Goal: Information Seeking & Learning: Check status

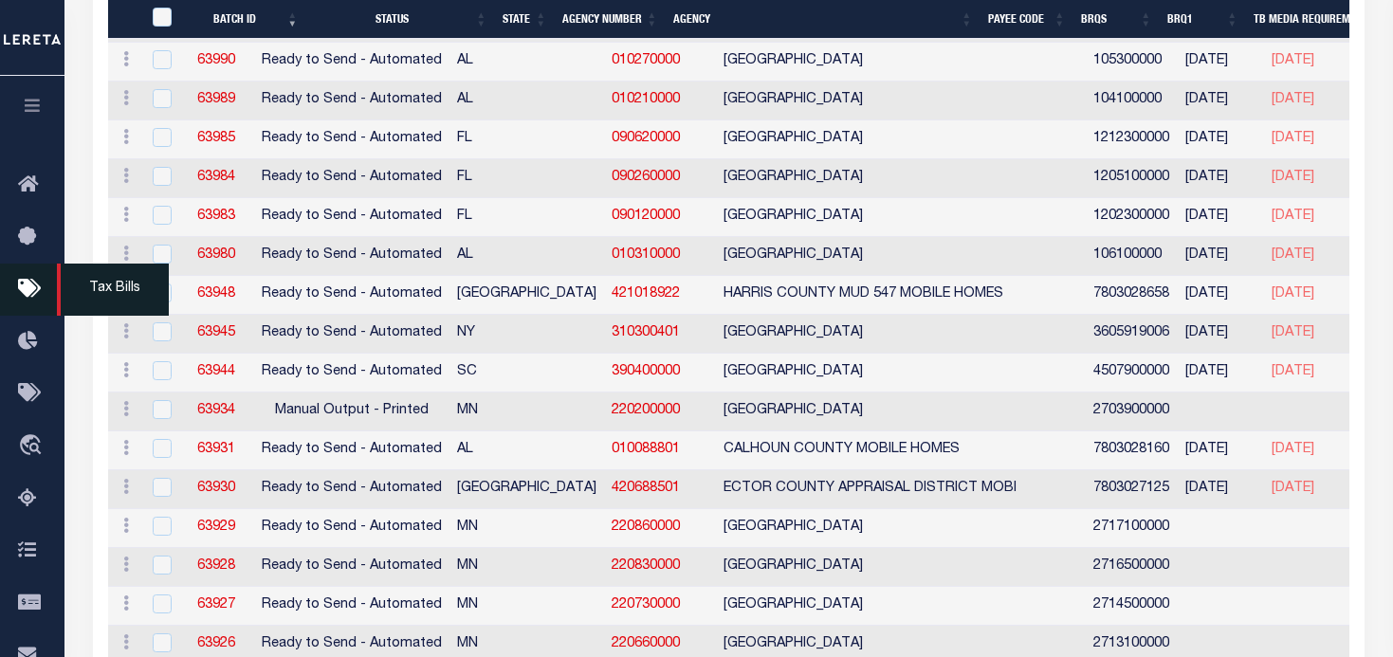
scroll to position [648, 0]
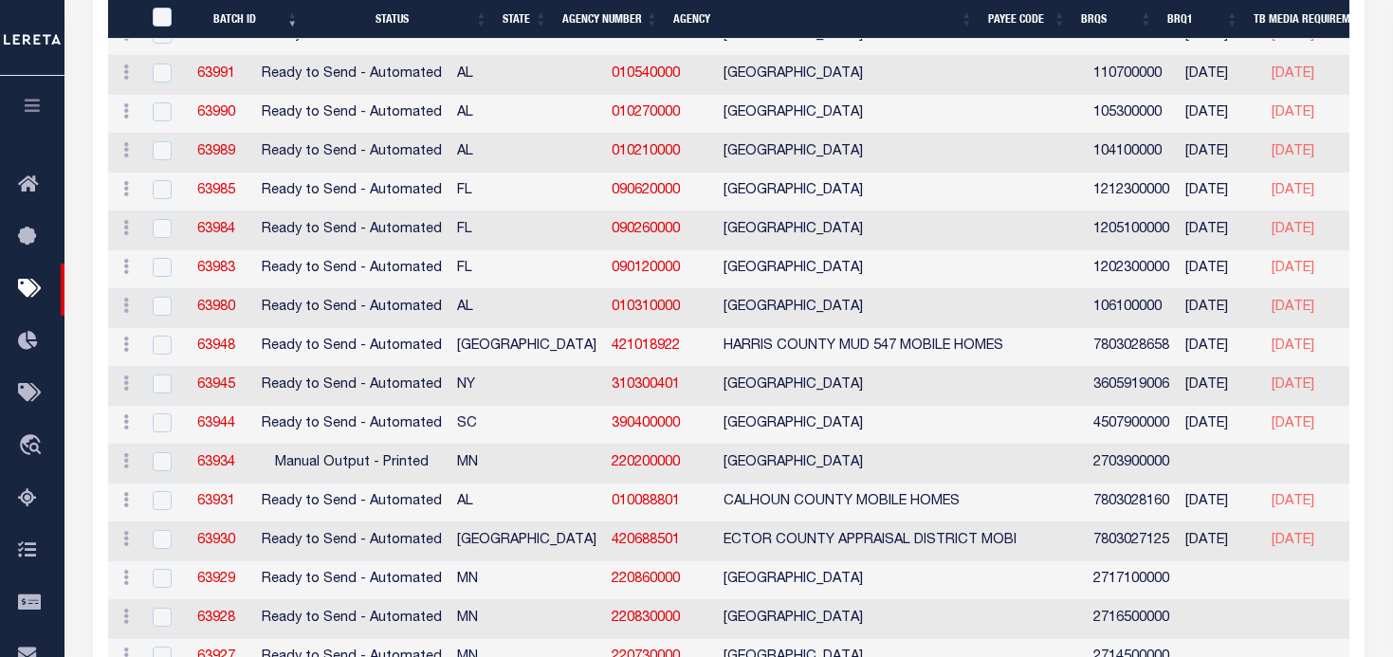
click at [31, 108] on icon "button" at bounding box center [33, 105] width 22 height 17
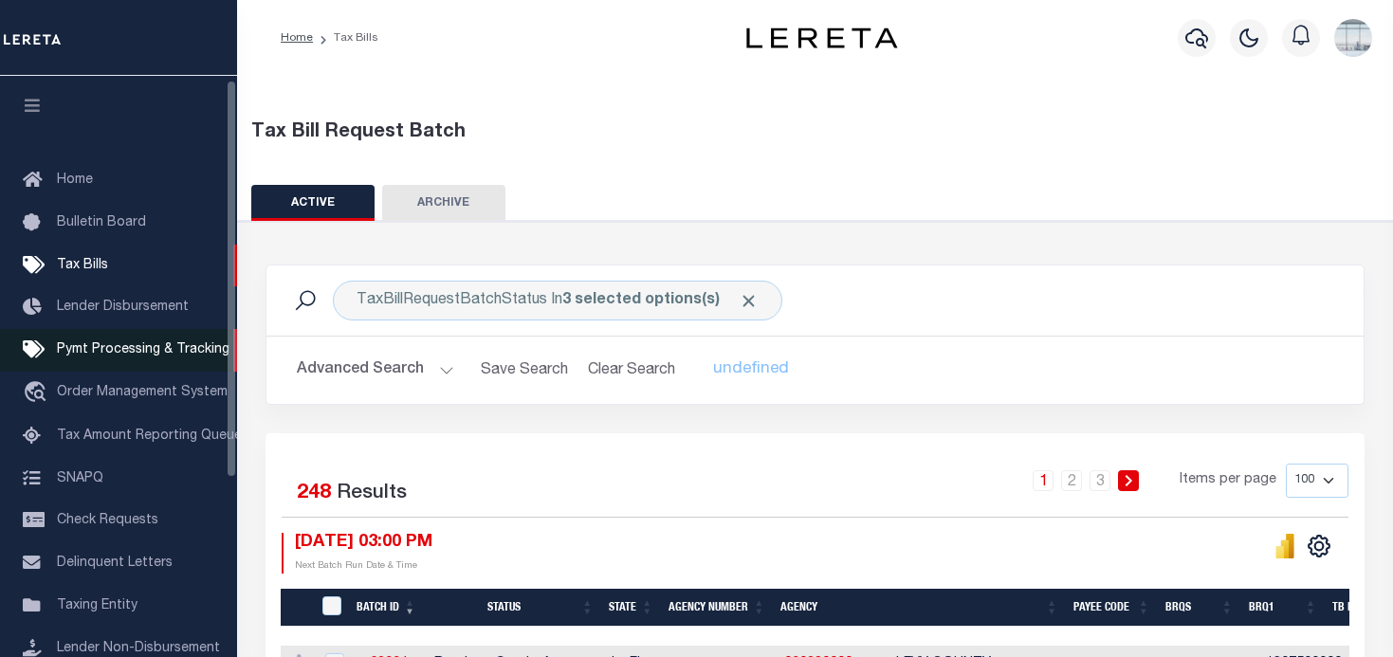
scroll to position [95, 0]
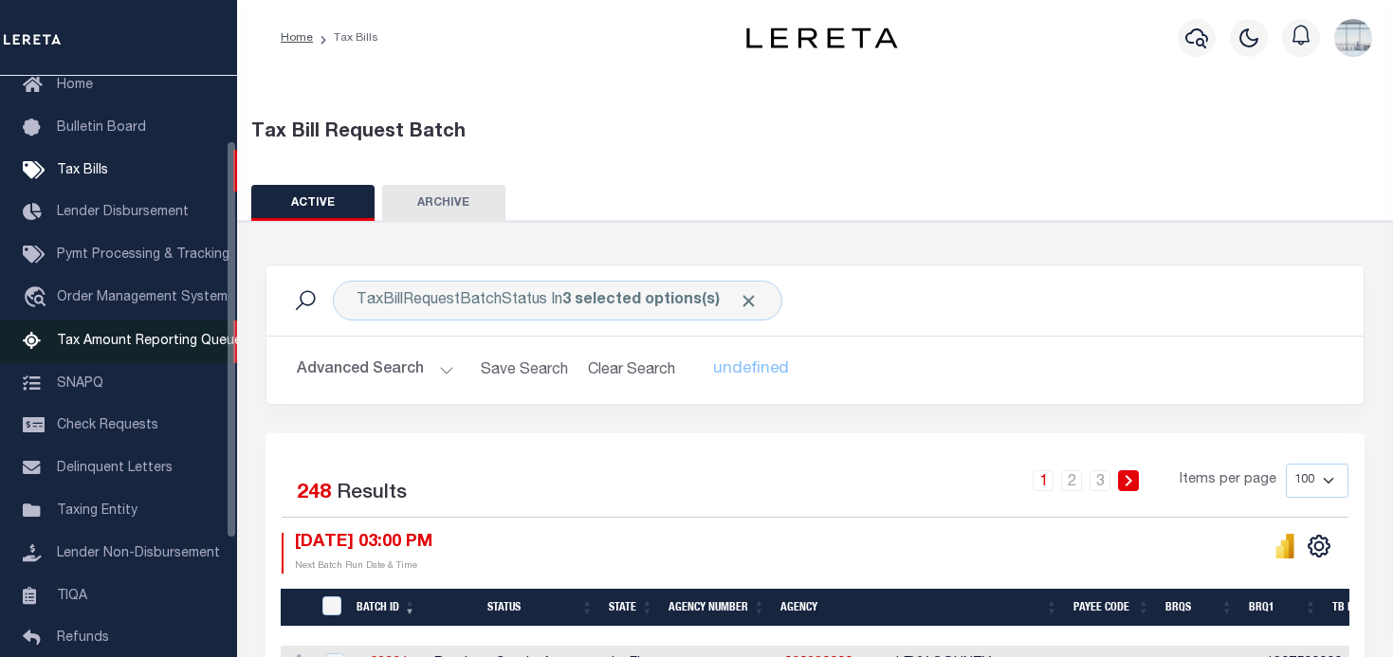
click at [104, 342] on span "Tax Amount Reporting Queue" at bounding box center [149, 341] width 185 height 13
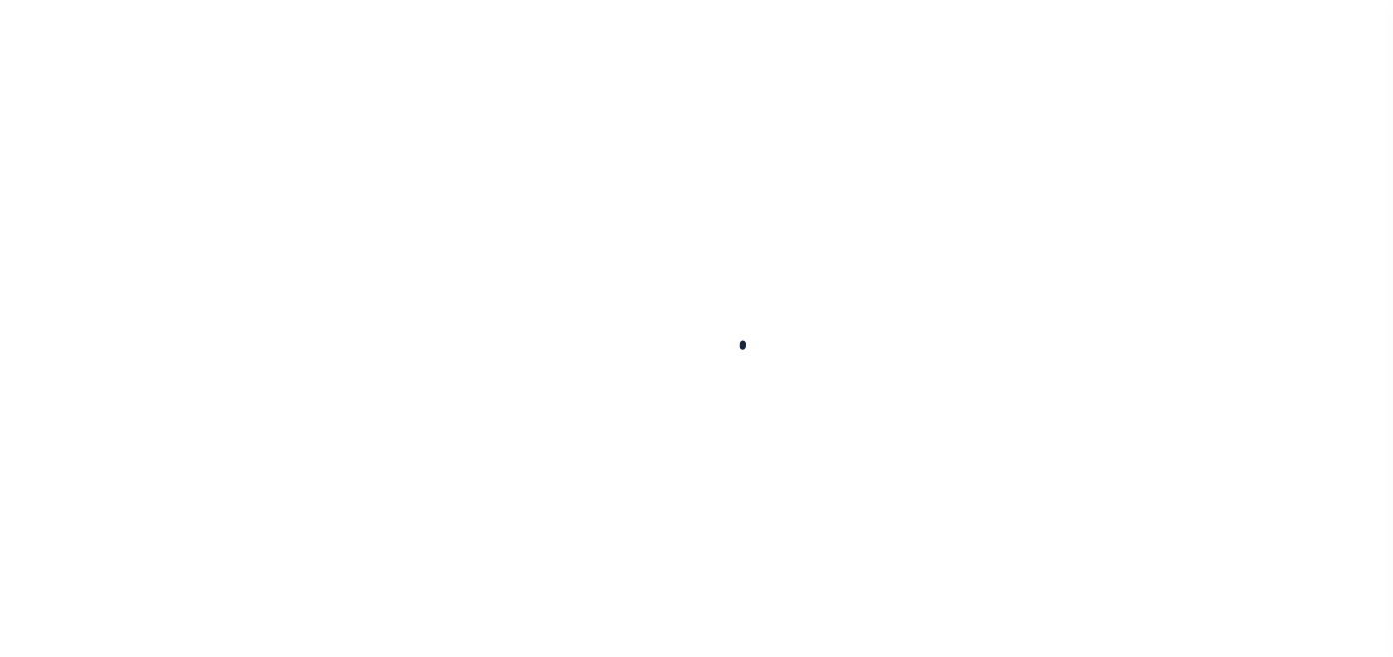
select select
select select "100"
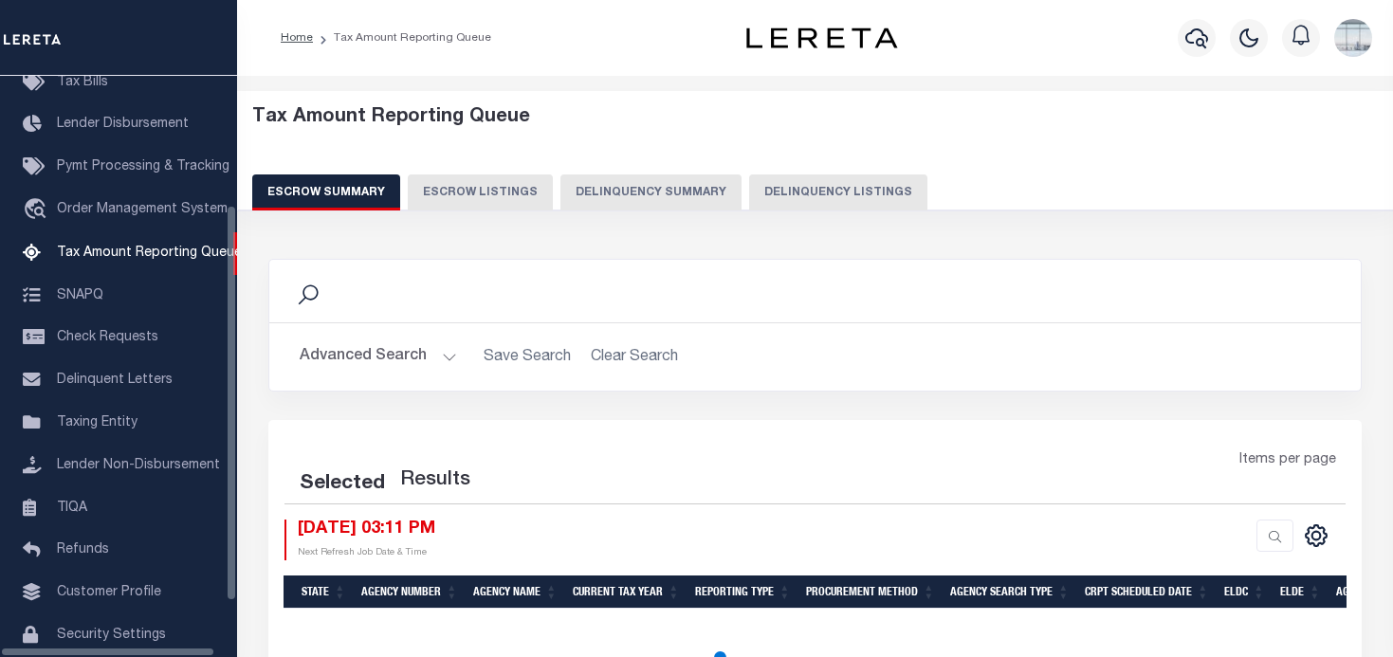
select select "100"
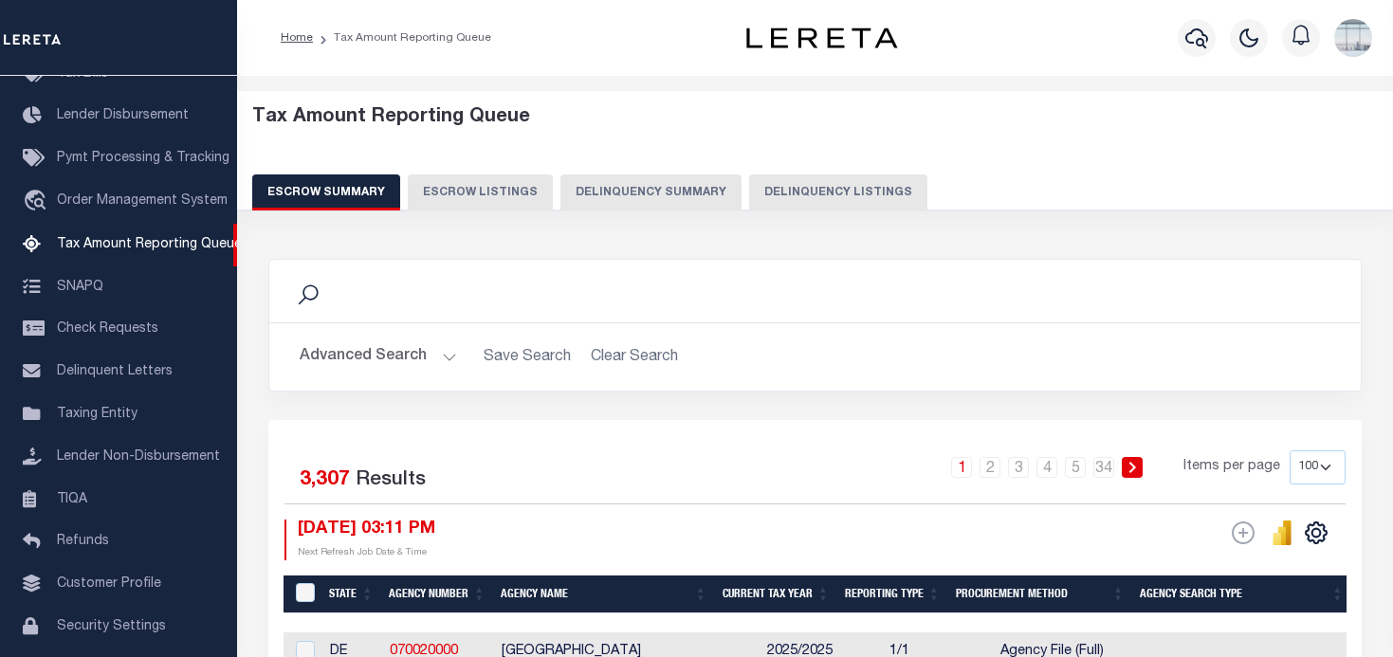
click at [449, 358] on button "Advanced Search" at bounding box center [378, 356] width 157 height 37
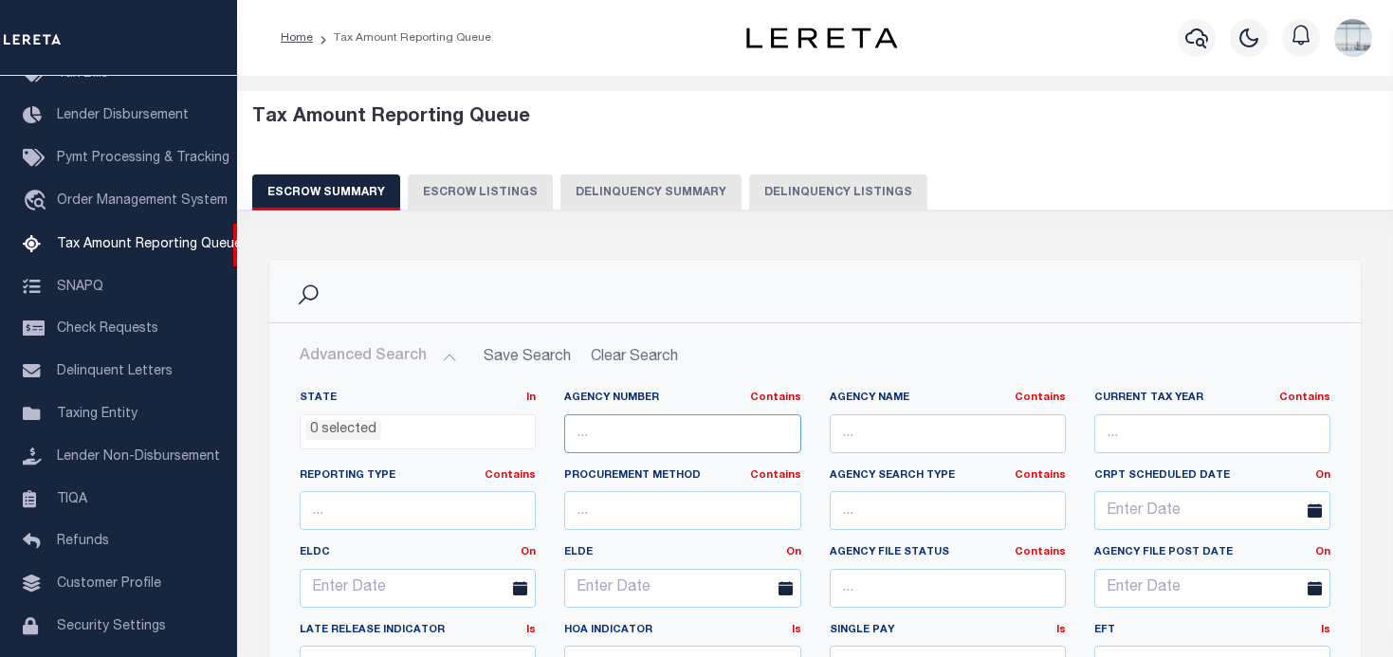
click at [681, 432] on input "text" at bounding box center [682, 433] width 236 height 39
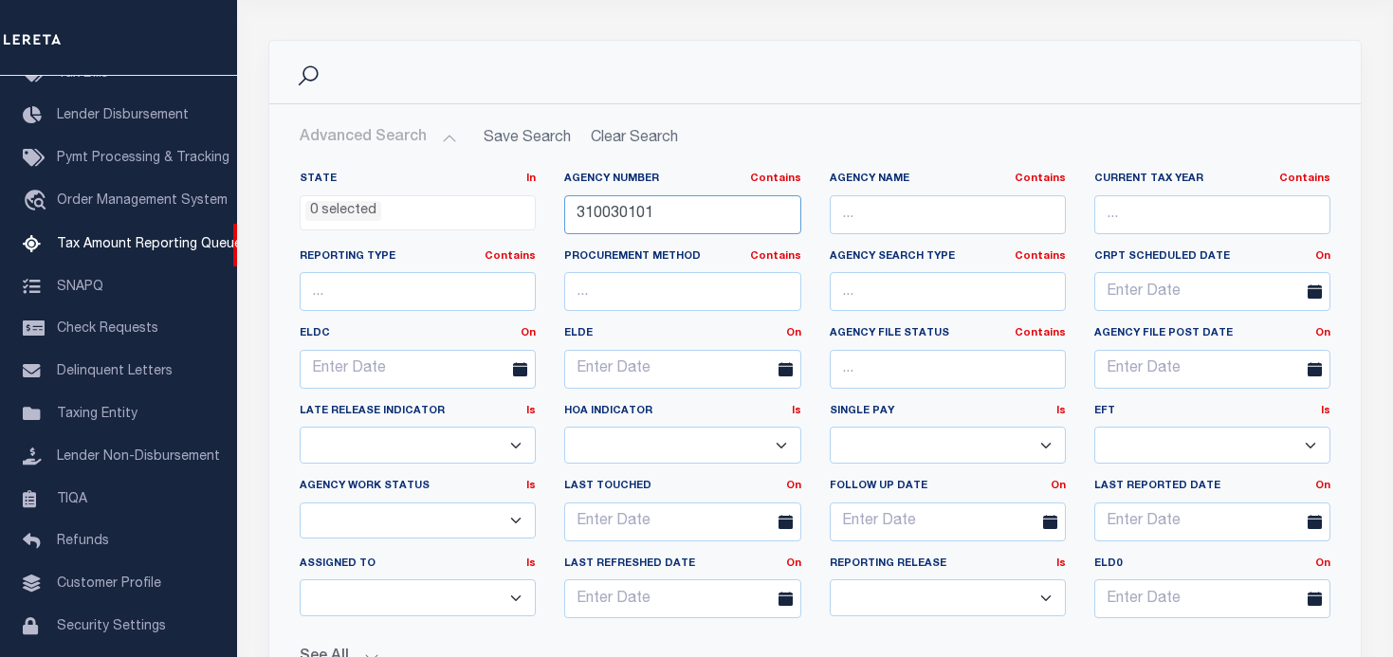
scroll to position [284, 0]
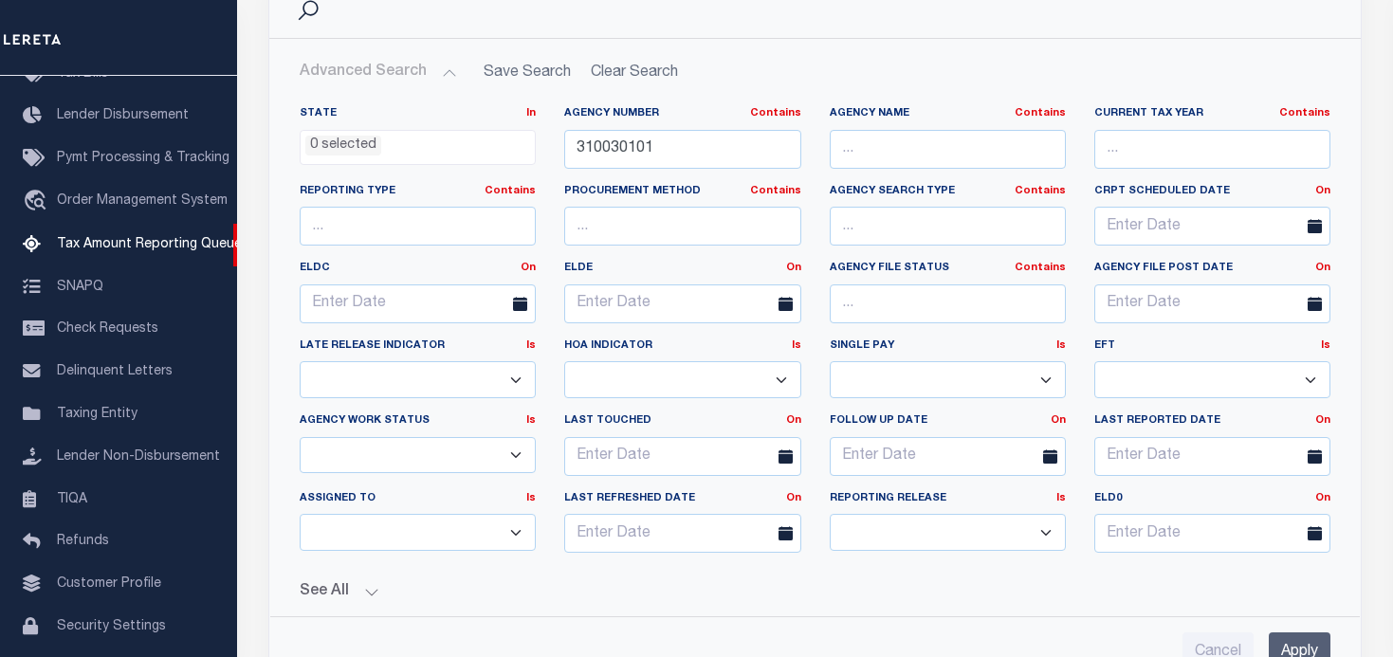
click at [1285, 639] on input "Apply" at bounding box center [1299, 651] width 62 height 39
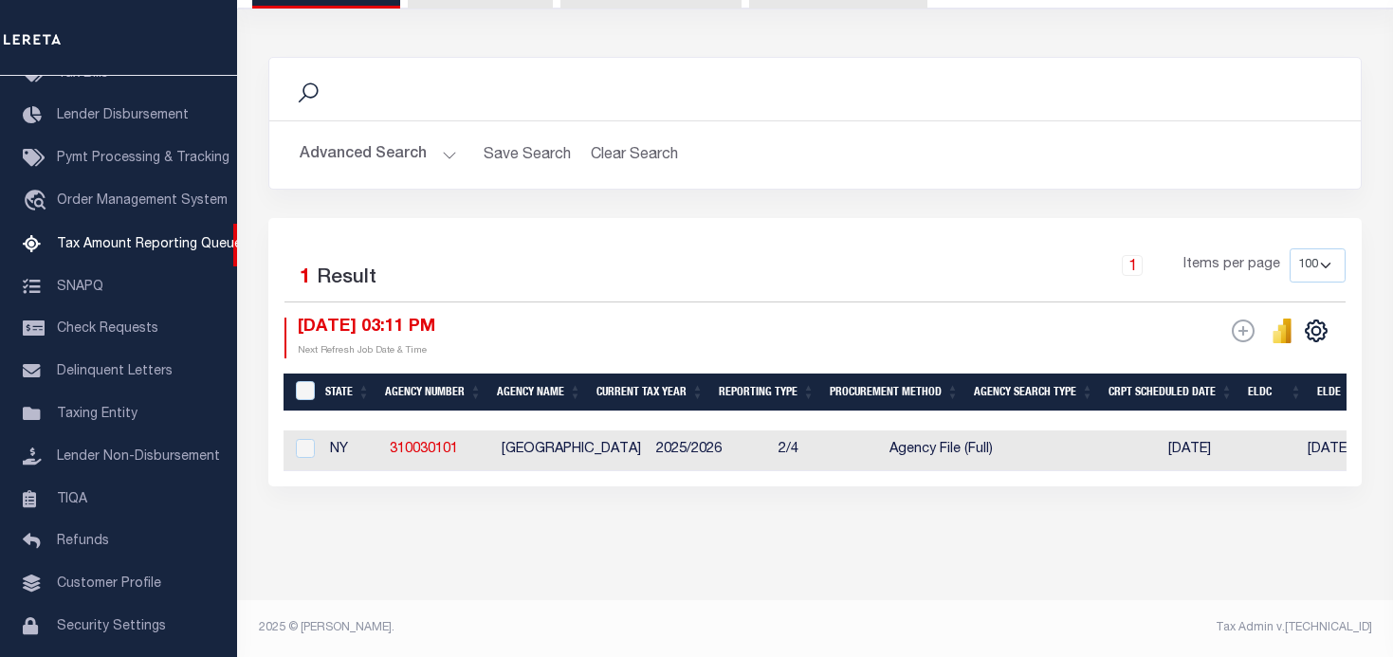
scroll to position [216, 0]
drag, startPoint x: 551, startPoint y: 471, endPoint x: 681, endPoint y: 475, distance: 129.9
click at [681, 475] on div "Selected 1 Result 1 Items per page 10 25 50 100 500 08/28/2025 03:11 PM ESCROW …" at bounding box center [814, 352] width 1093 height 268
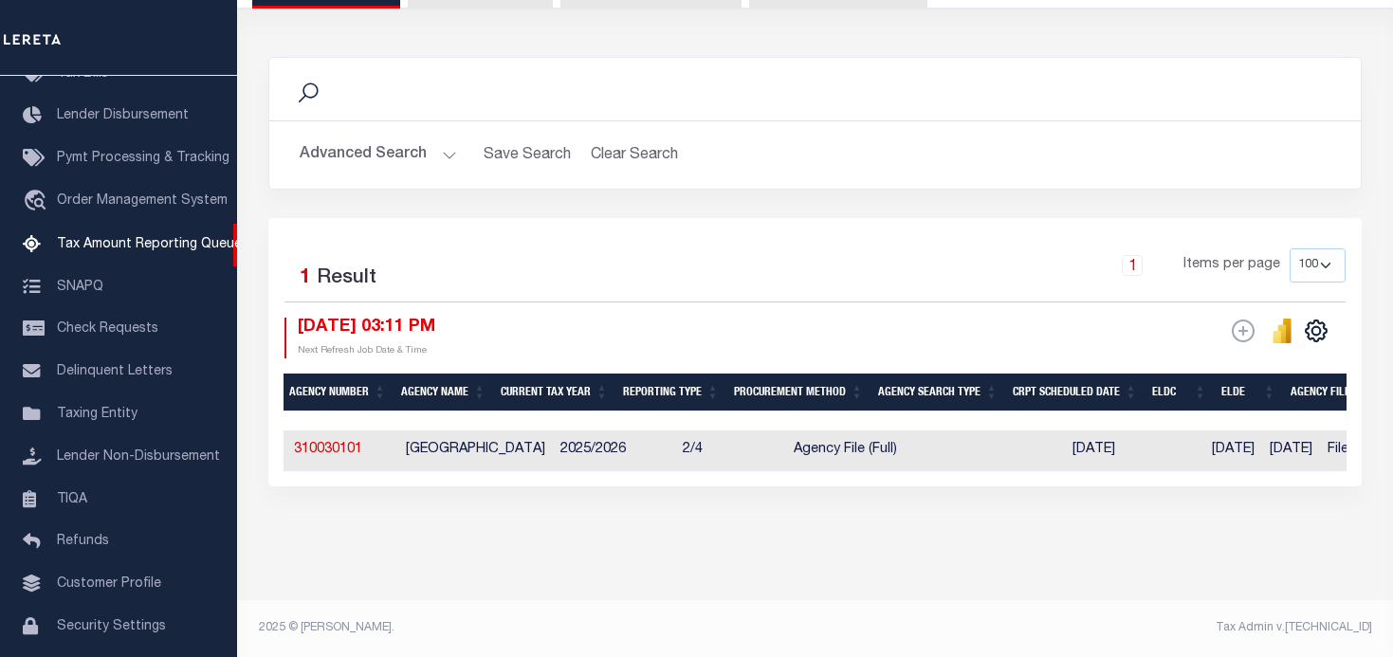
scroll to position [0, 0]
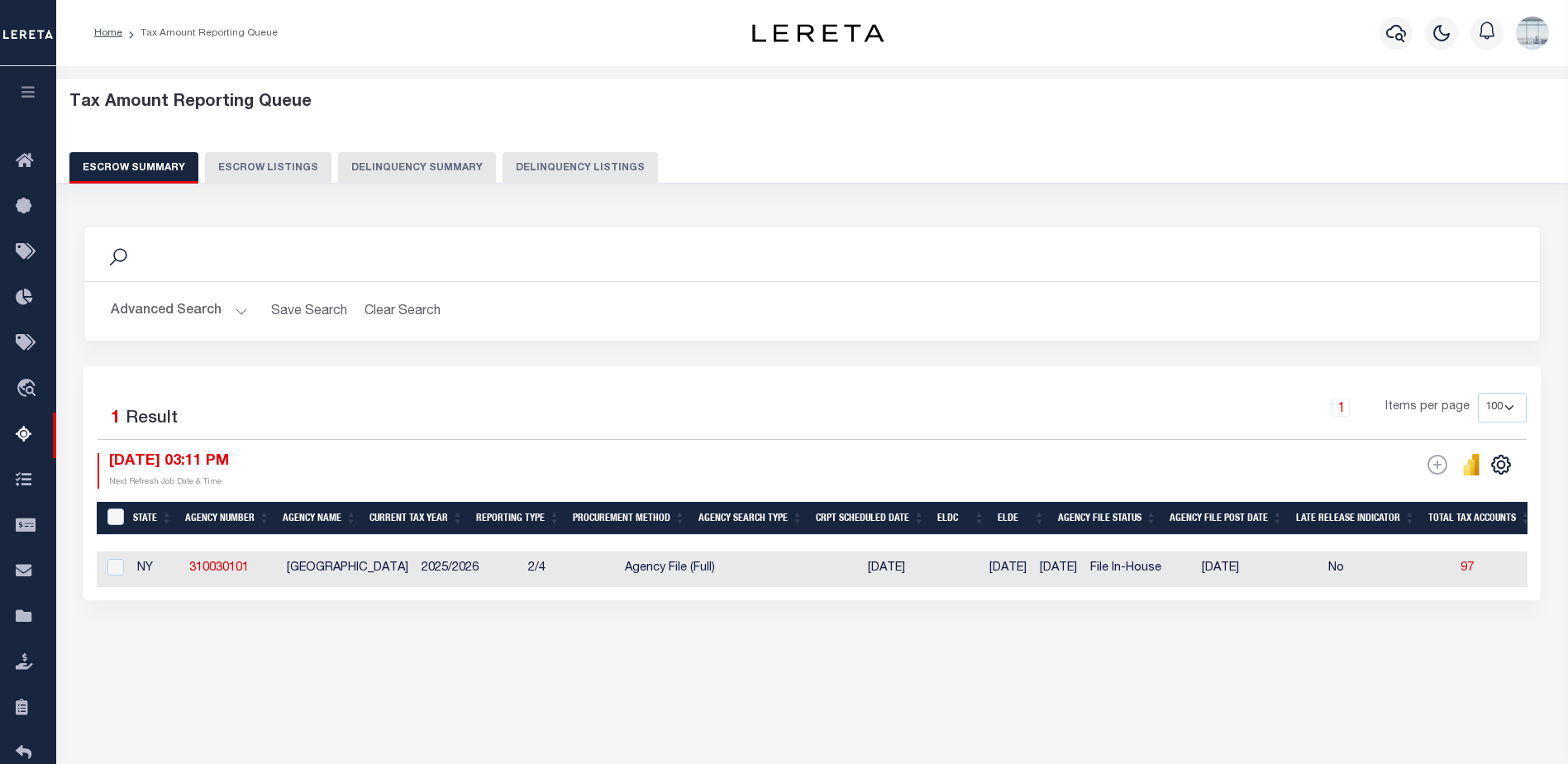
click at [245, 310] on button "Advanced Search" at bounding box center [179, 310] width 137 height 32
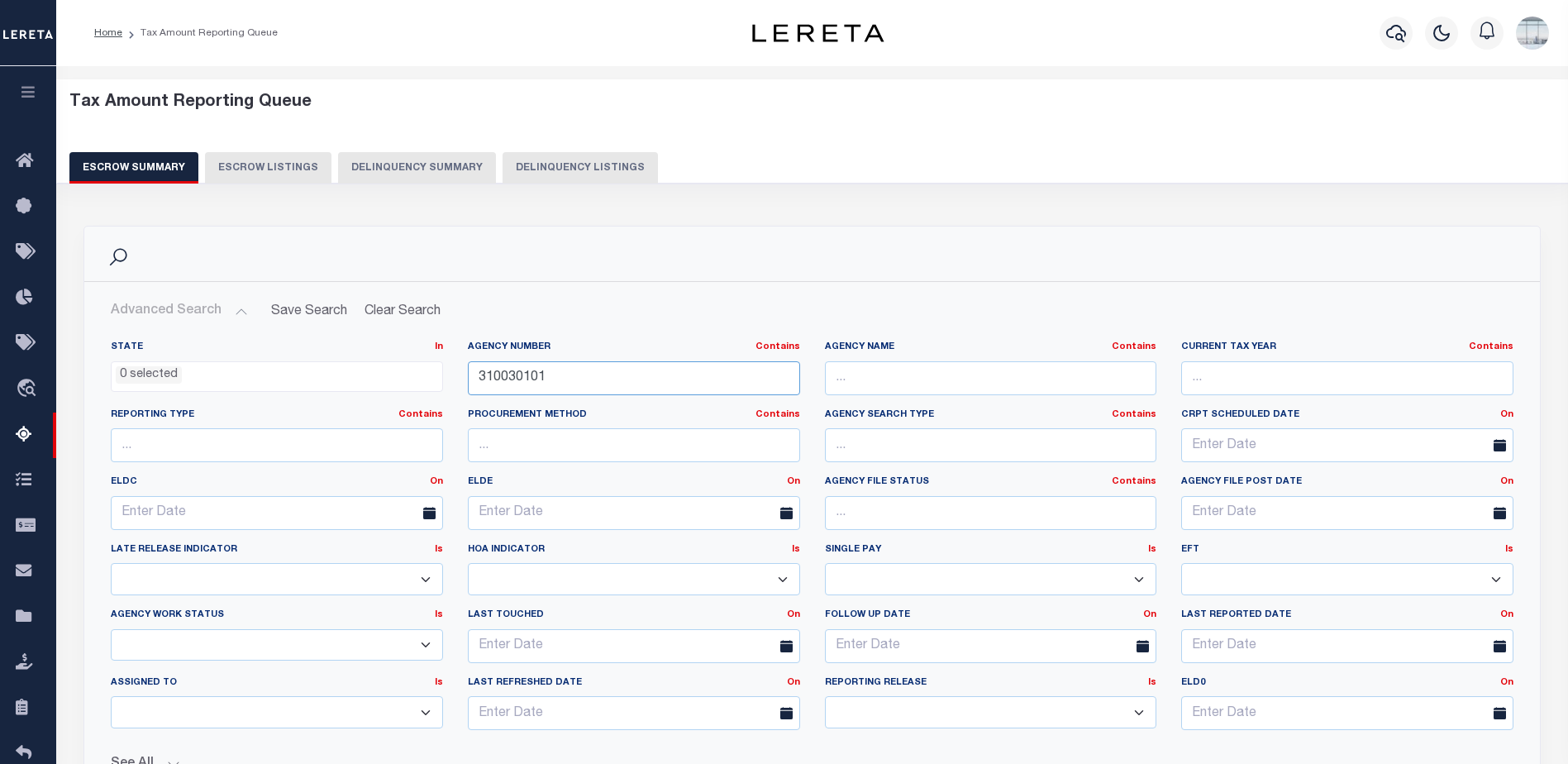
drag, startPoint x: 631, startPoint y: 373, endPoint x: 395, endPoint y: 365, distance: 236.1
click at [395, 365] on div "State In In AK AL AR AZ CA CO CT DC DE FL GA GU HI IA ID IL IN KS KY LA MA MD M…" at bounding box center [812, 542] width 1428 height 403
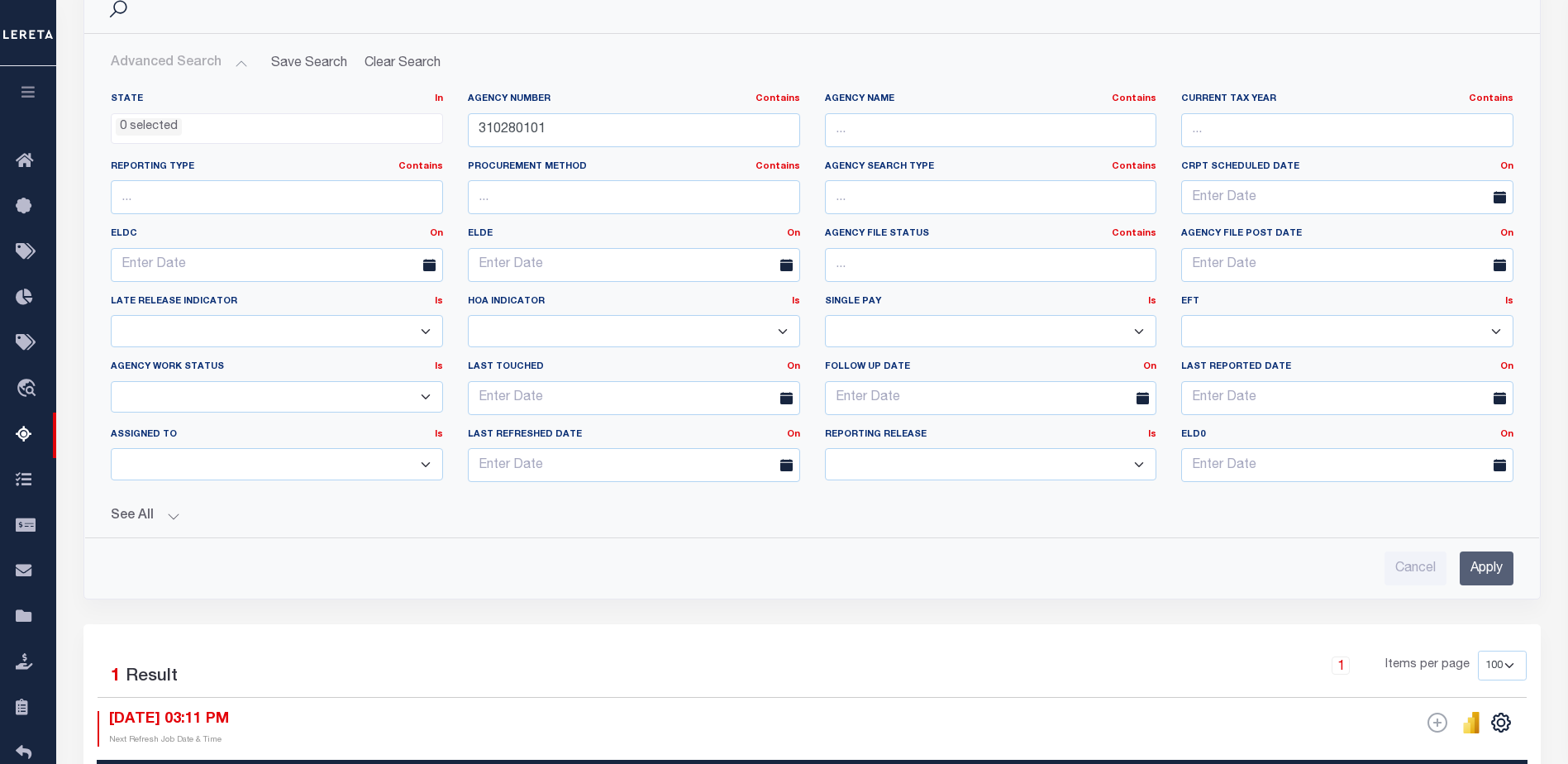
click at [1214, 565] on input "Apply" at bounding box center [1487, 568] width 54 height 34
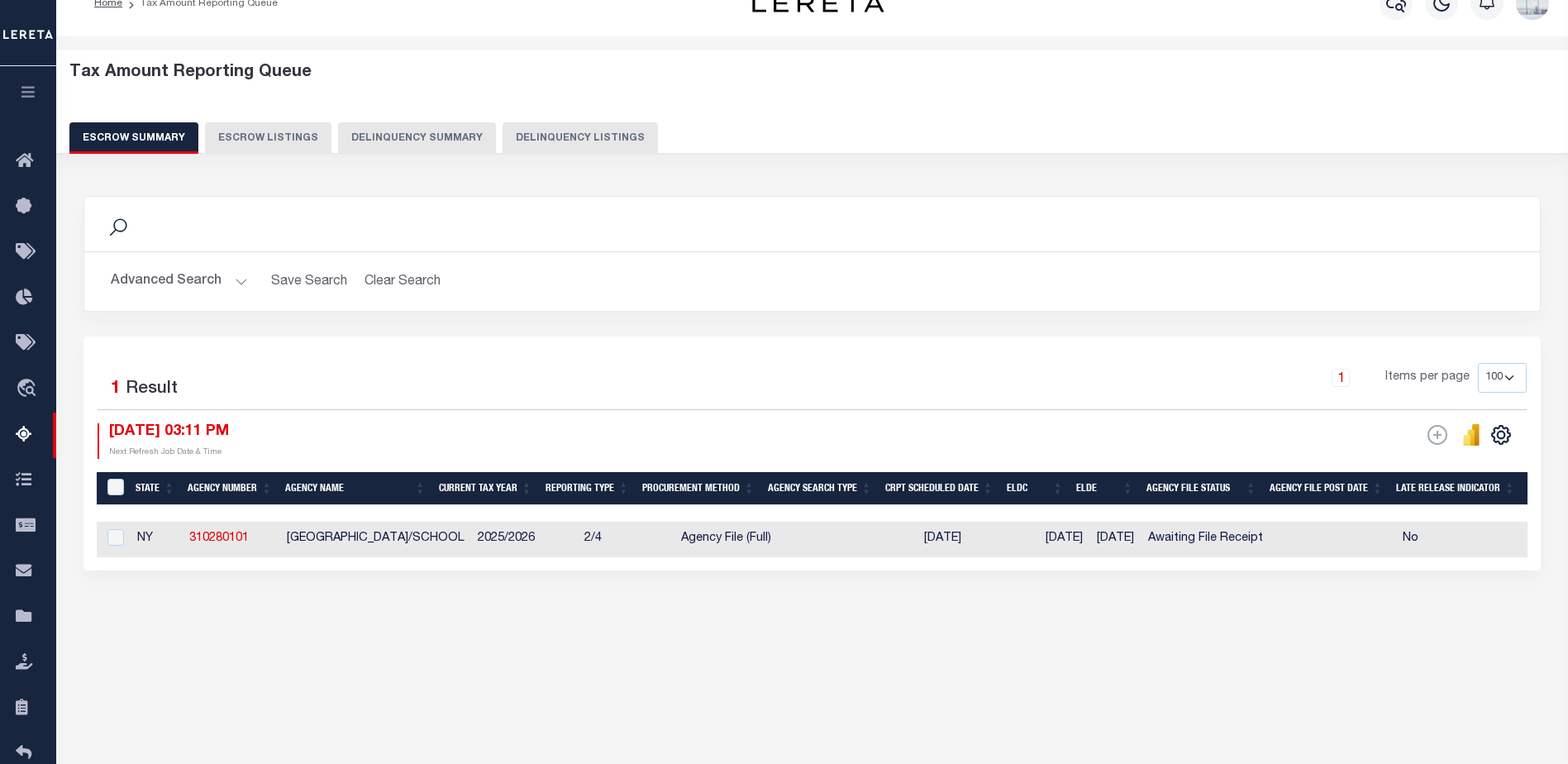
click at [242, 282] on button "Advanced Search" at bounding box center [179, 281] width 137 height 32
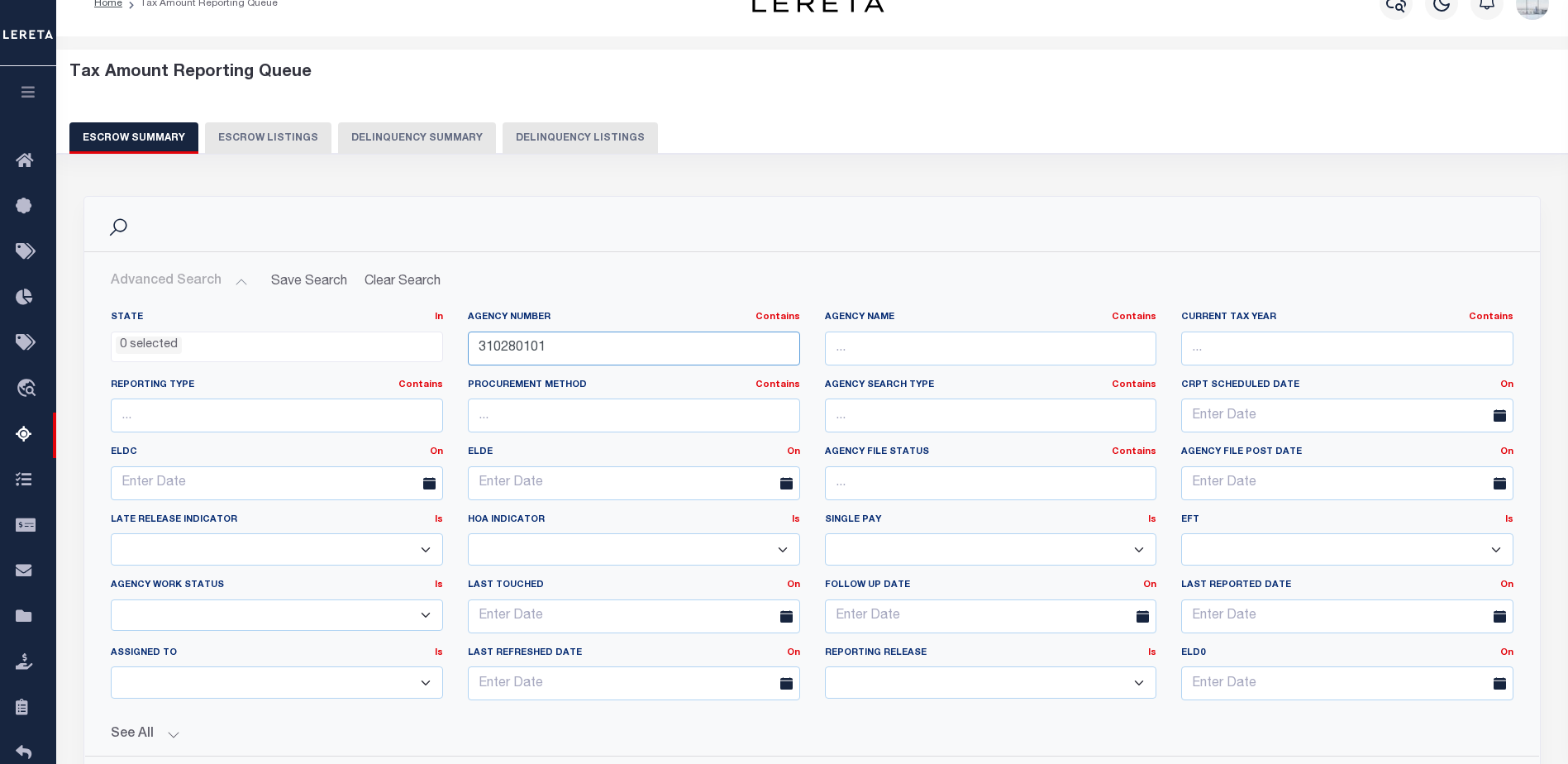
drag, startPoint x: 551, startPoint y: 351, endPoint x: 427, endPoint y: 339, distance: 124.6
click at [427, 339] on div "State In In AK AL AR AZ CA CO CT DC DE FL GA GU HI IA ID IL IN KS KY LA MA MD M…" at bounding box center [812, 512] width 1428 height 403
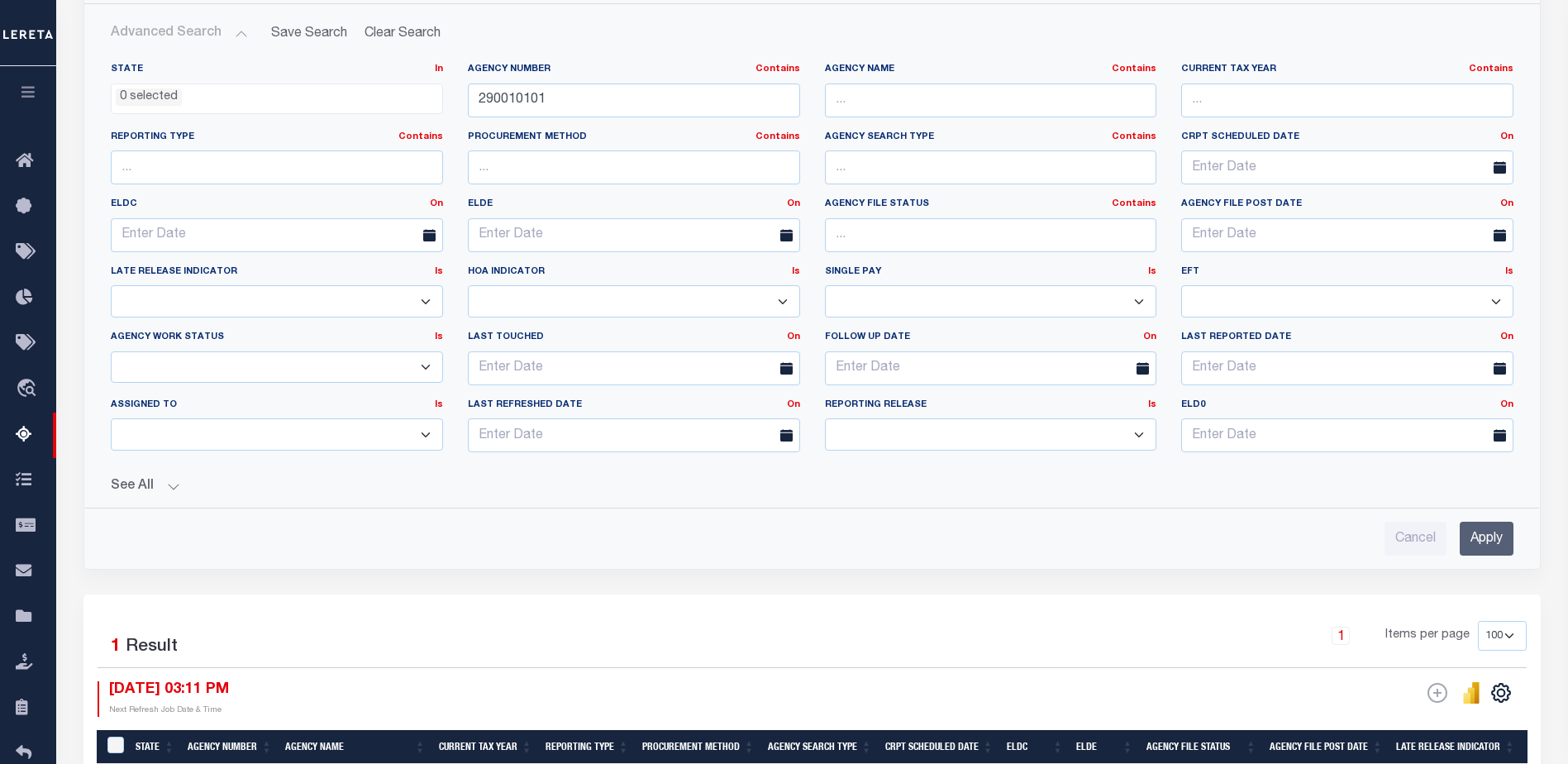
click at [1214, 540] on input "Apply" at bounding box center [1487, 538] width 54 height 34
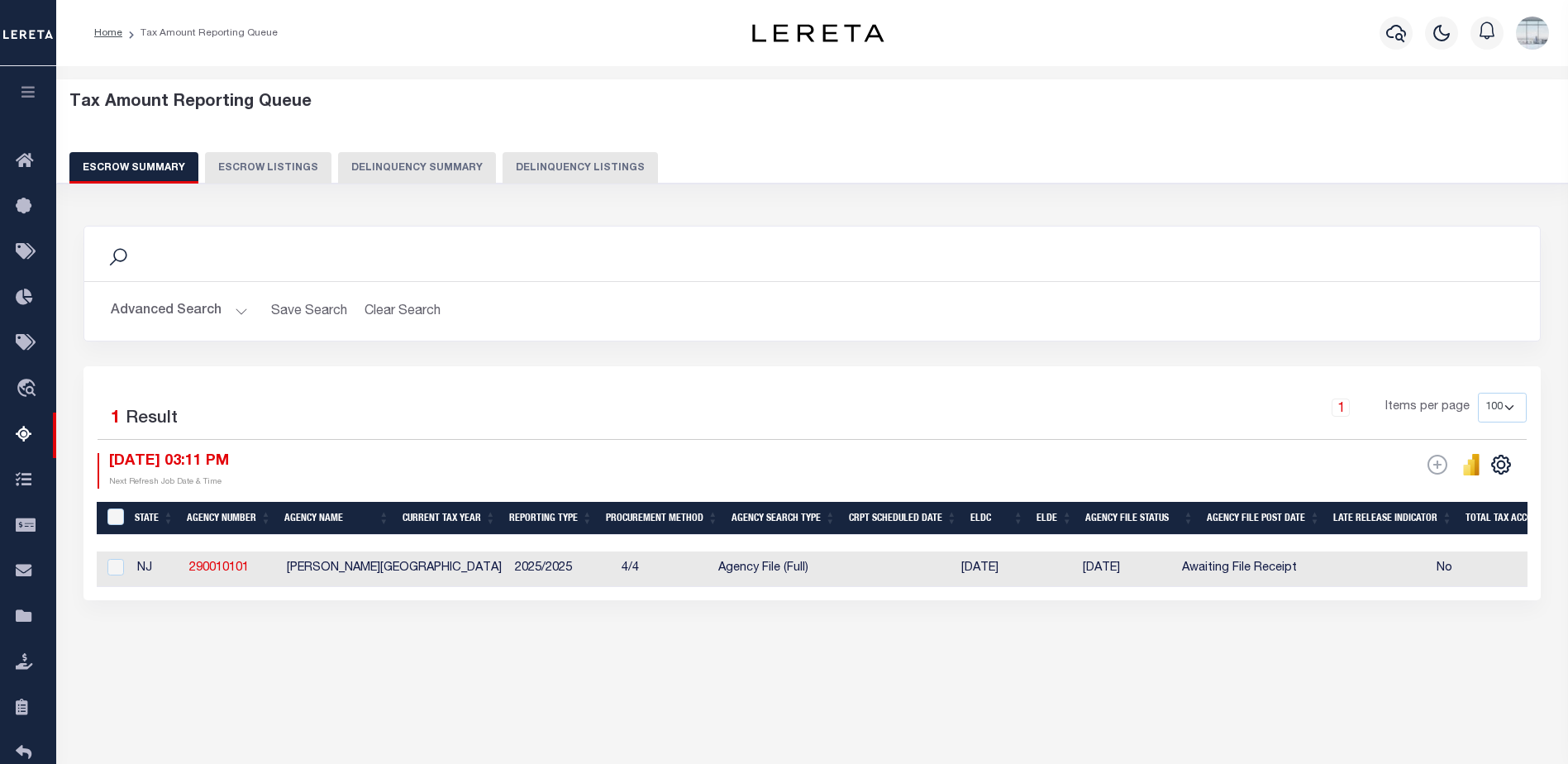
click at [235, 307] on button "Advanced Search" at bounding box center [179, 310] width 137 height 32
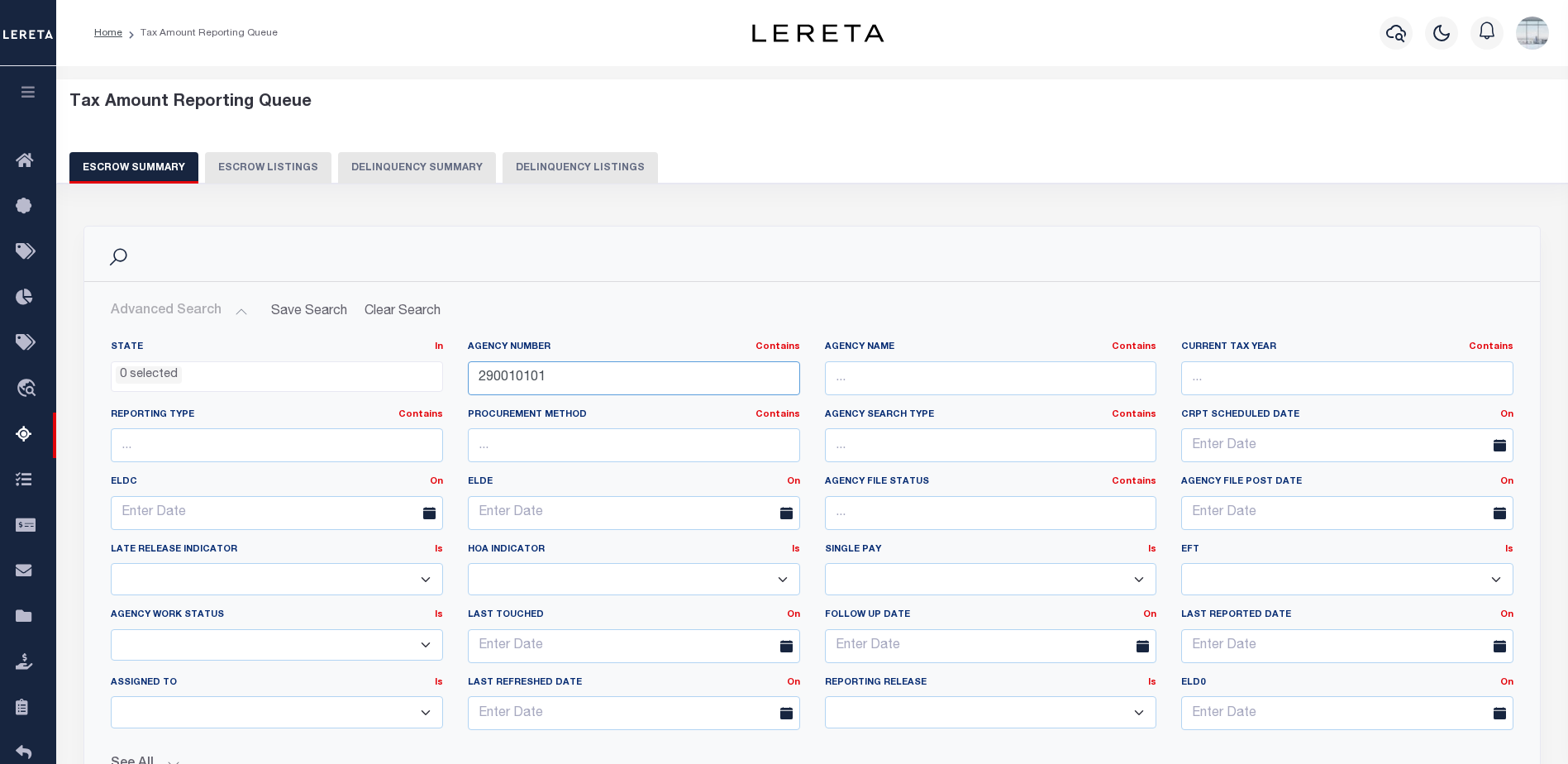
drag, startPoint x: 583, startPoint y: 375, endPoint x: 384, endPoint y: 368, distance: 199.1
click at [384, 368] on div "State In In AK AL AR AZ CA CO CT DC DE FL GA GU HI IA ID IL IN KS KY LA MA MD M…" at bounding box center [812, 542] width 1428 height 403
type input "080010101"
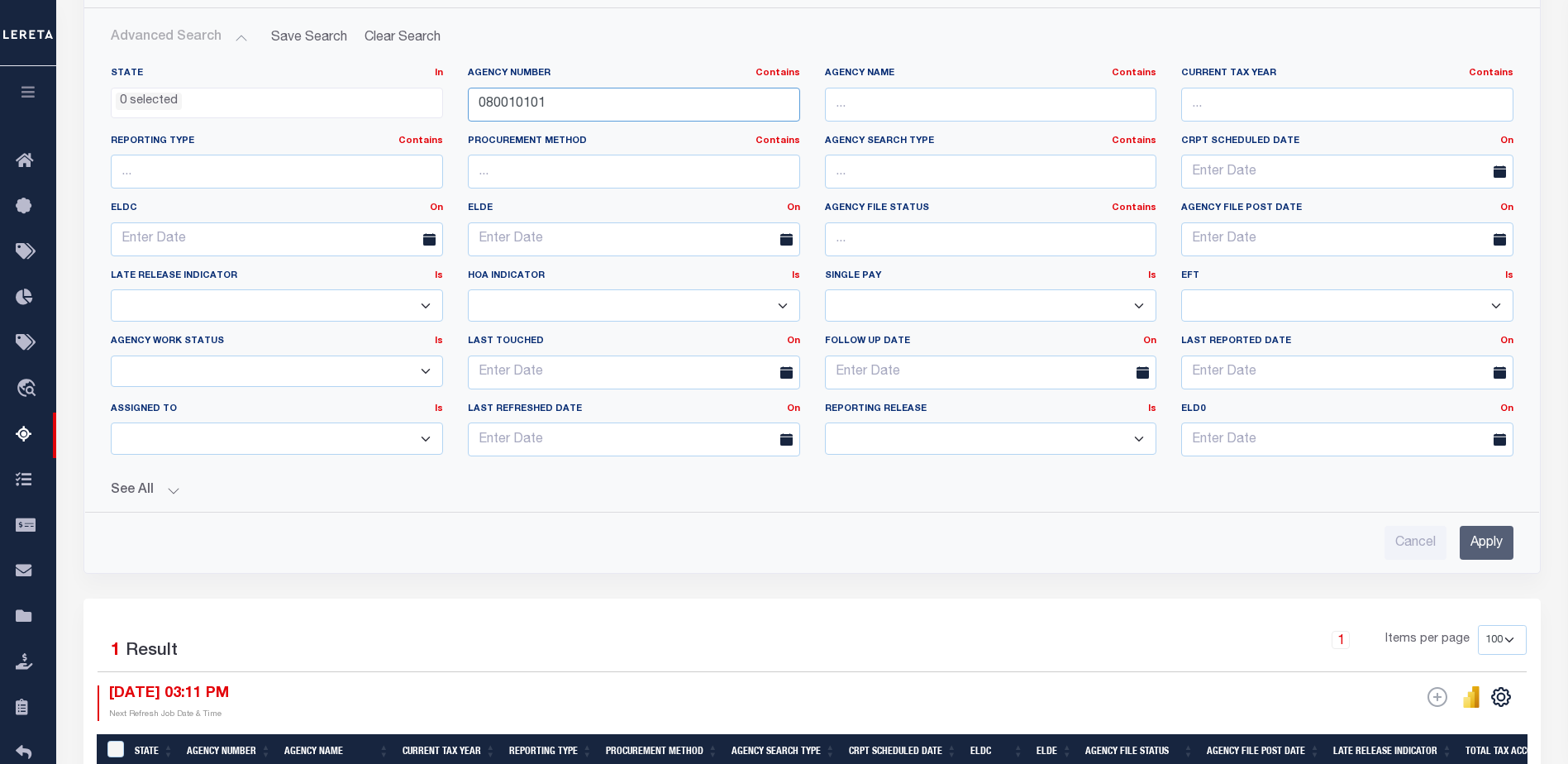
scroll to position [331, 0]
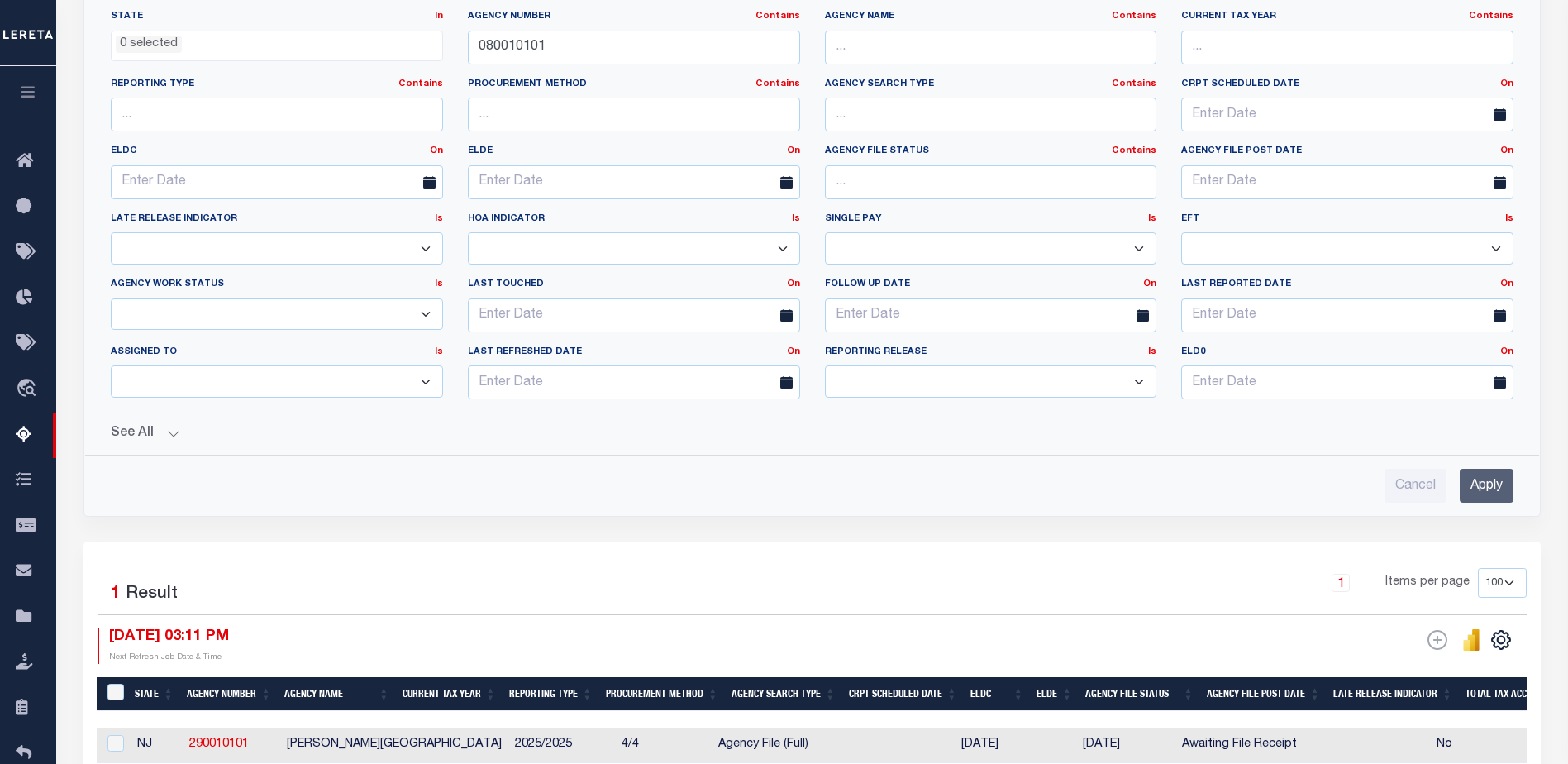
click at [1214, 491] on div "Cancel Apply" at bounding box center [812, 479] width 1429 height 47
click at [1214, 495] on input "Apply" at bounding box center [1487, 486] width 54 height 34
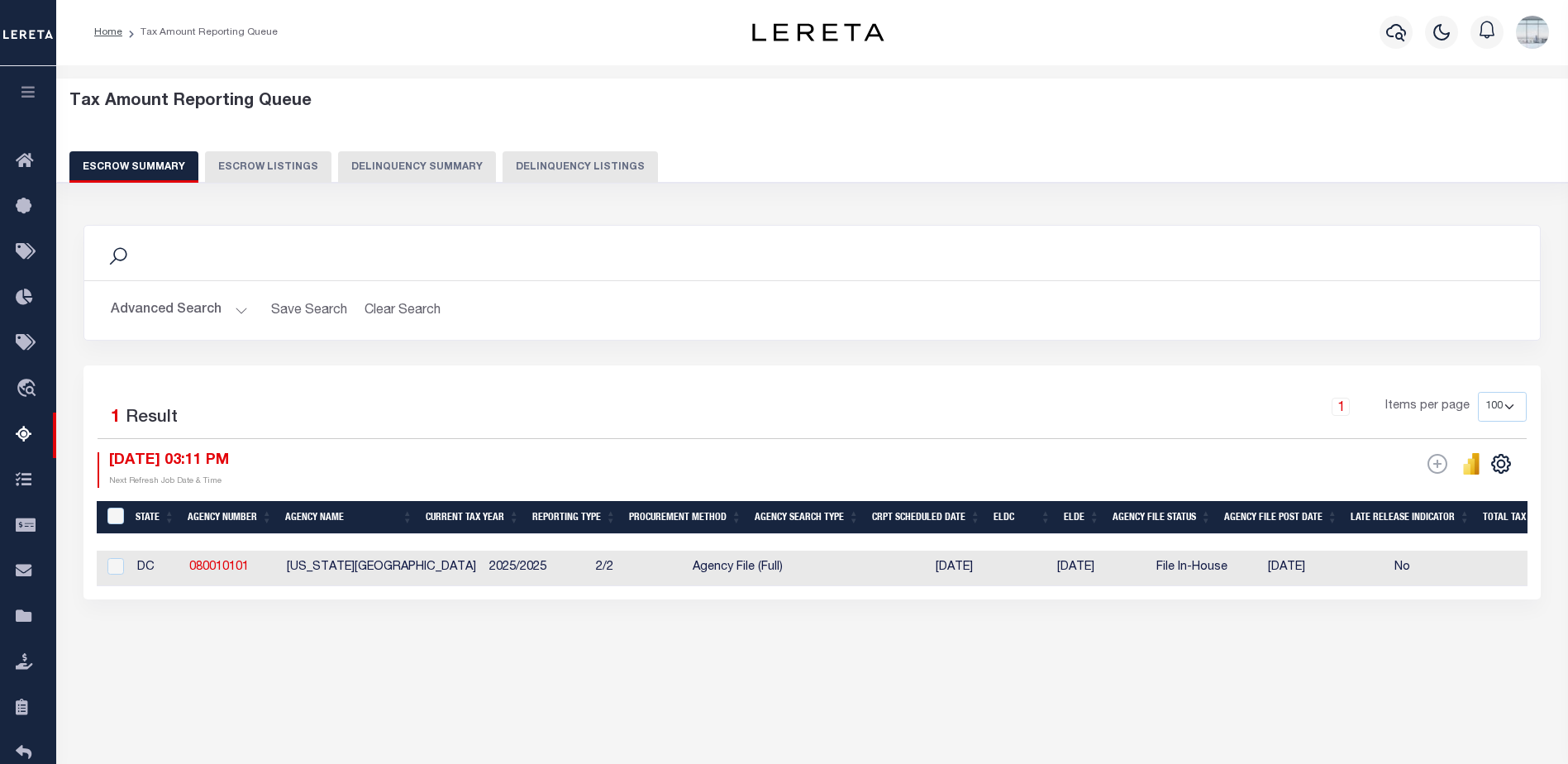
scroll to position [0, 0]
click at [118, 567] on input "checkbox" at bounding box center [115, 567] width 17 height 17
checkbox input "true"
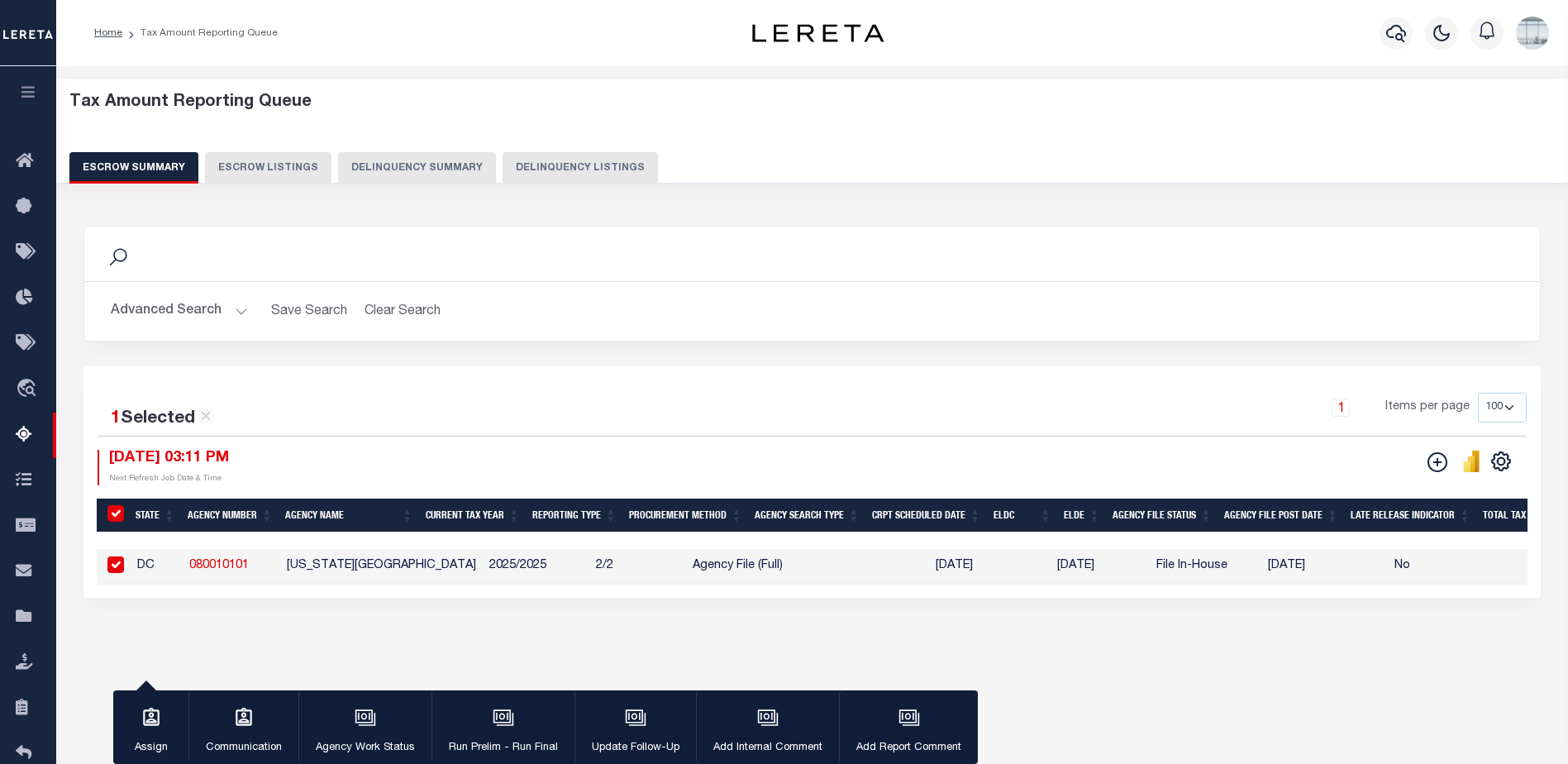
click at [119, 563] on input "checkbox" at bounding box center [115, 564] width 17 height 17
checkbox input "false"
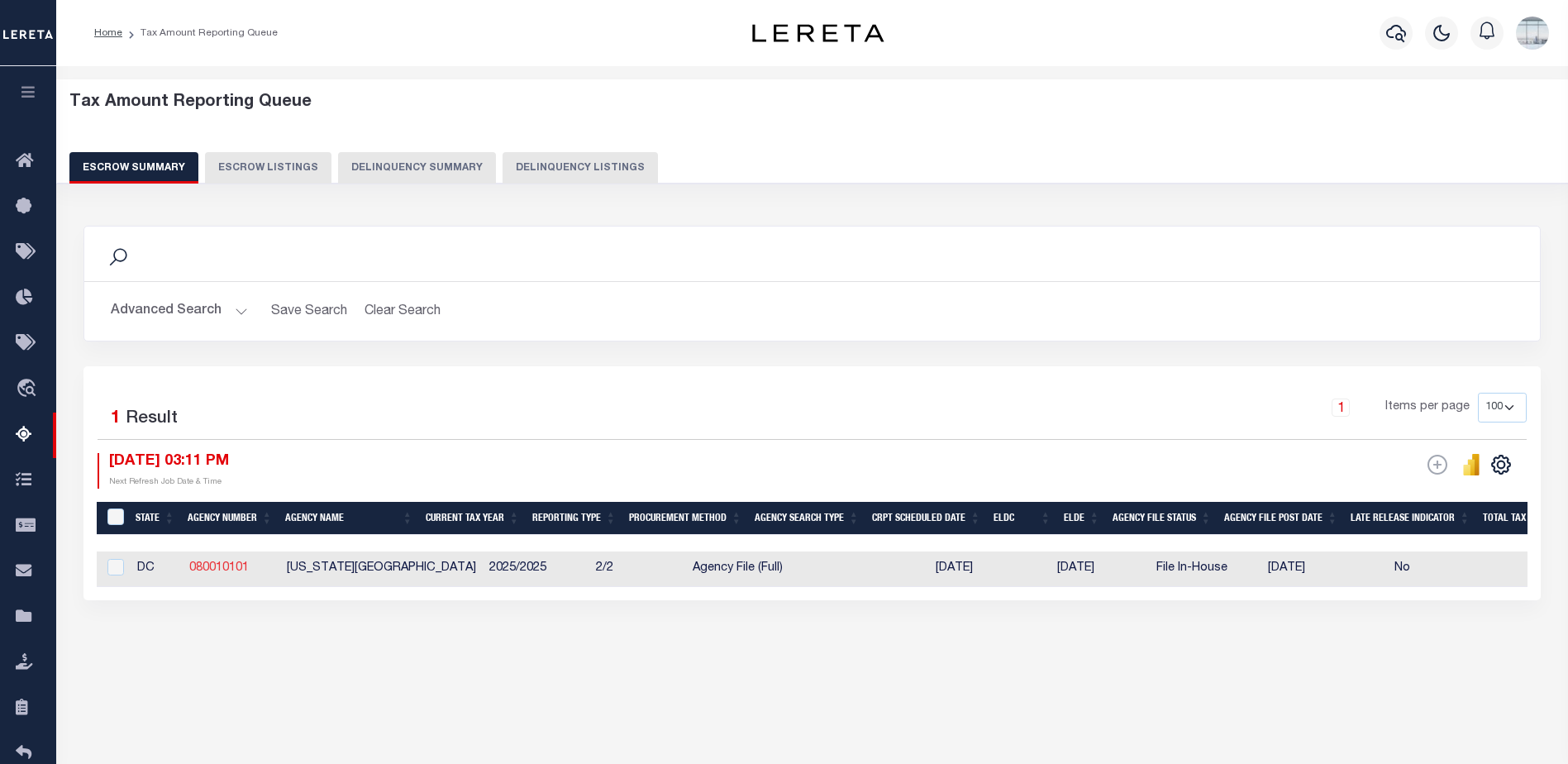
click at [222, 567] on link "080010101" at bounding box center [219, 568] width 59 height 11
checkbox input "true"
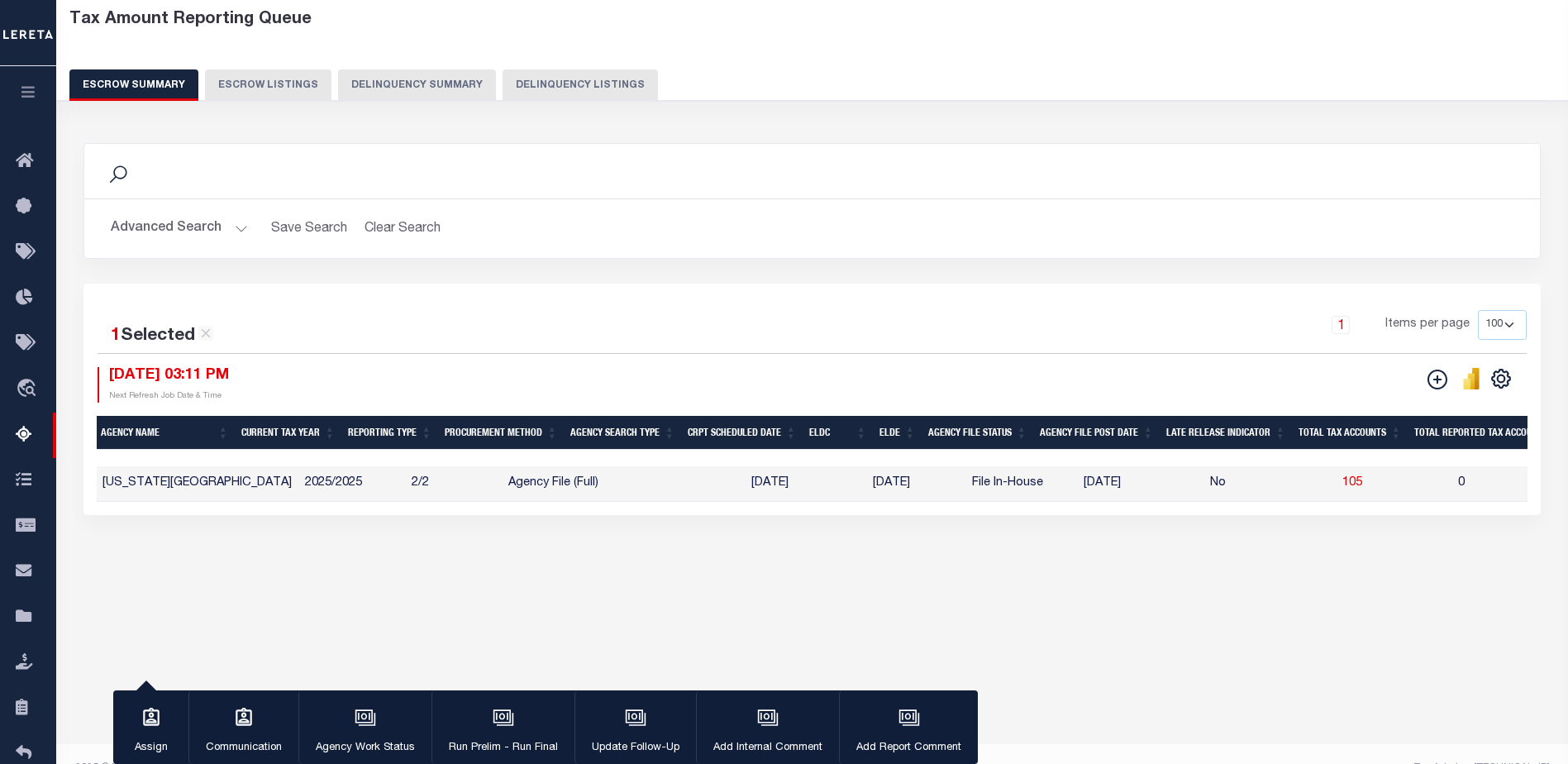
scroll to position [0, 194]
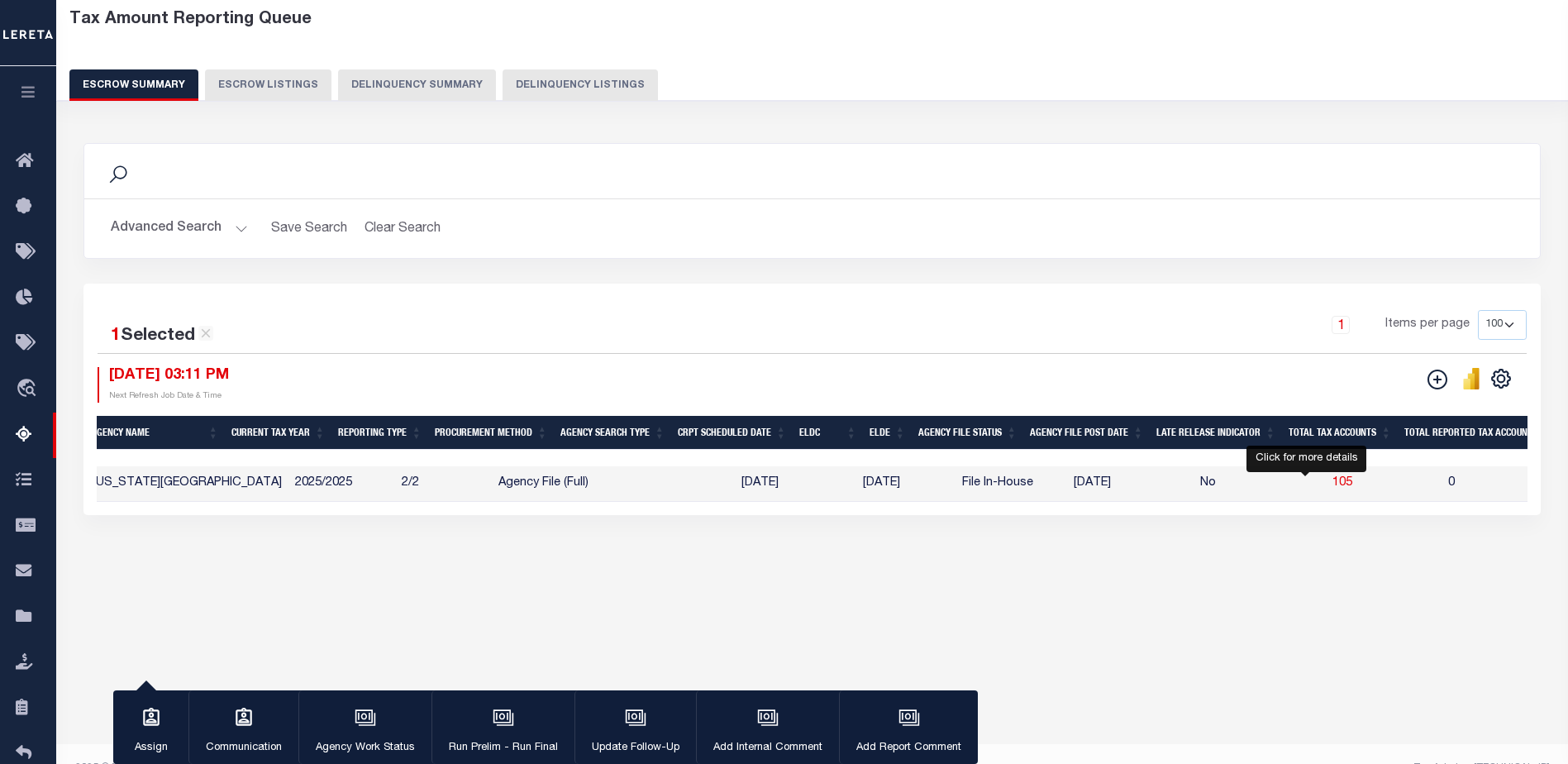
click at [1214, 482] on span "105" at bounding box center [1342, 482] width 20 height 11
select select "100"
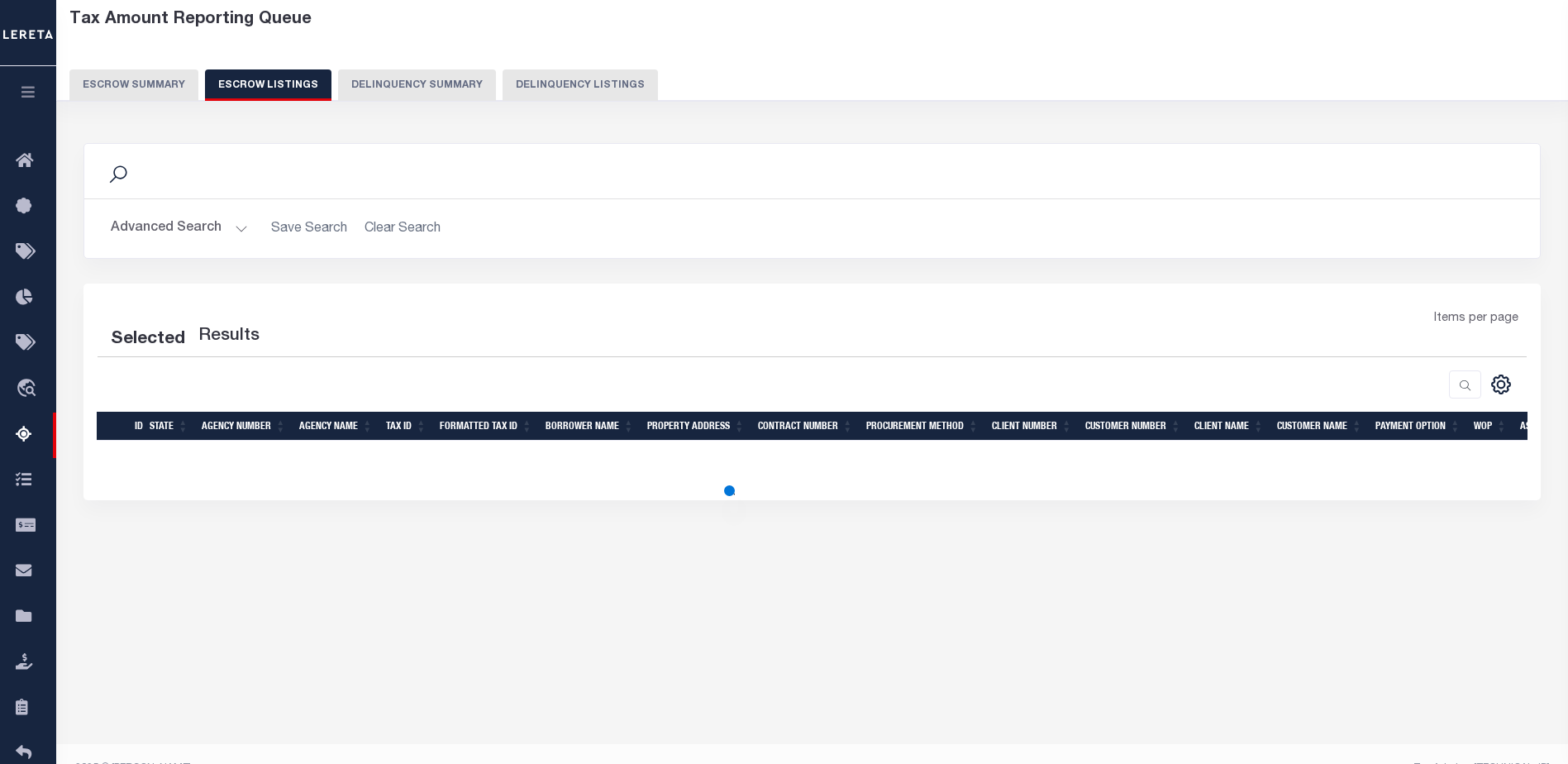
select select "100"
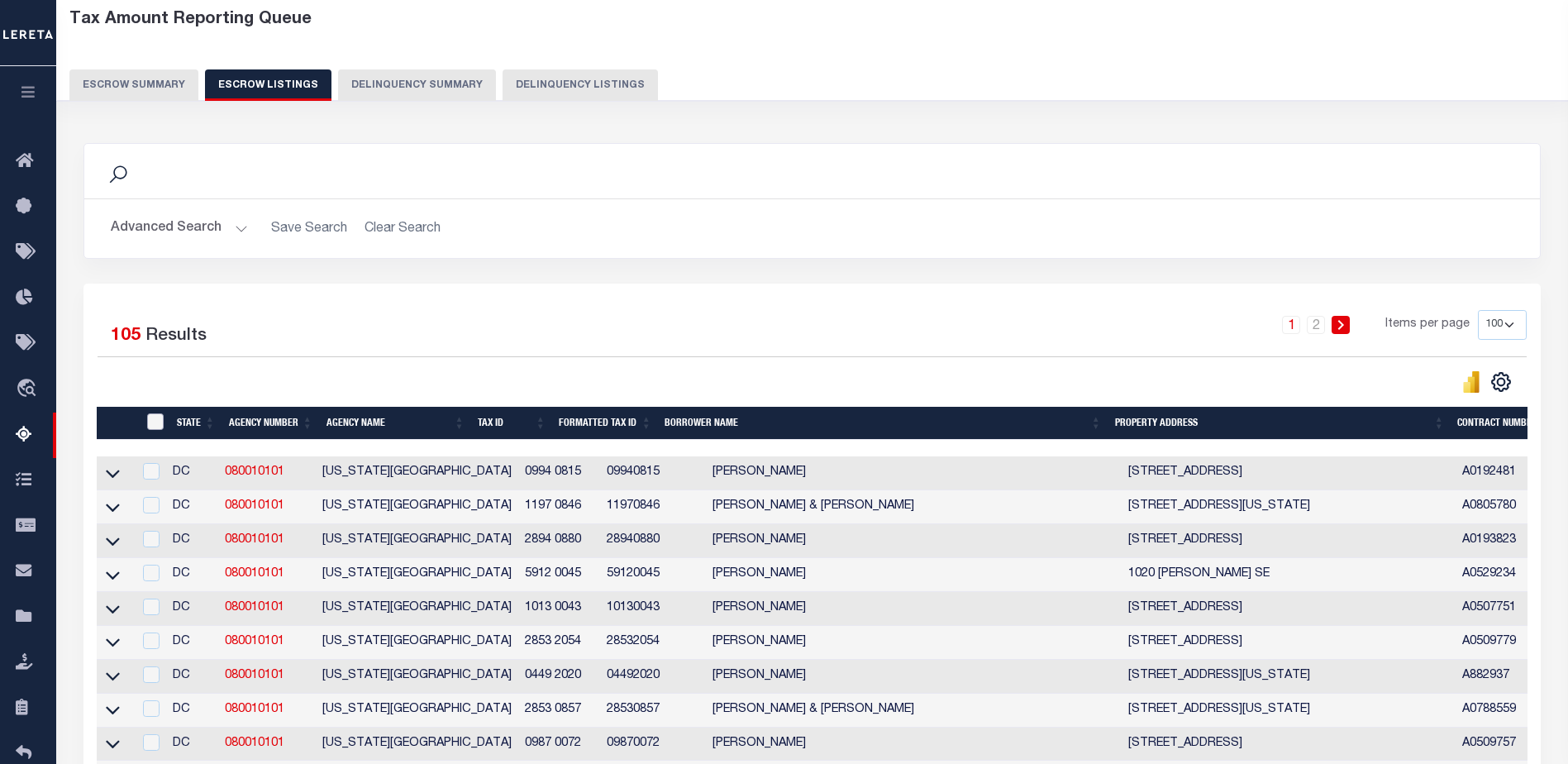
click at [161, 421] on input "ID" at bounding box center [155, 421] width 17 height 17
checkbox input "true"
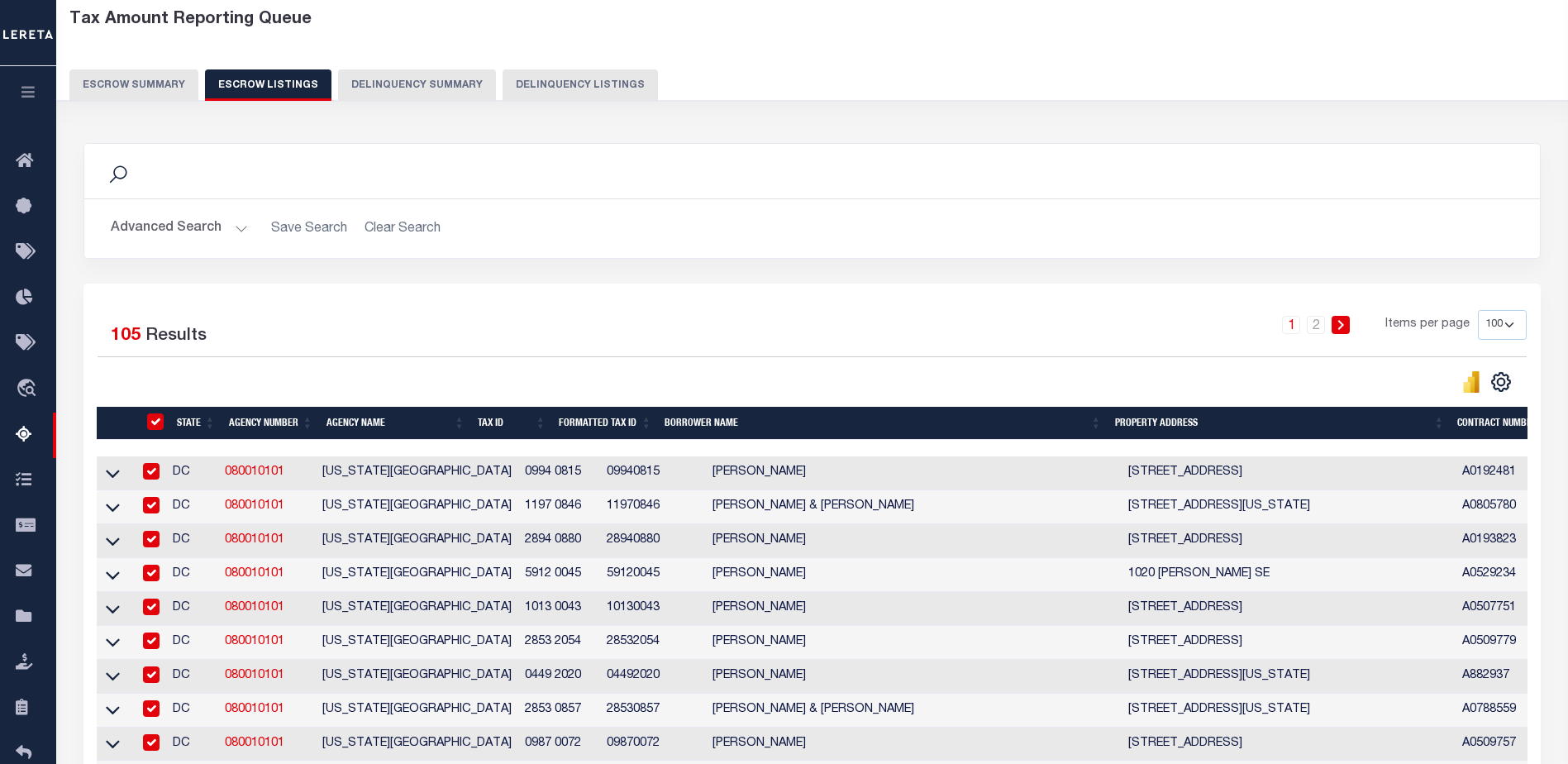
checkbox input "true"
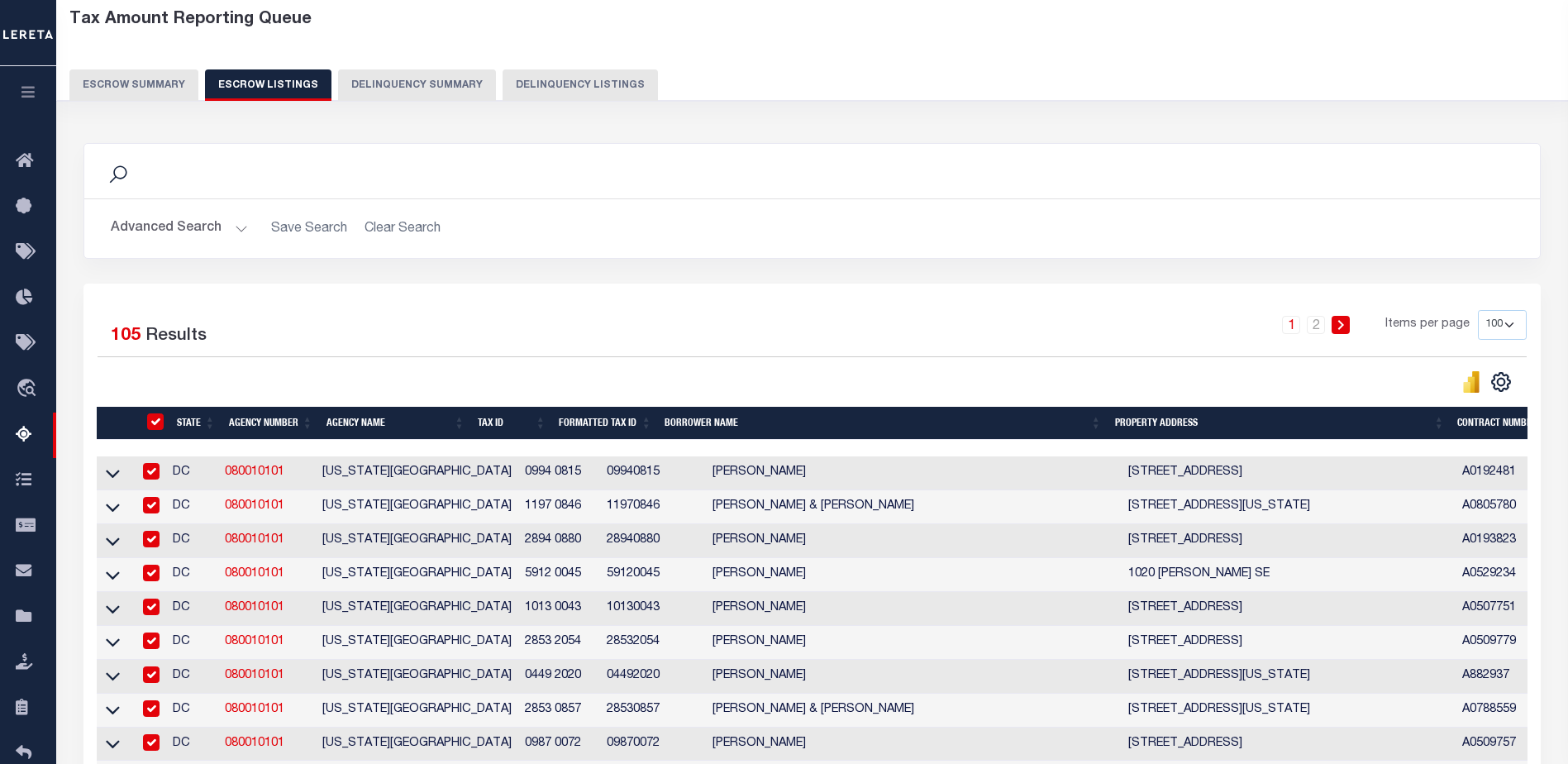
checkbox input "true"
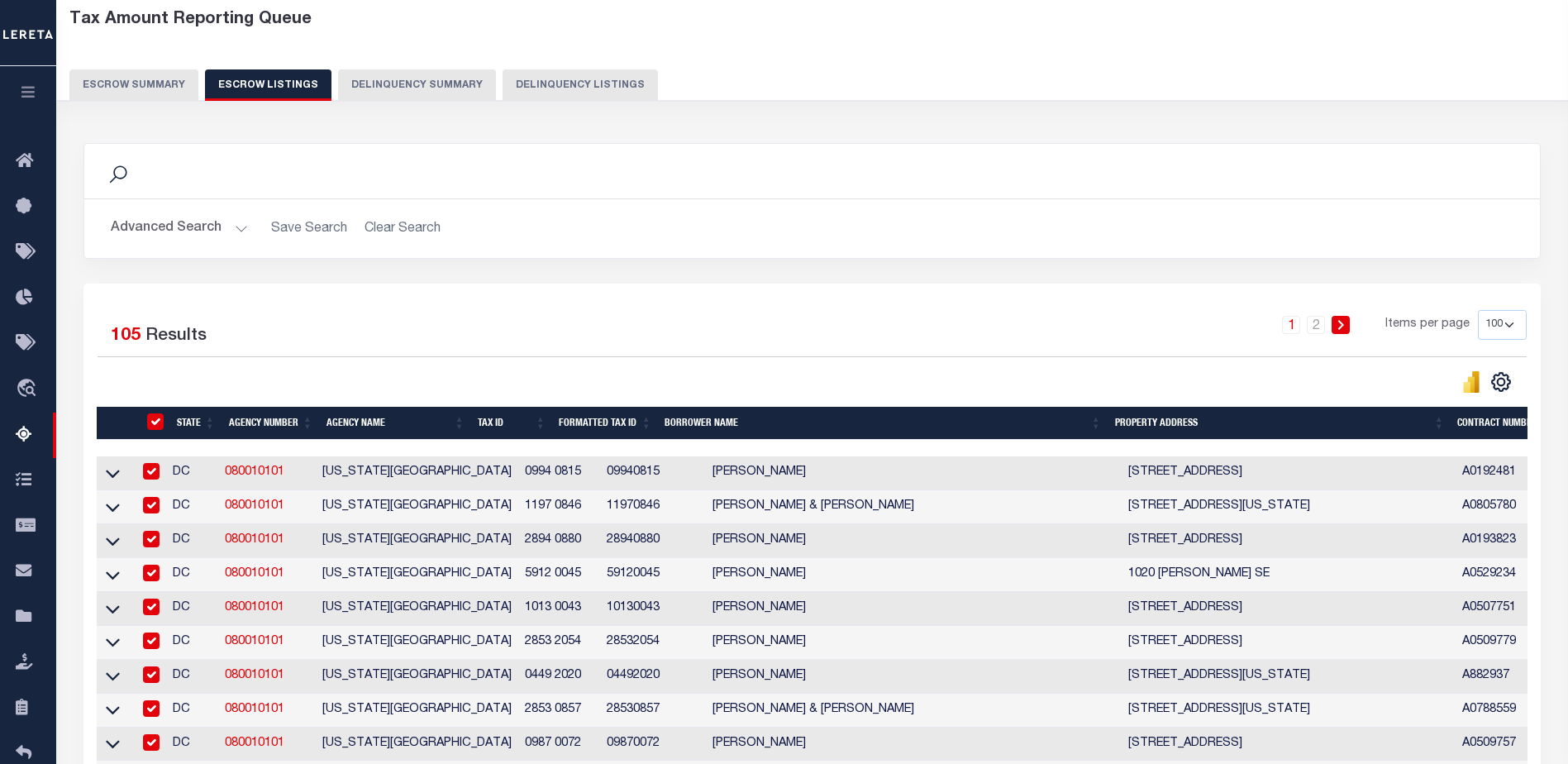
checkbox input "true"
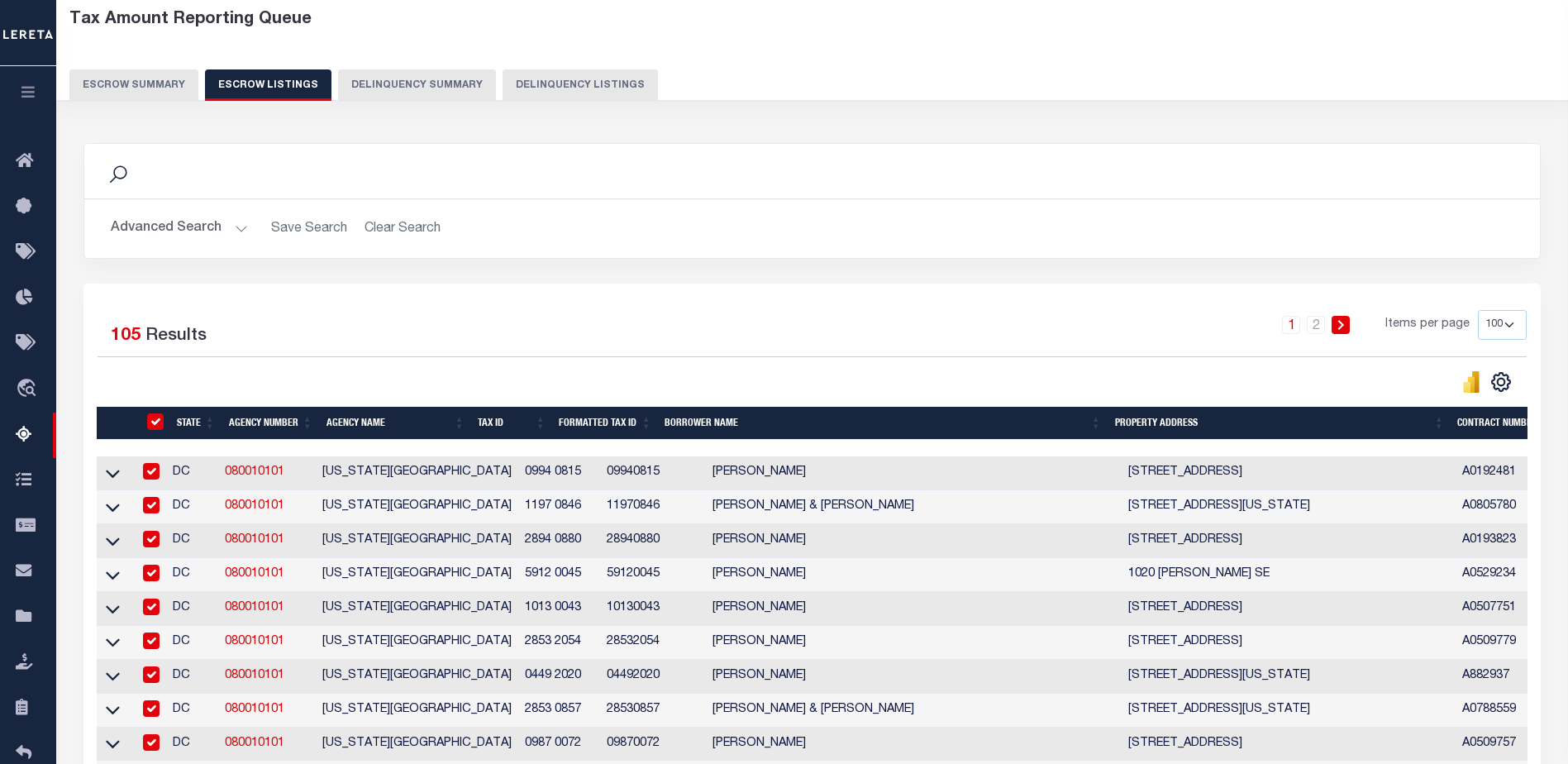
checkbox input "true"
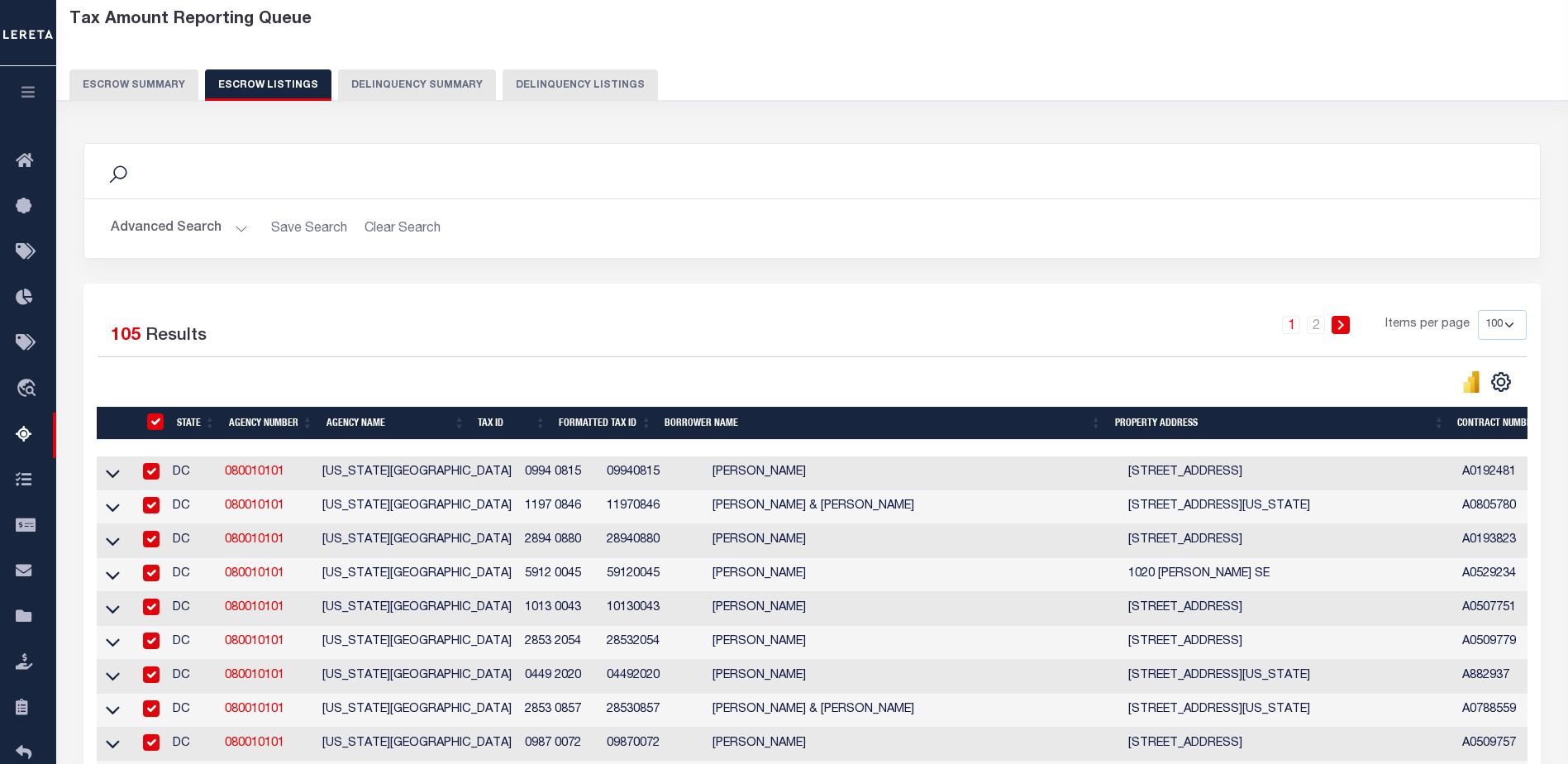
checkbox input "true"
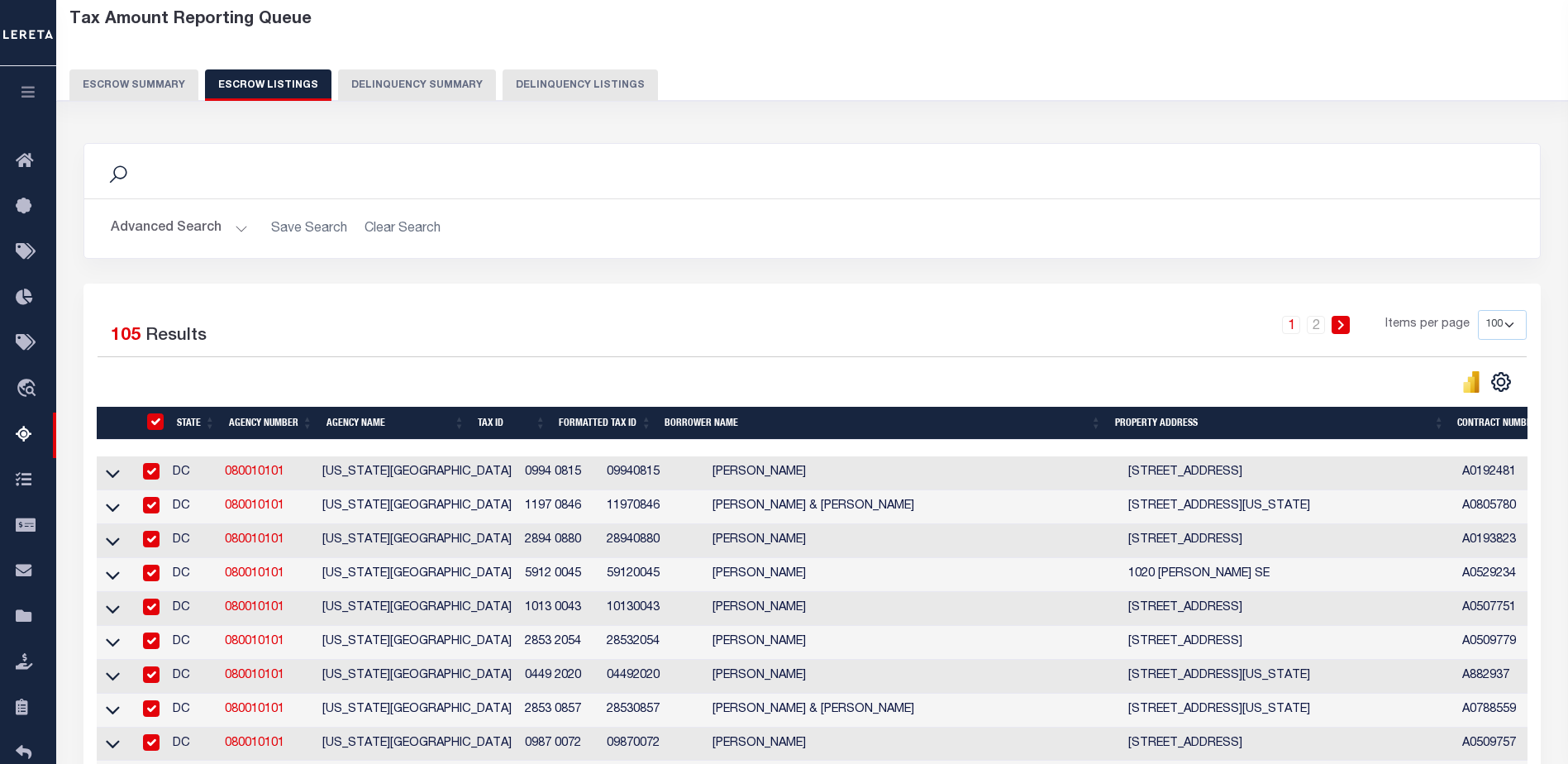
checkbox input "true"
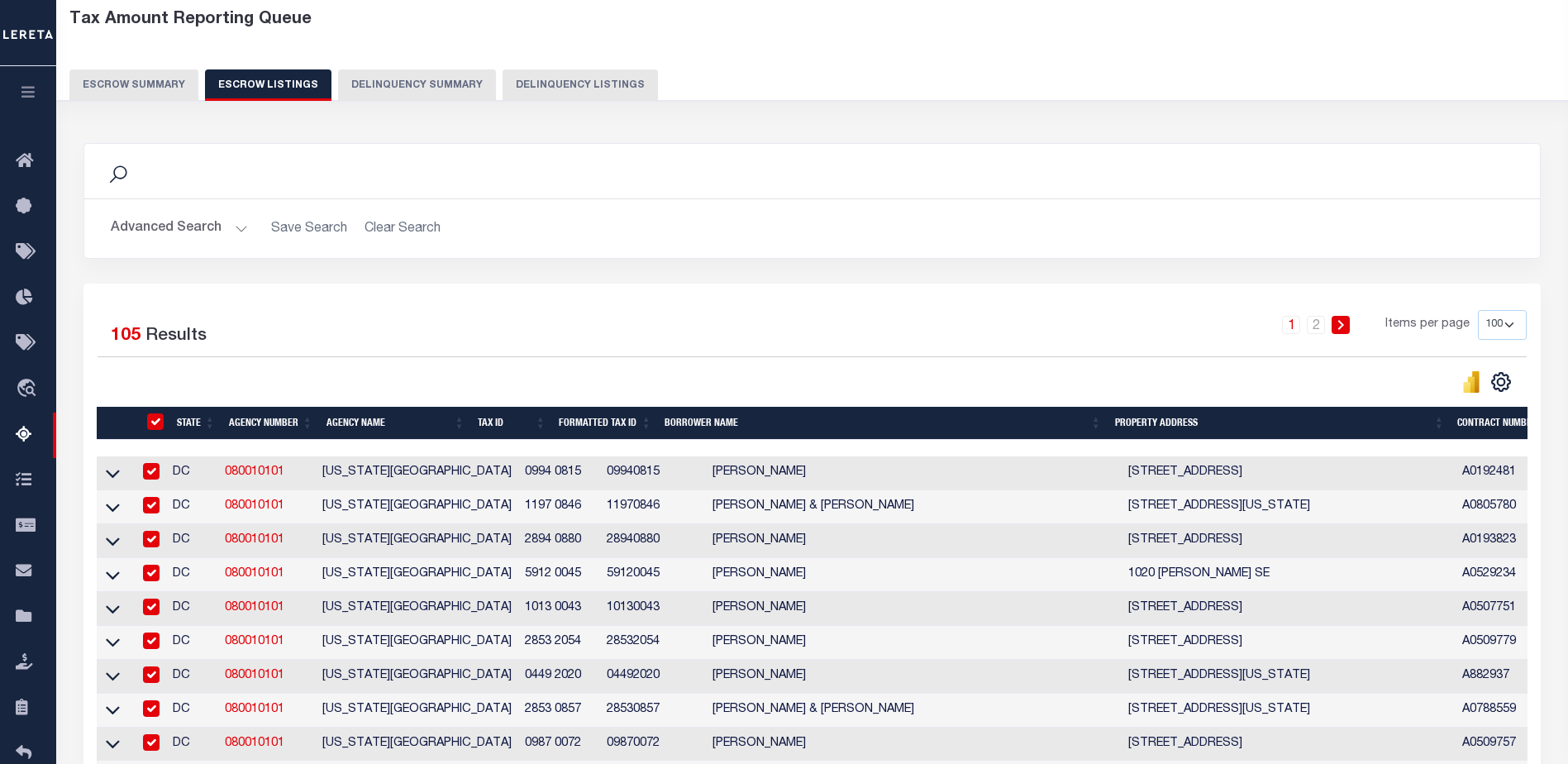
checkbox input "true"
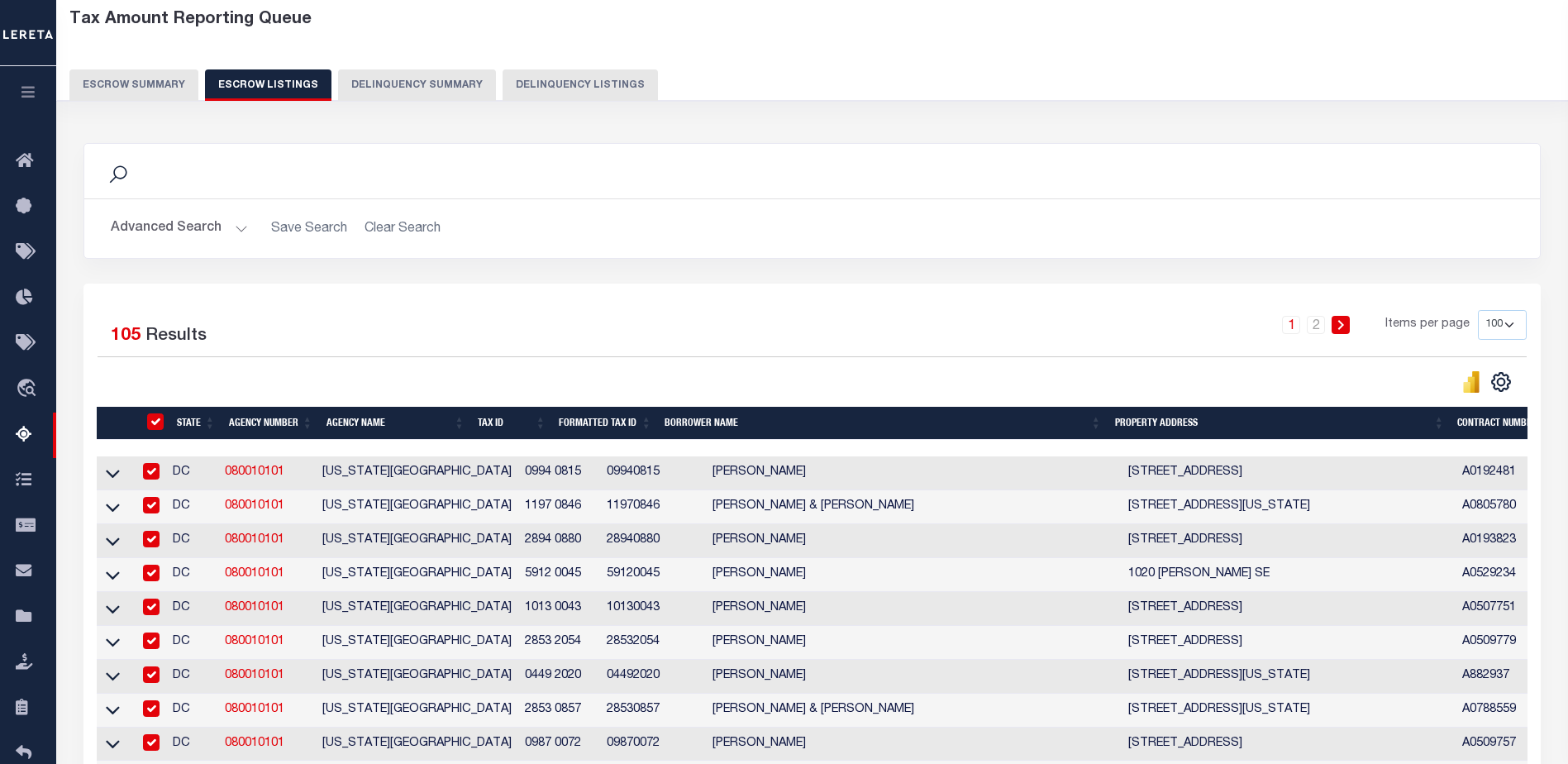
checkbox input "true"
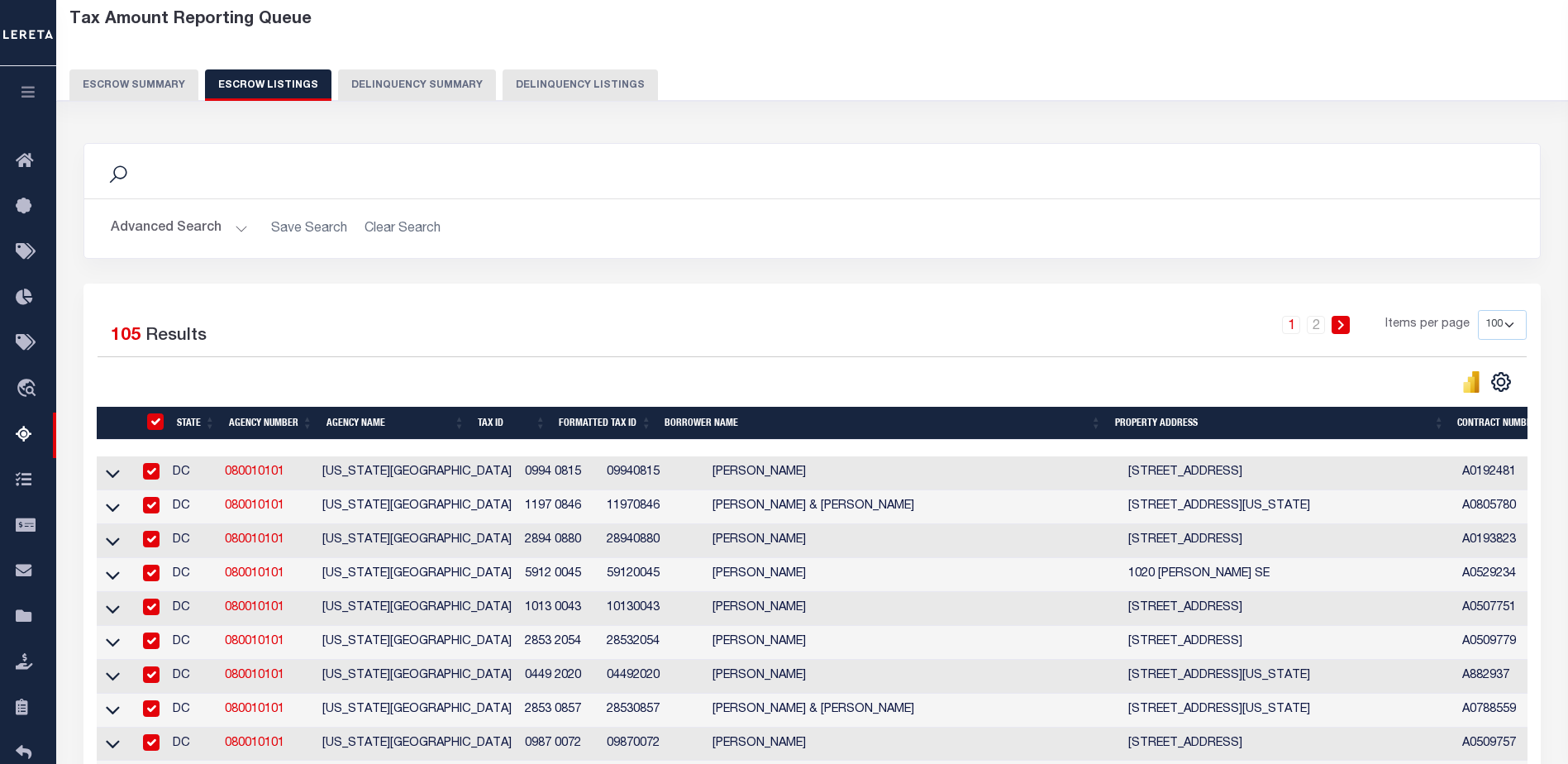
checkbox input "true"
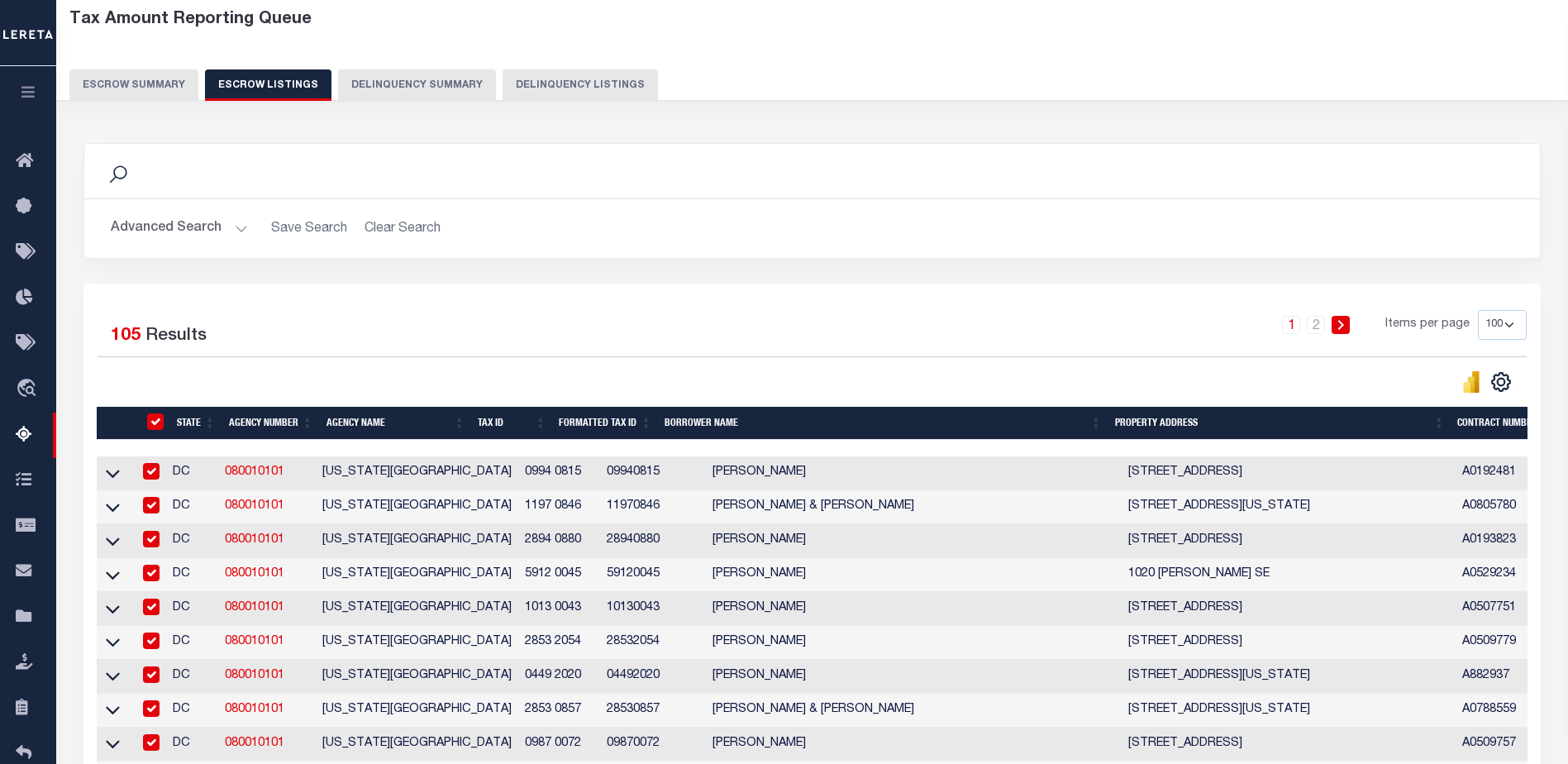
checkbox input "true"
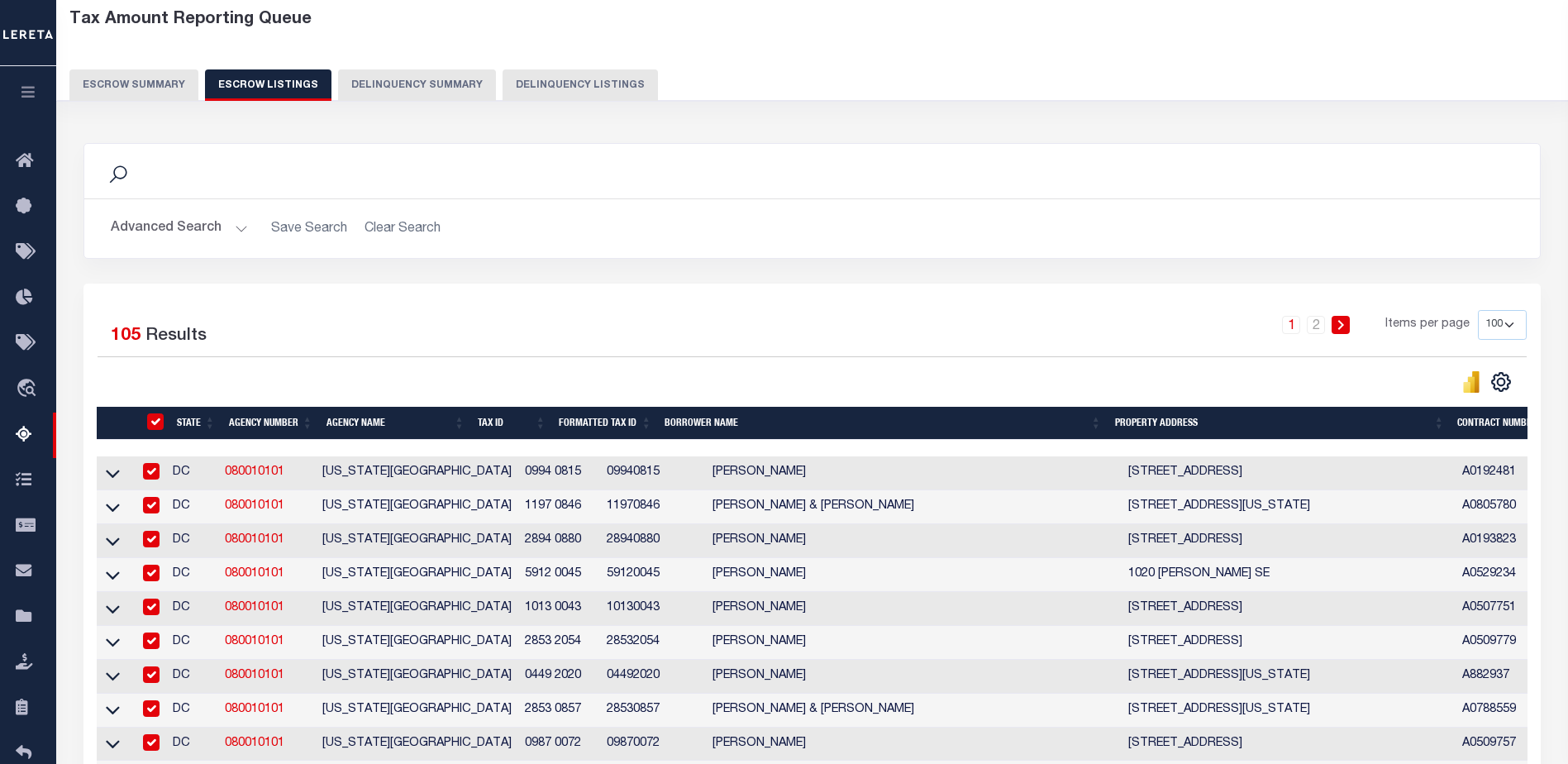
checkbox input "true"
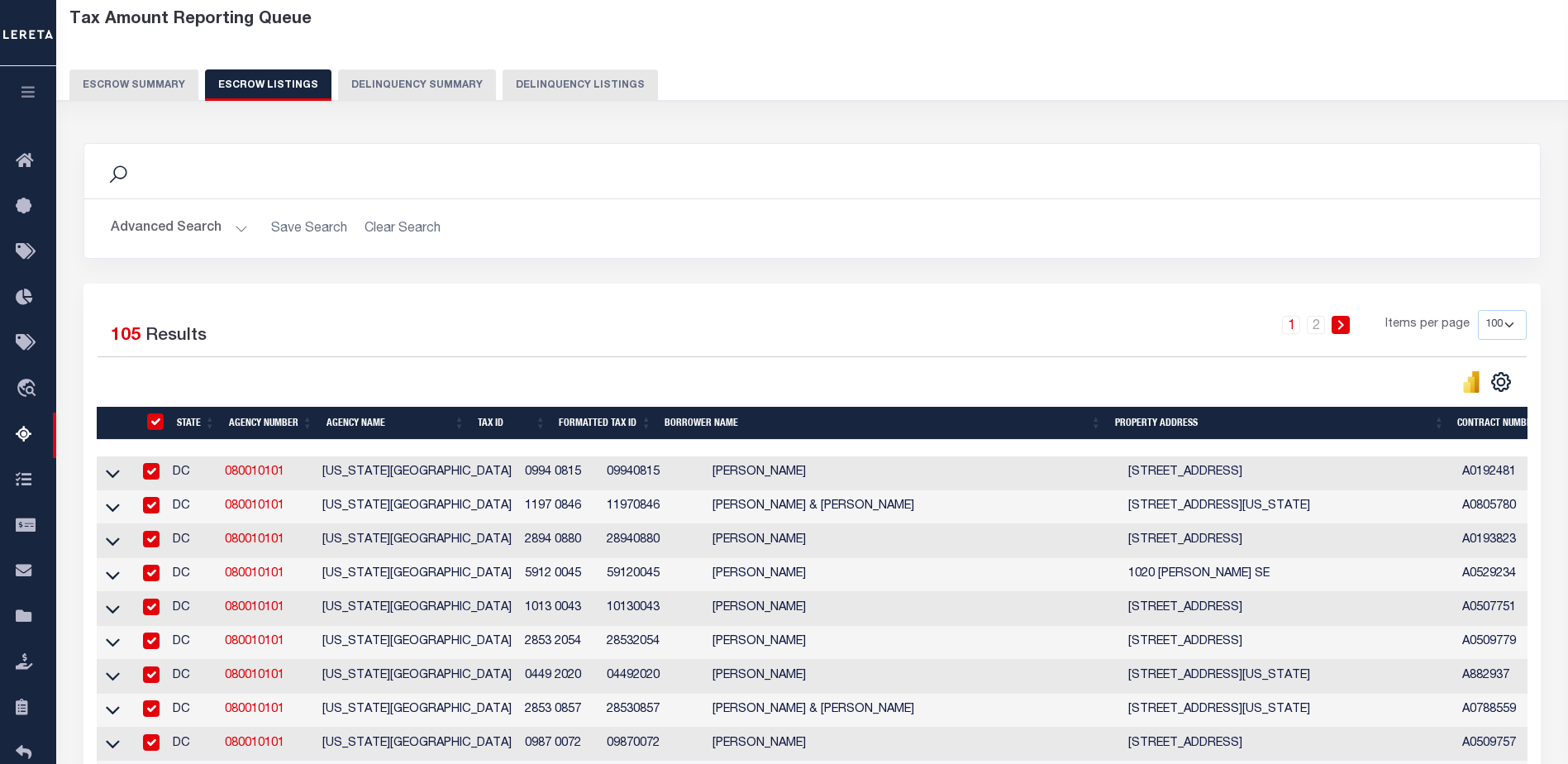
checkbox input "true"
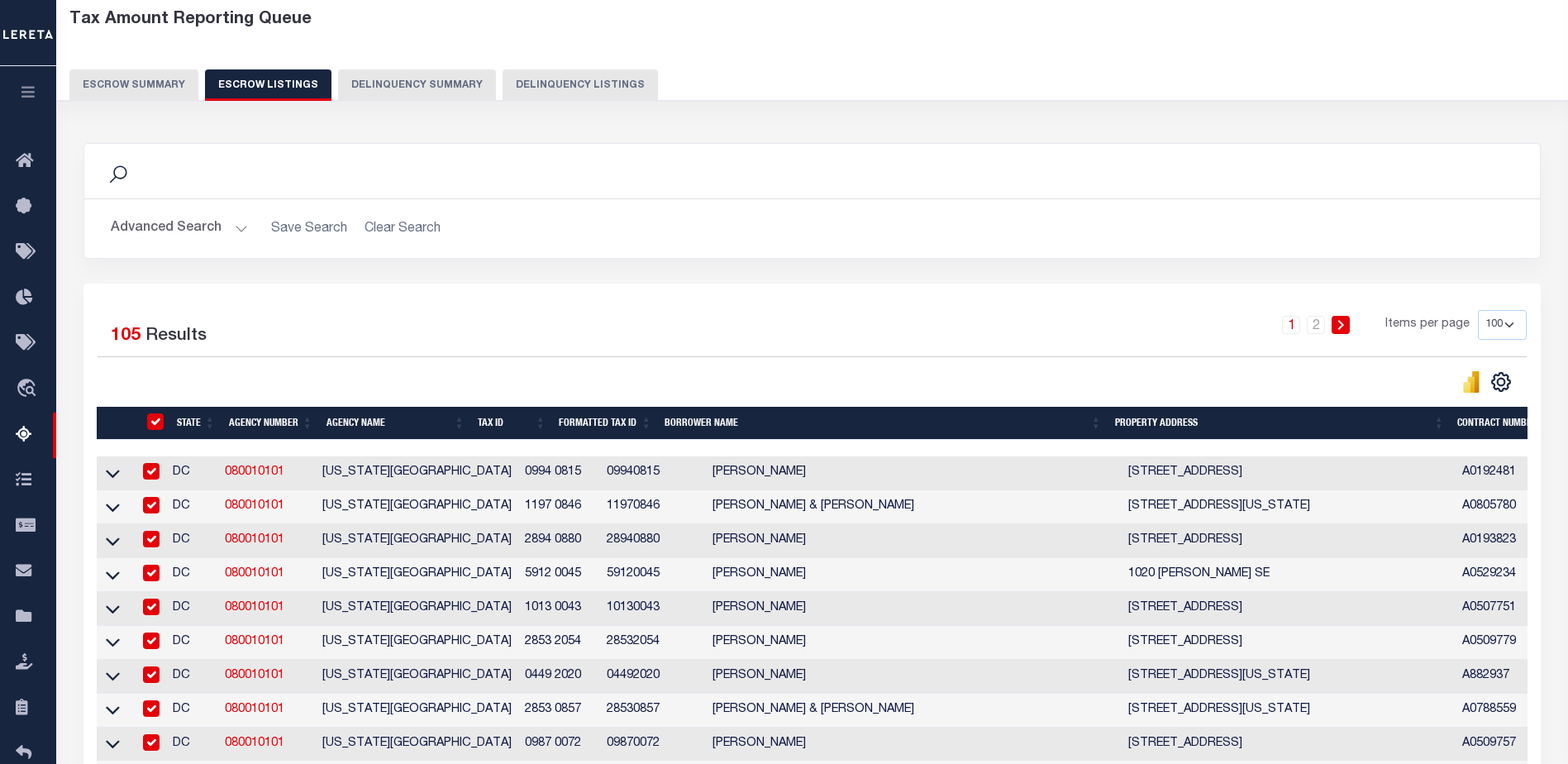
checkbox input "true"
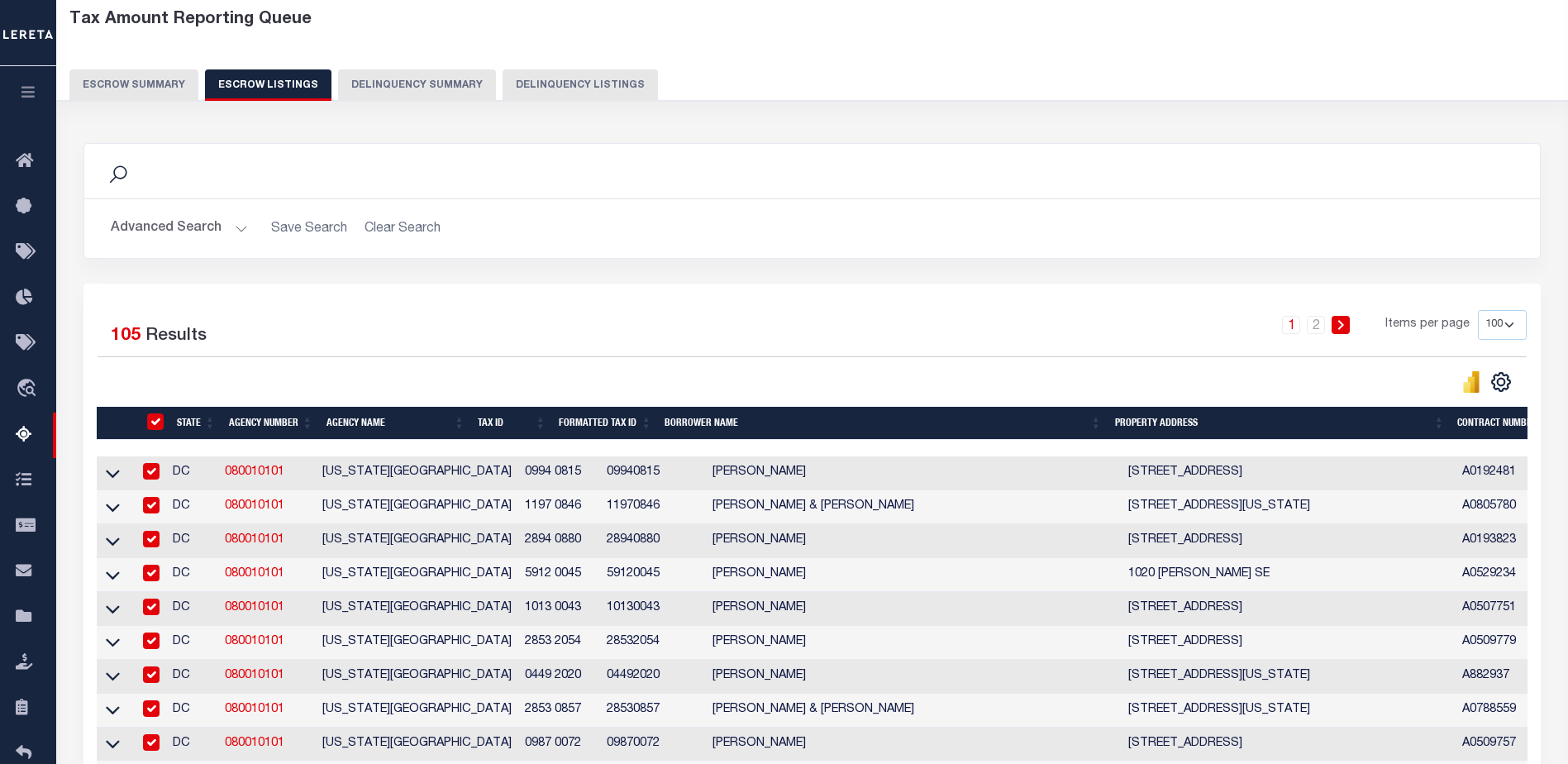
checkbox input "true"
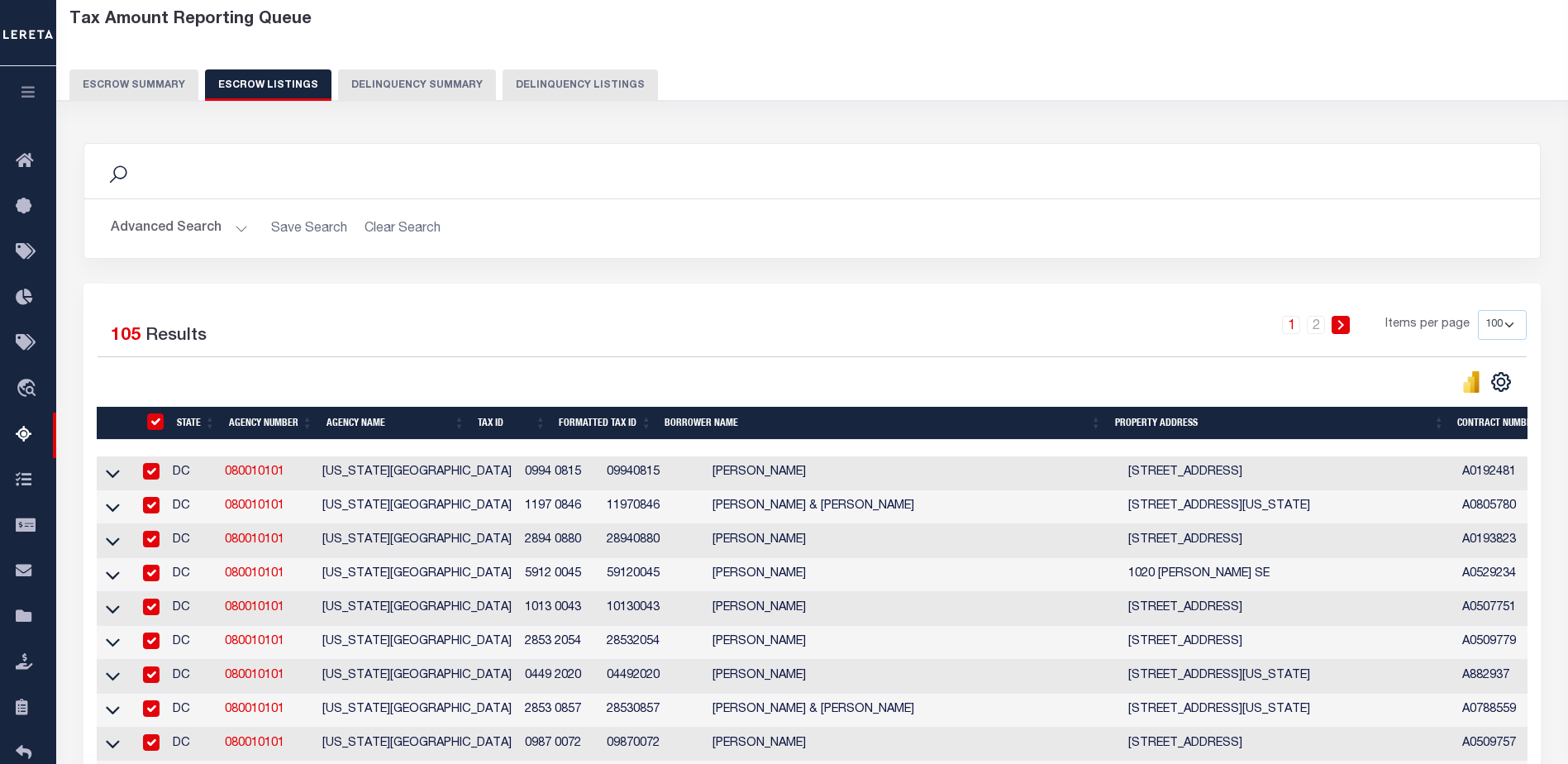
checkbox input "true"
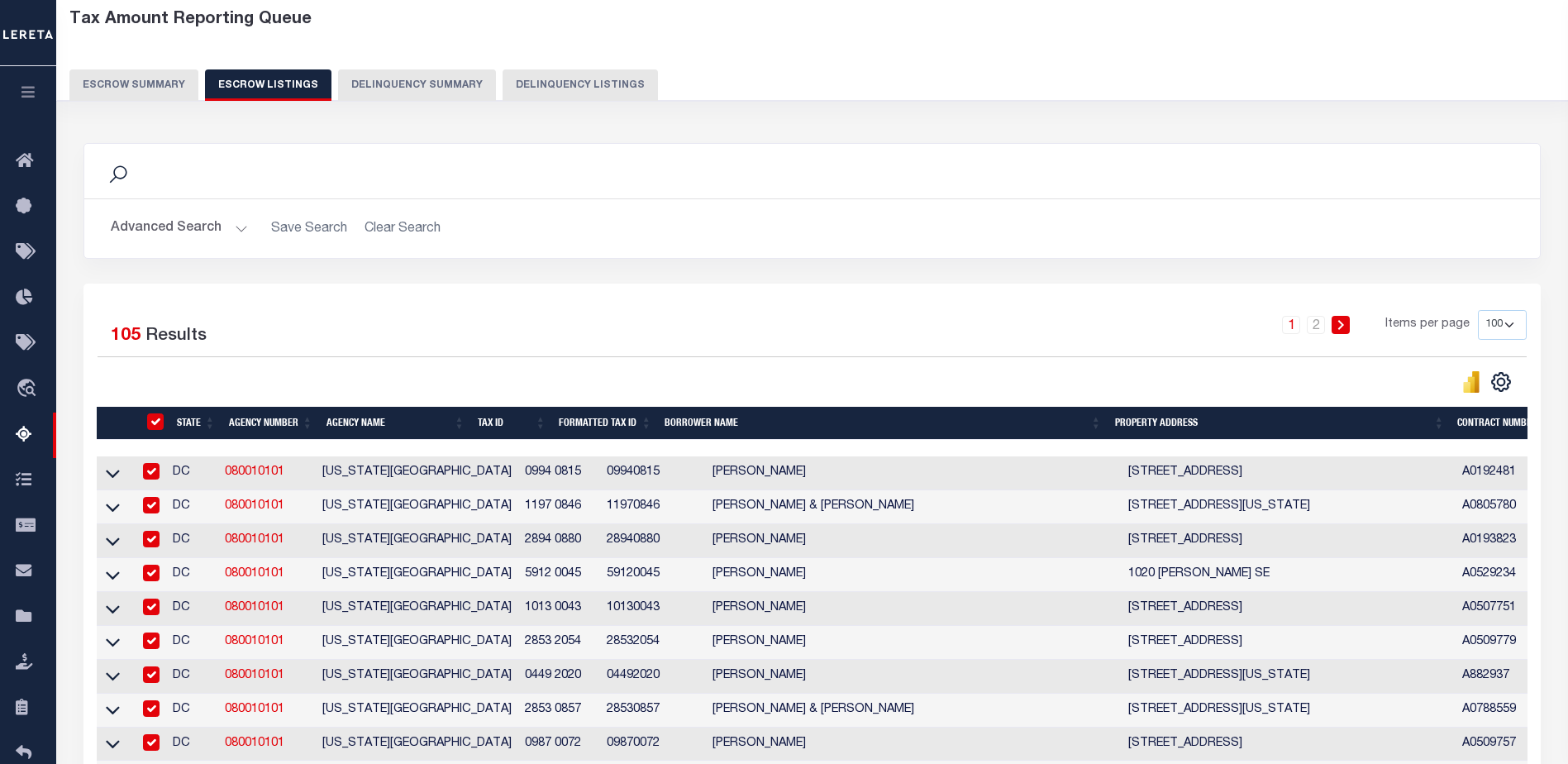
checkbox input "true"
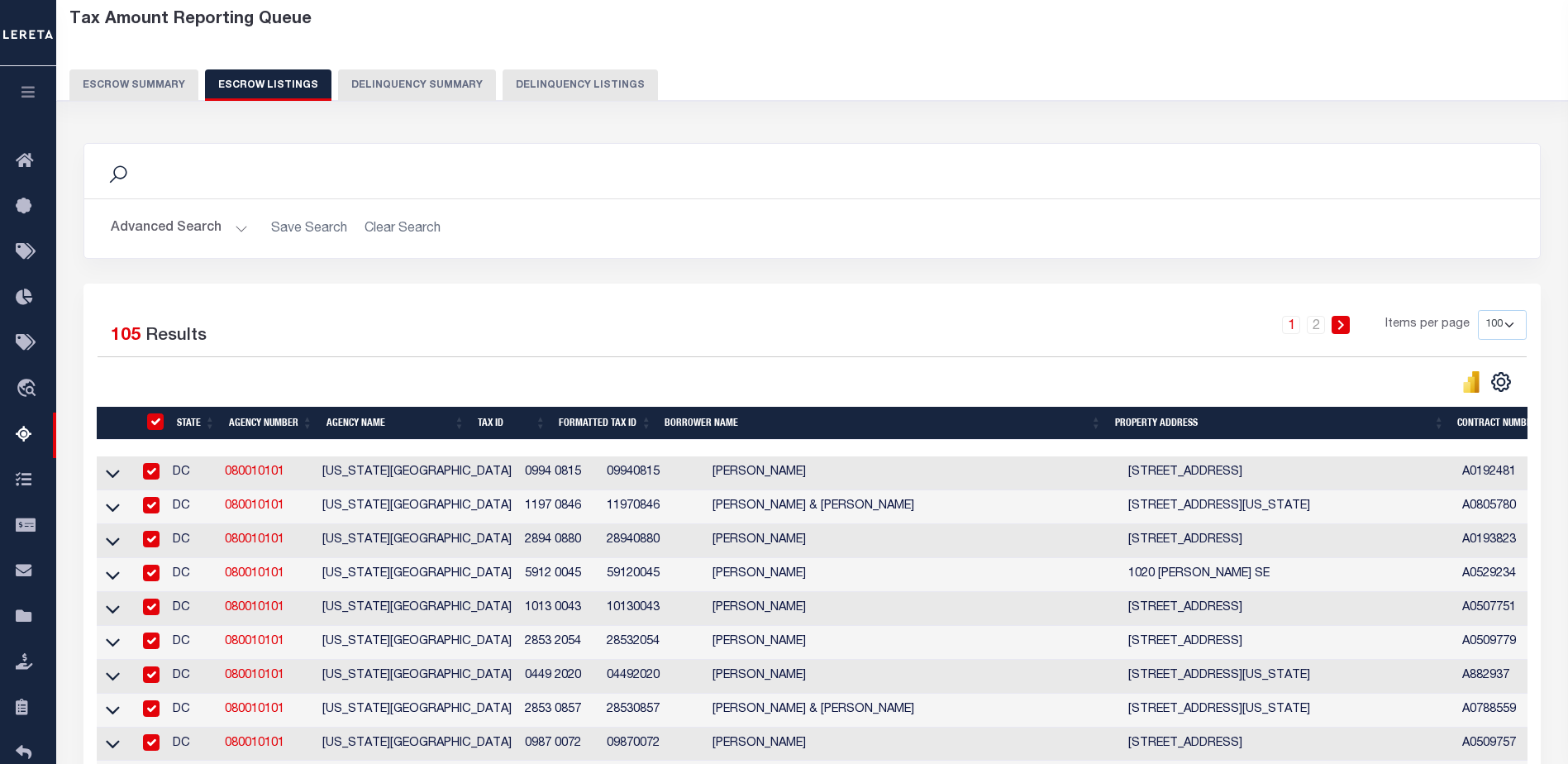
checkbox input "true"
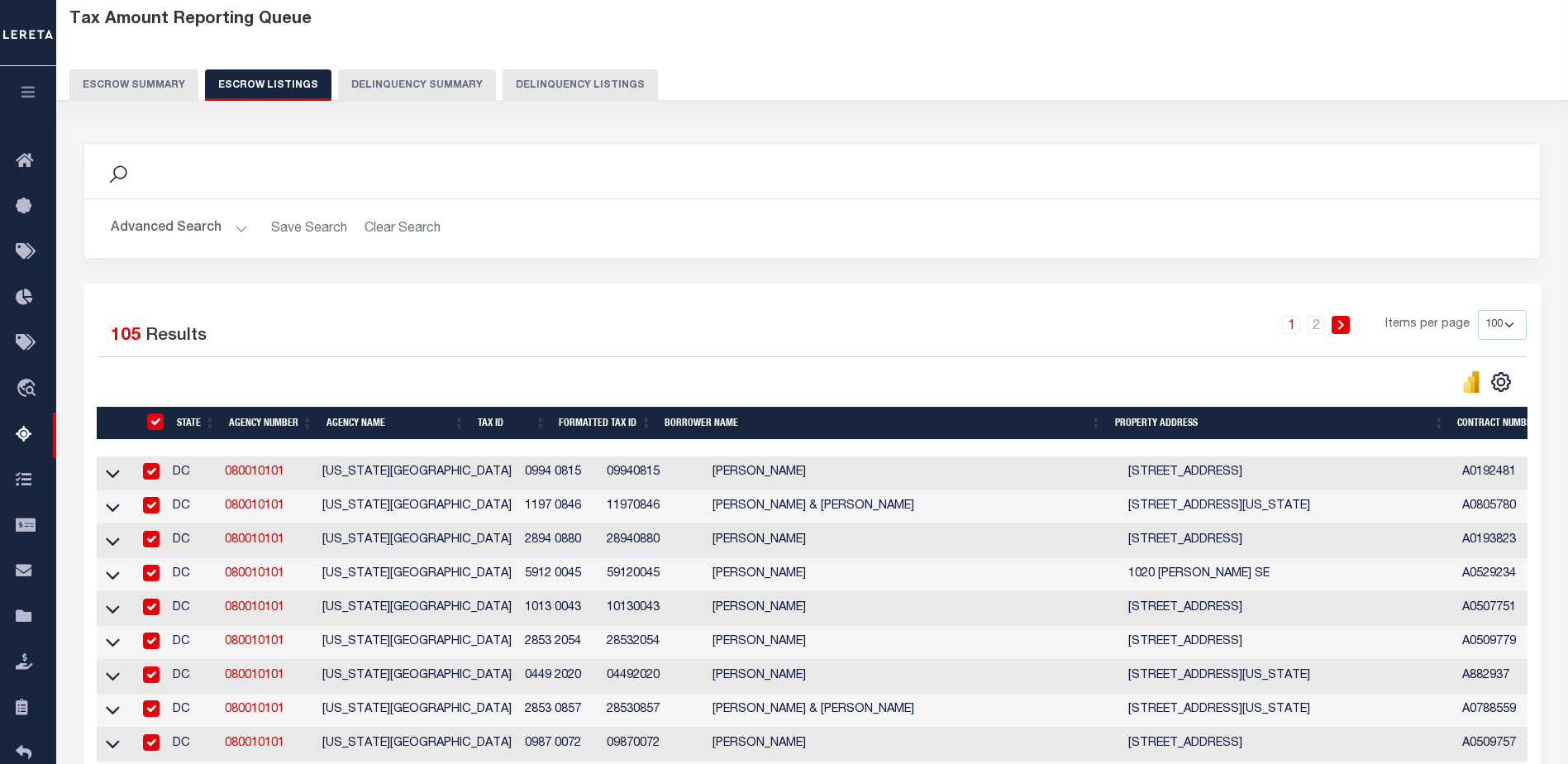
checkbox input "true"
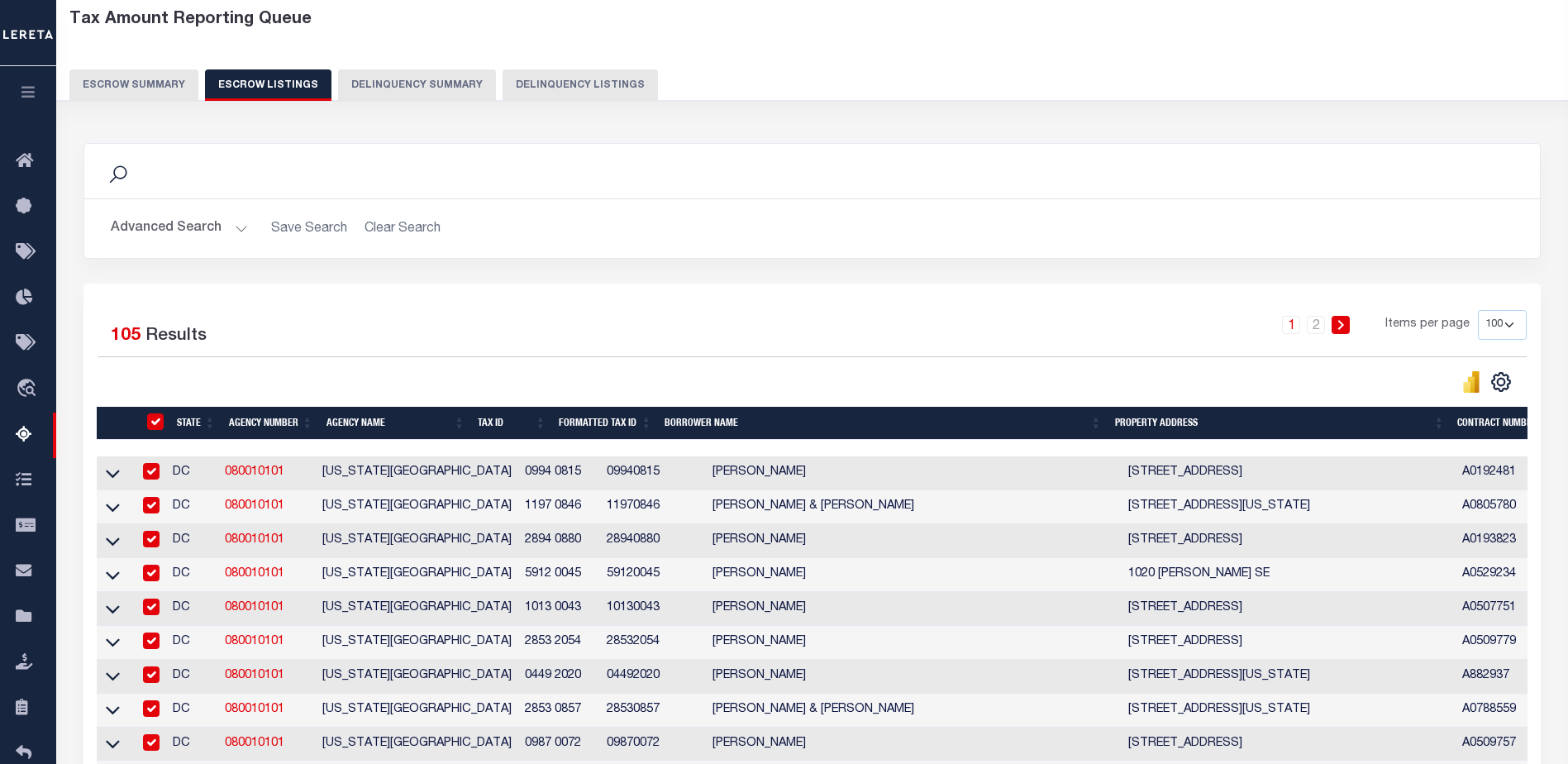
checkbox input "true"
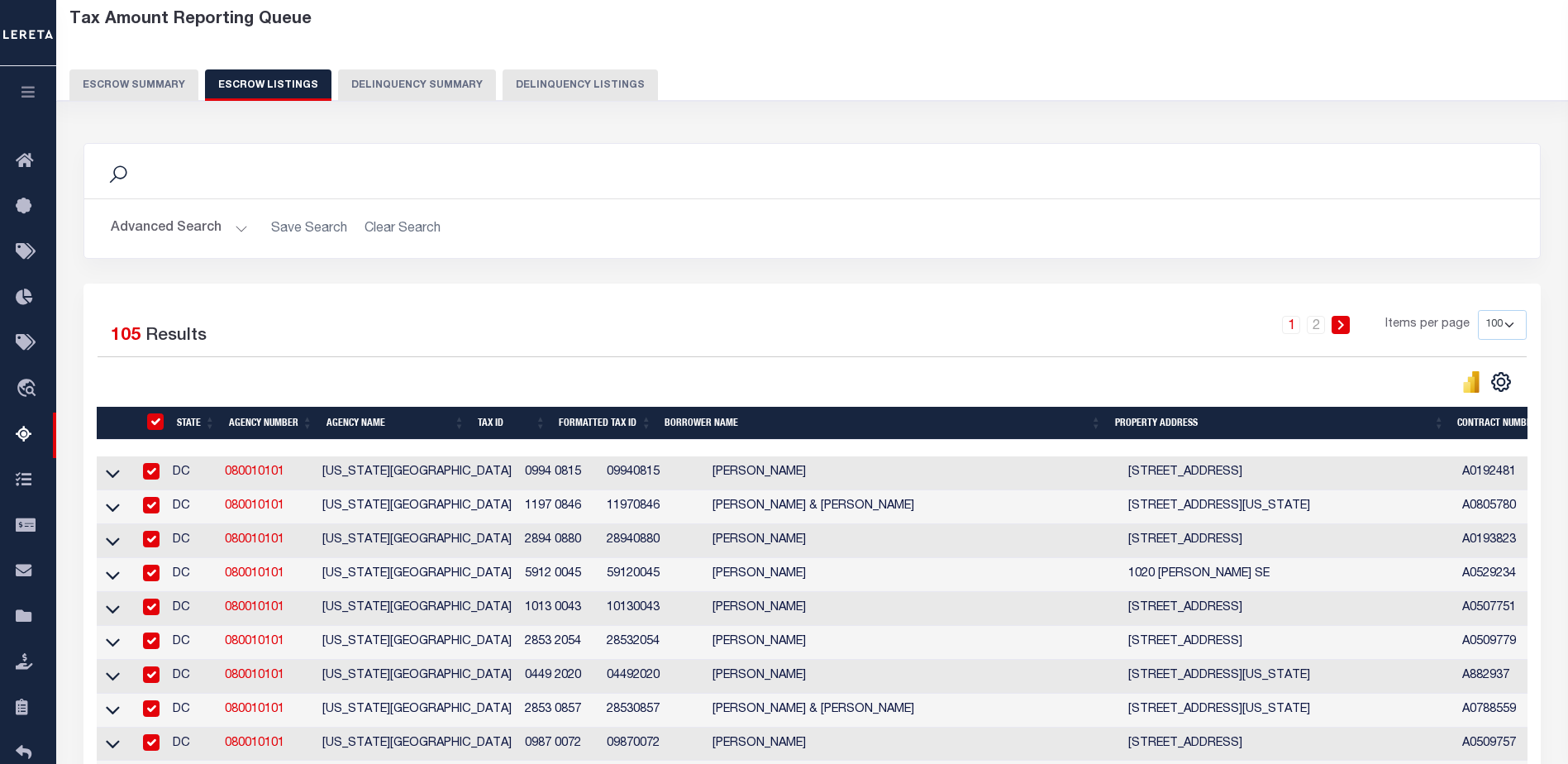
checkbox input "true"
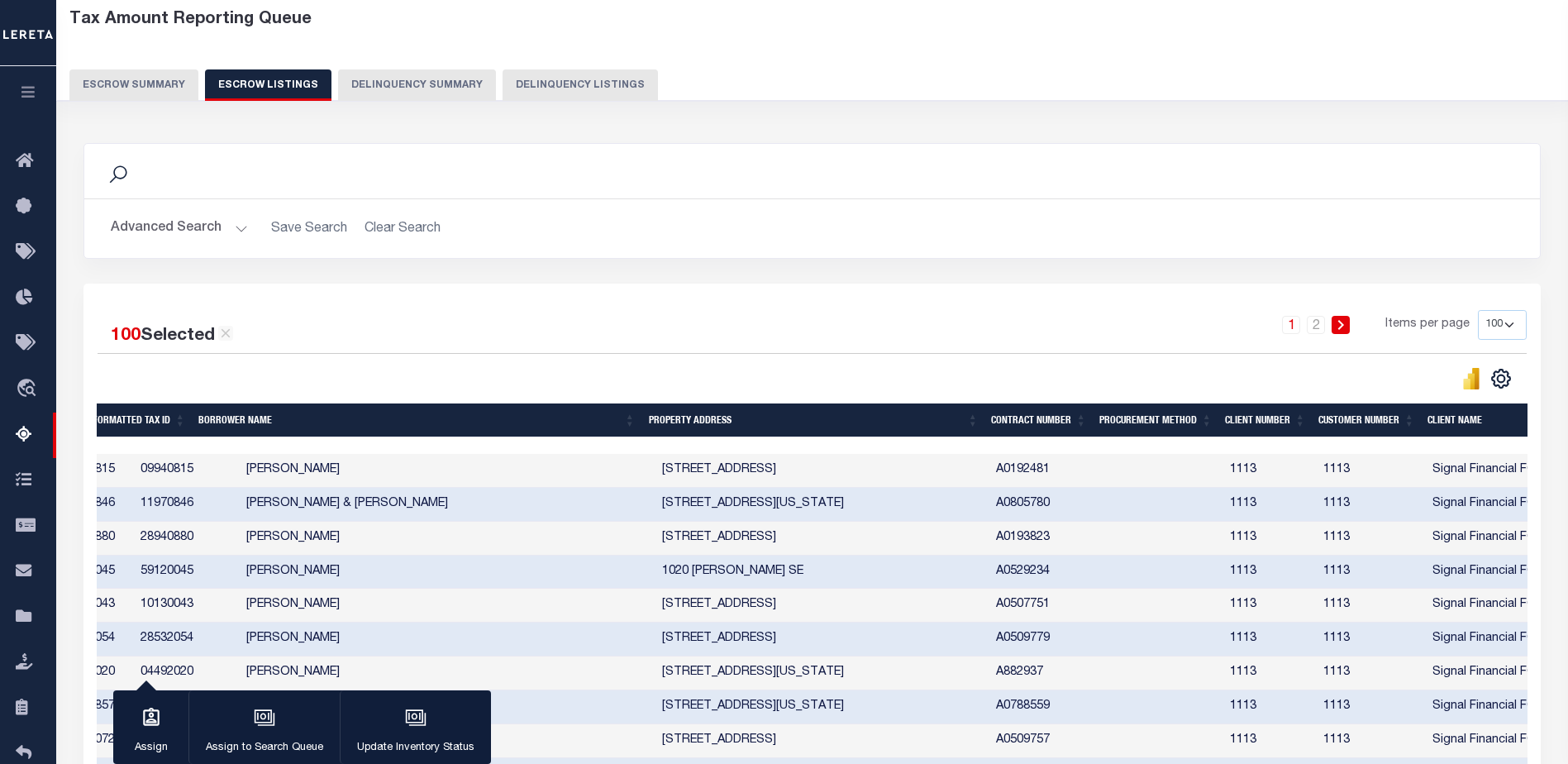
scroll to position [0, 523]
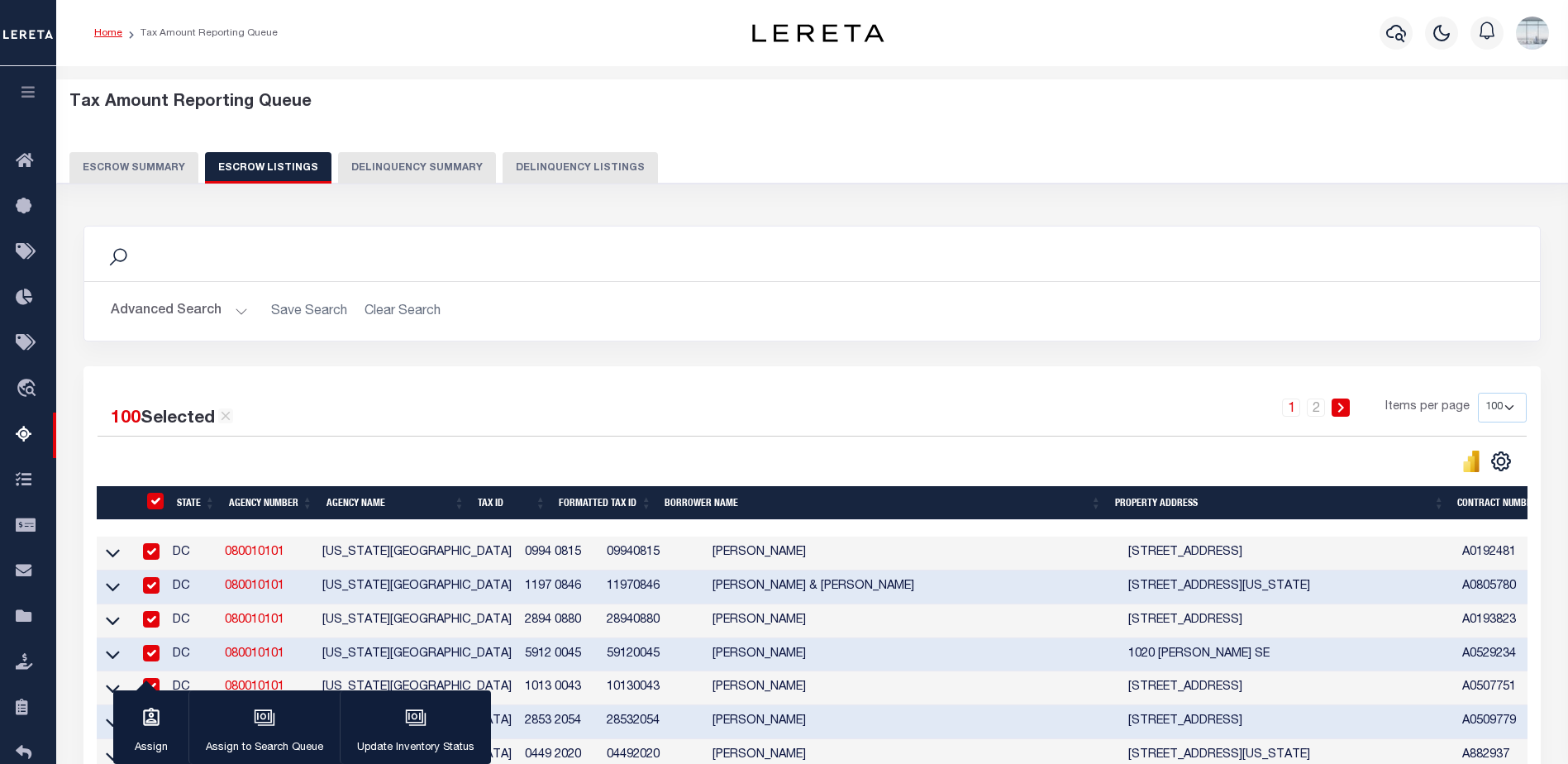
click at [116, 28] on link "Home" at bounding box center [108, 32] width 28 height 10
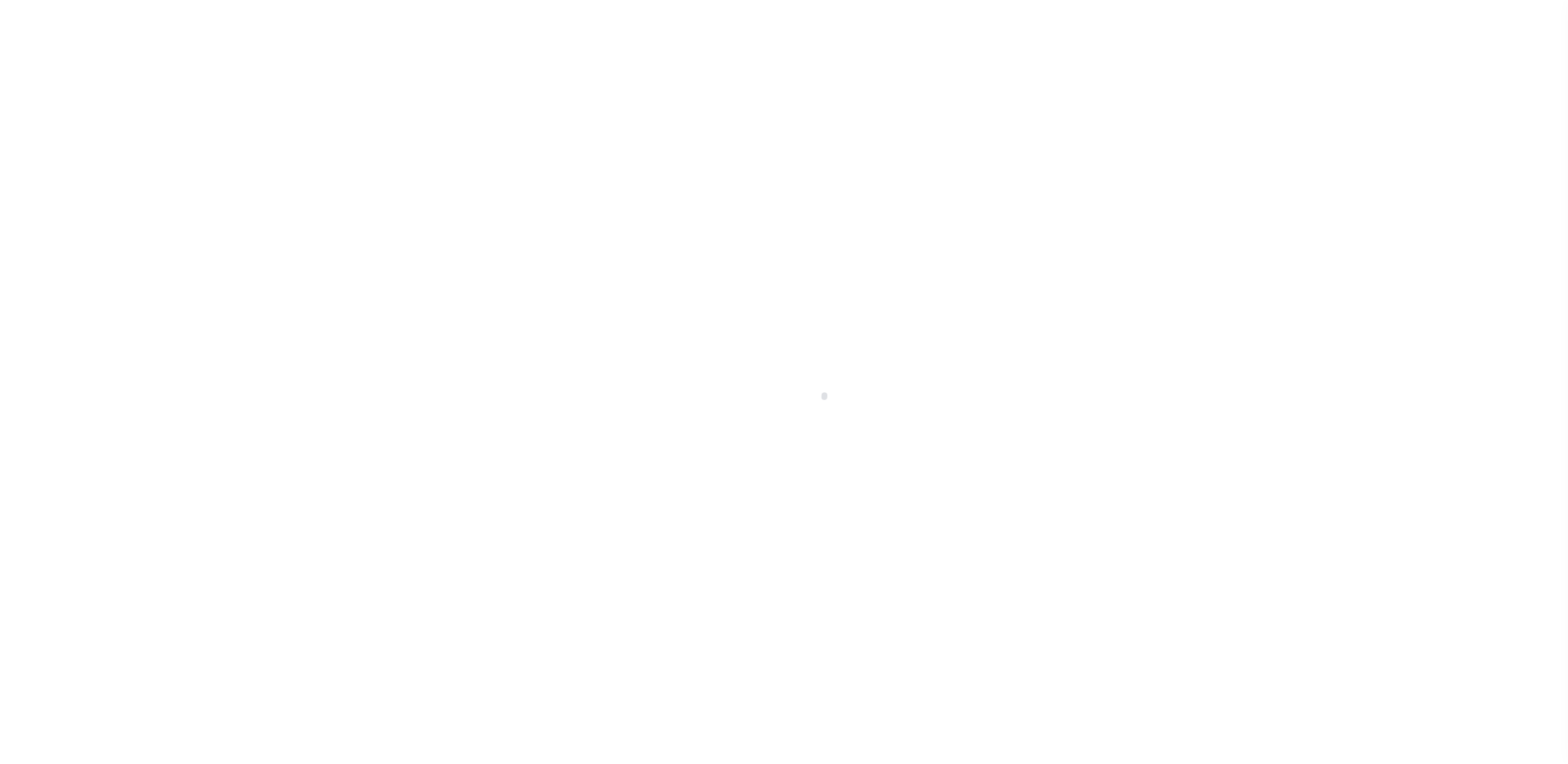
select select
checkbox input "false"
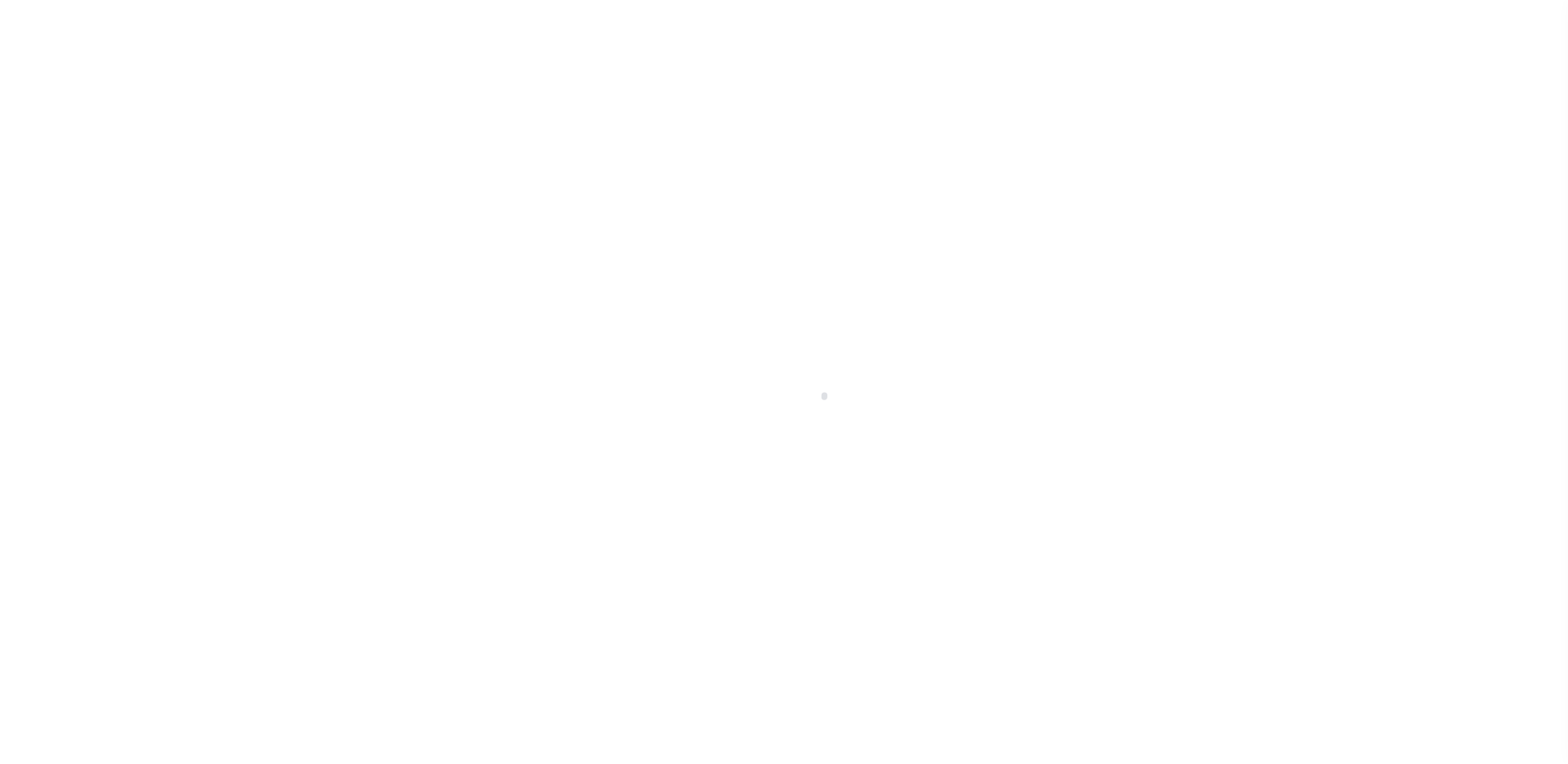
checkbox input "false"
type input "1100100000"
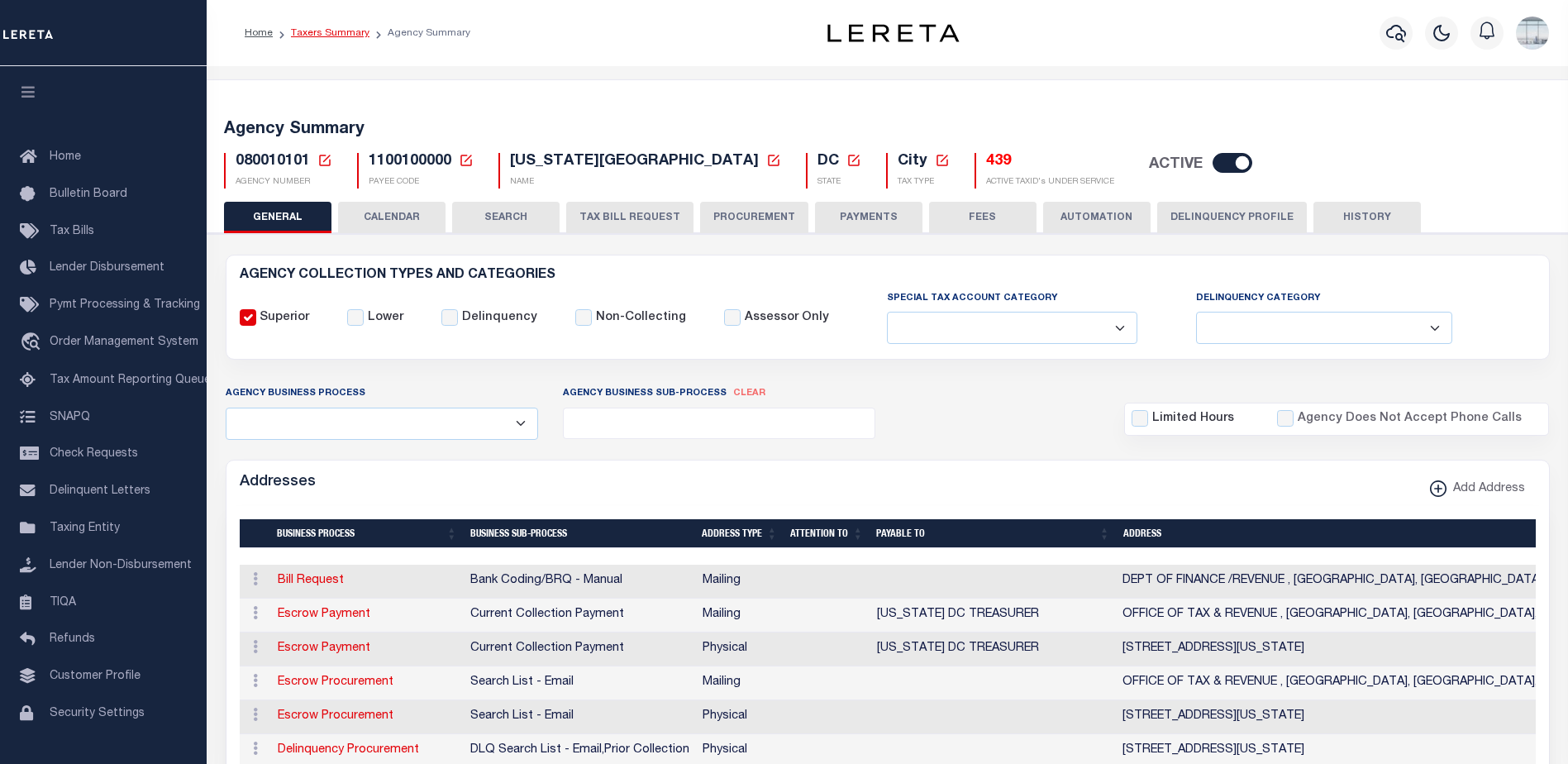
click at [331, 38] on link "Taxers Summary" at bounding box center [331, 32] width 78 height 10
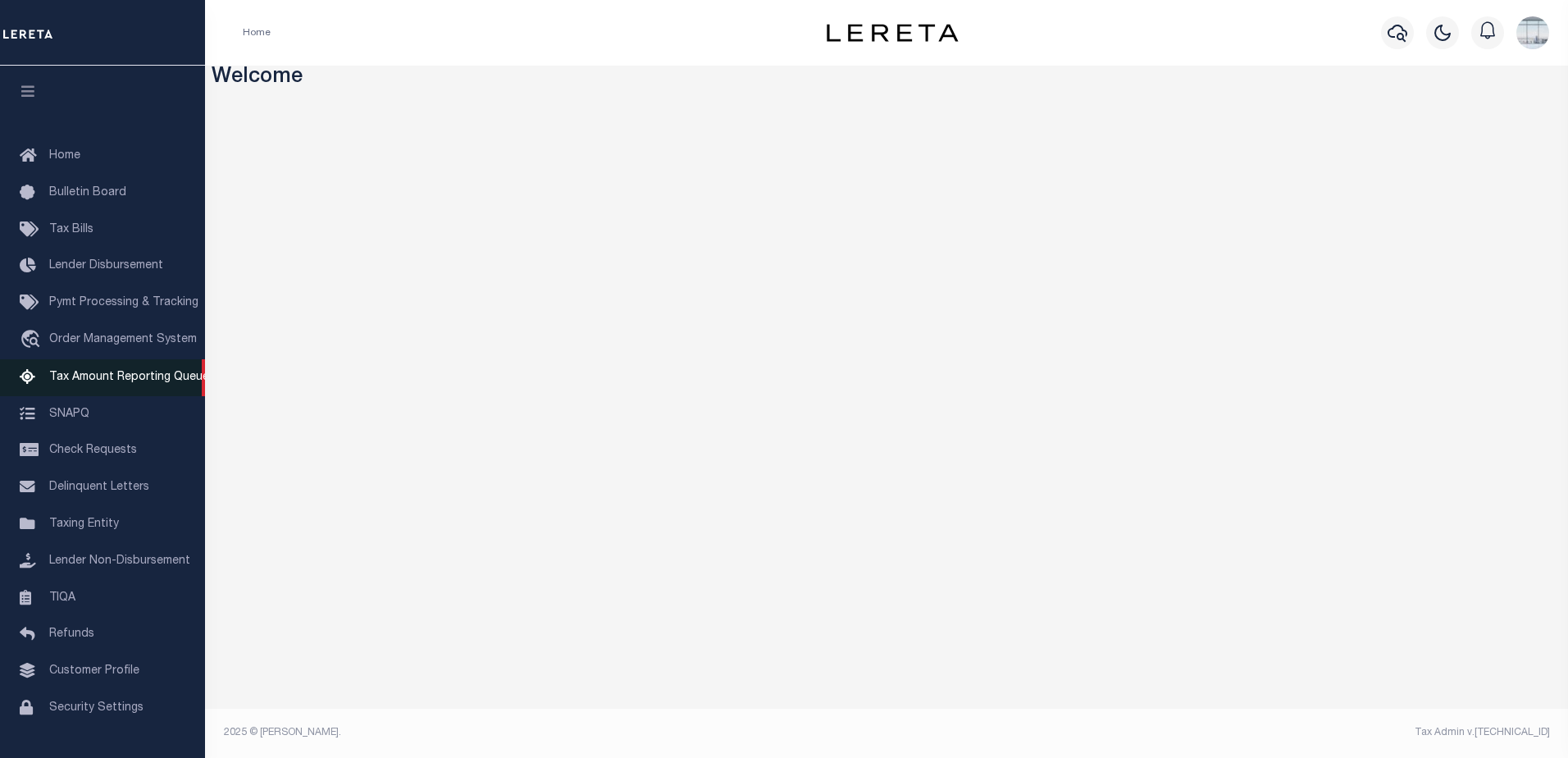
click at [99, 383] on span "Tax Amount Reporting Queue" at bounding box center [129, 376] width 160 height 11
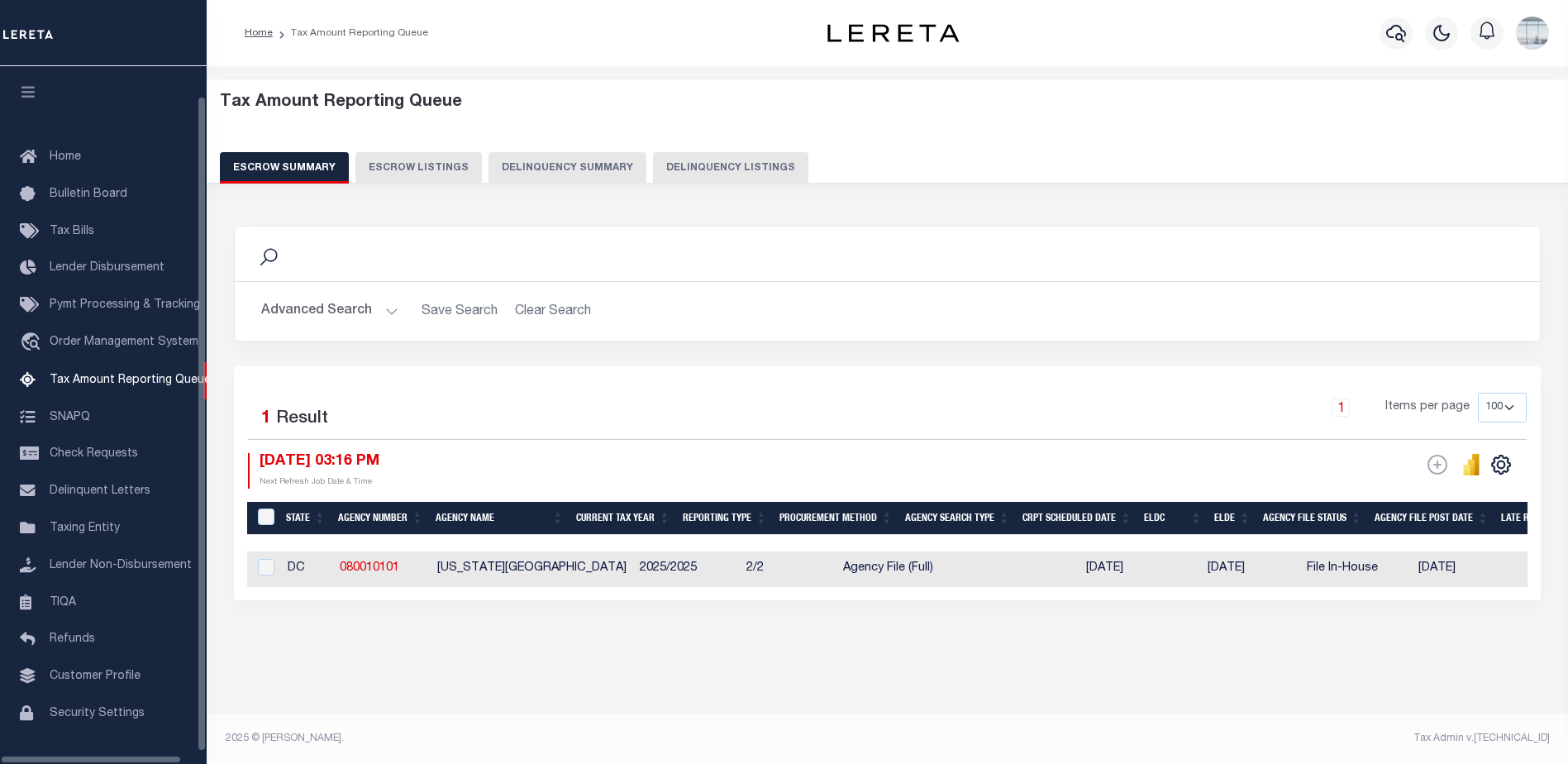
select select "100"
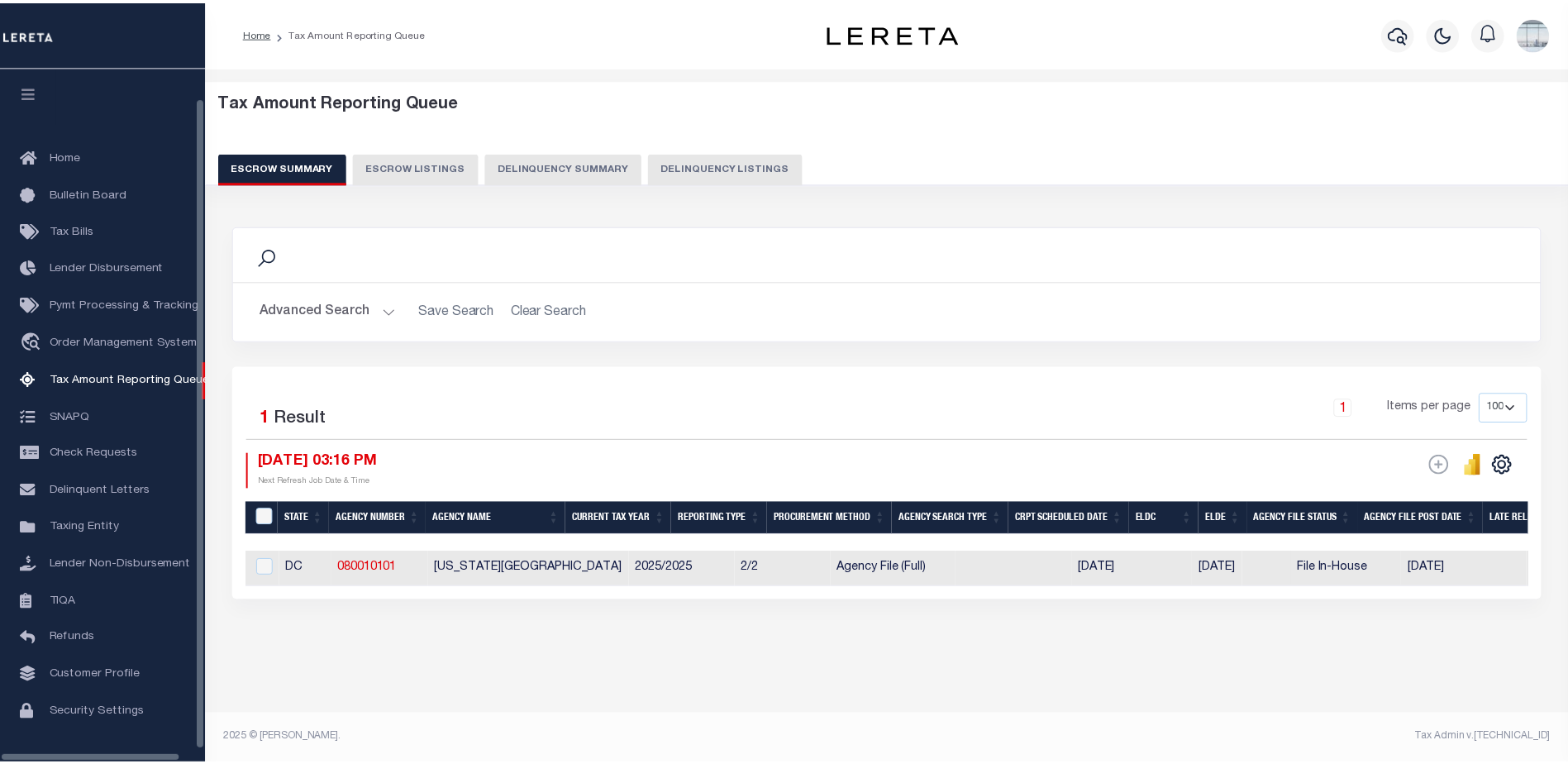
scroll to position [41, 0]
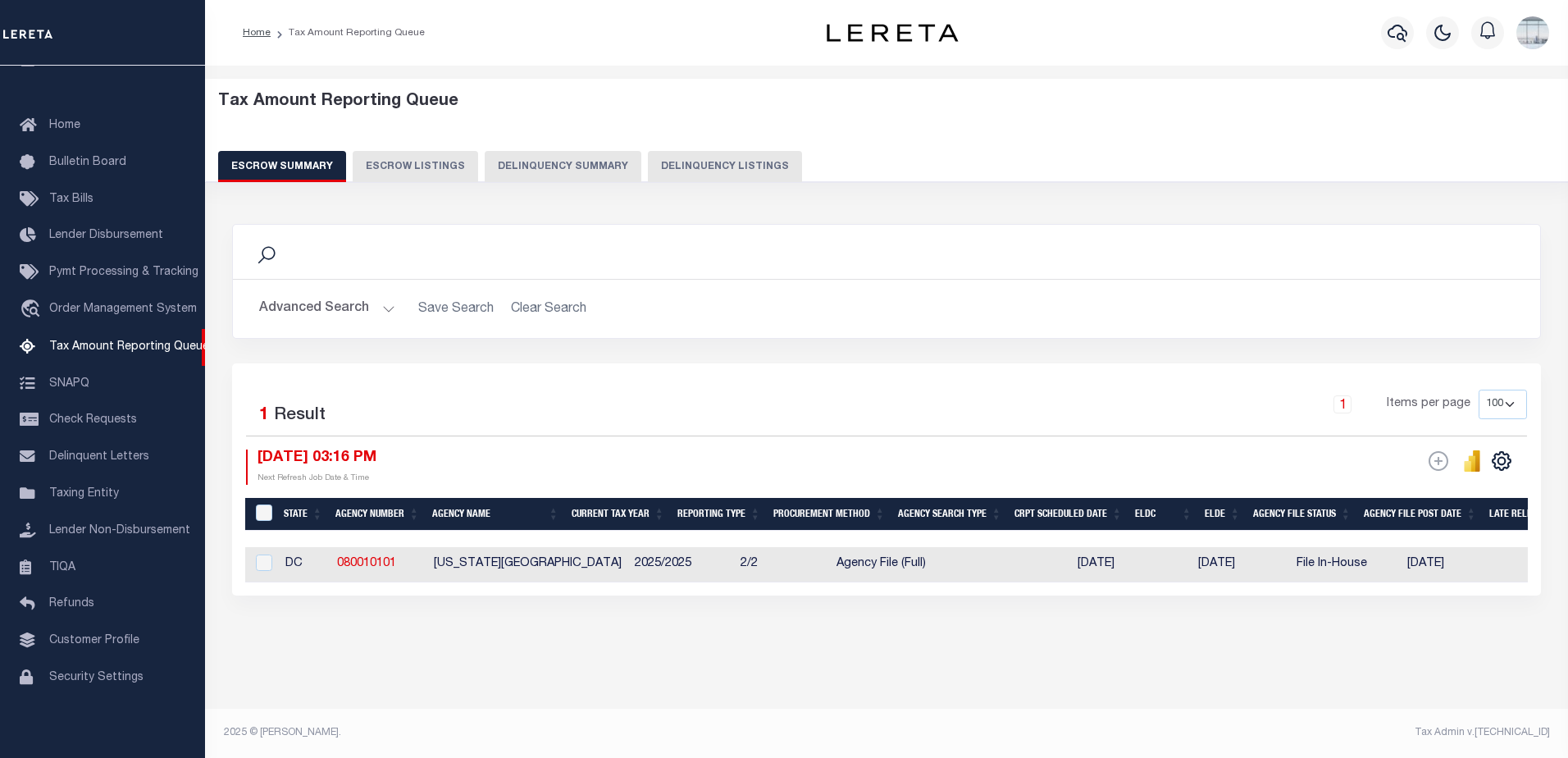
click at [385, 306] on button "Advanced Search" at bounding box center [327, 308] width 136 height 32
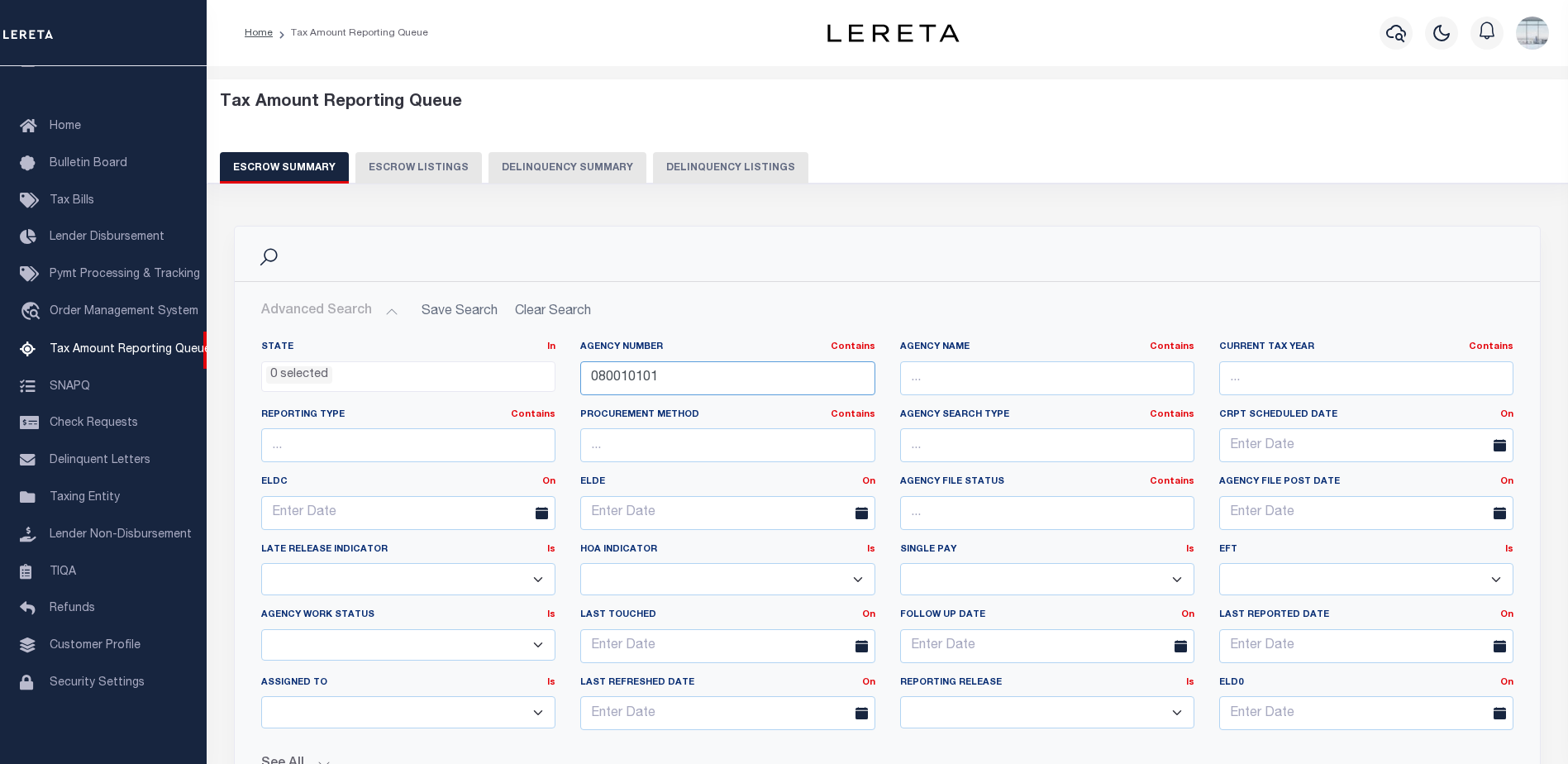
drag, startPoint x: 677, startPoint y: 379, endPoint x: 512, endPoint y: 366, distance: 165.5
click at [512, 366] on div "State In In AK AL AR AZ CA CO CT DC DE FL GA GU HI IA ID IL IN KS [GEOGRAPHIC_D…" at bounding box center [887, 542] width 1278 height 403
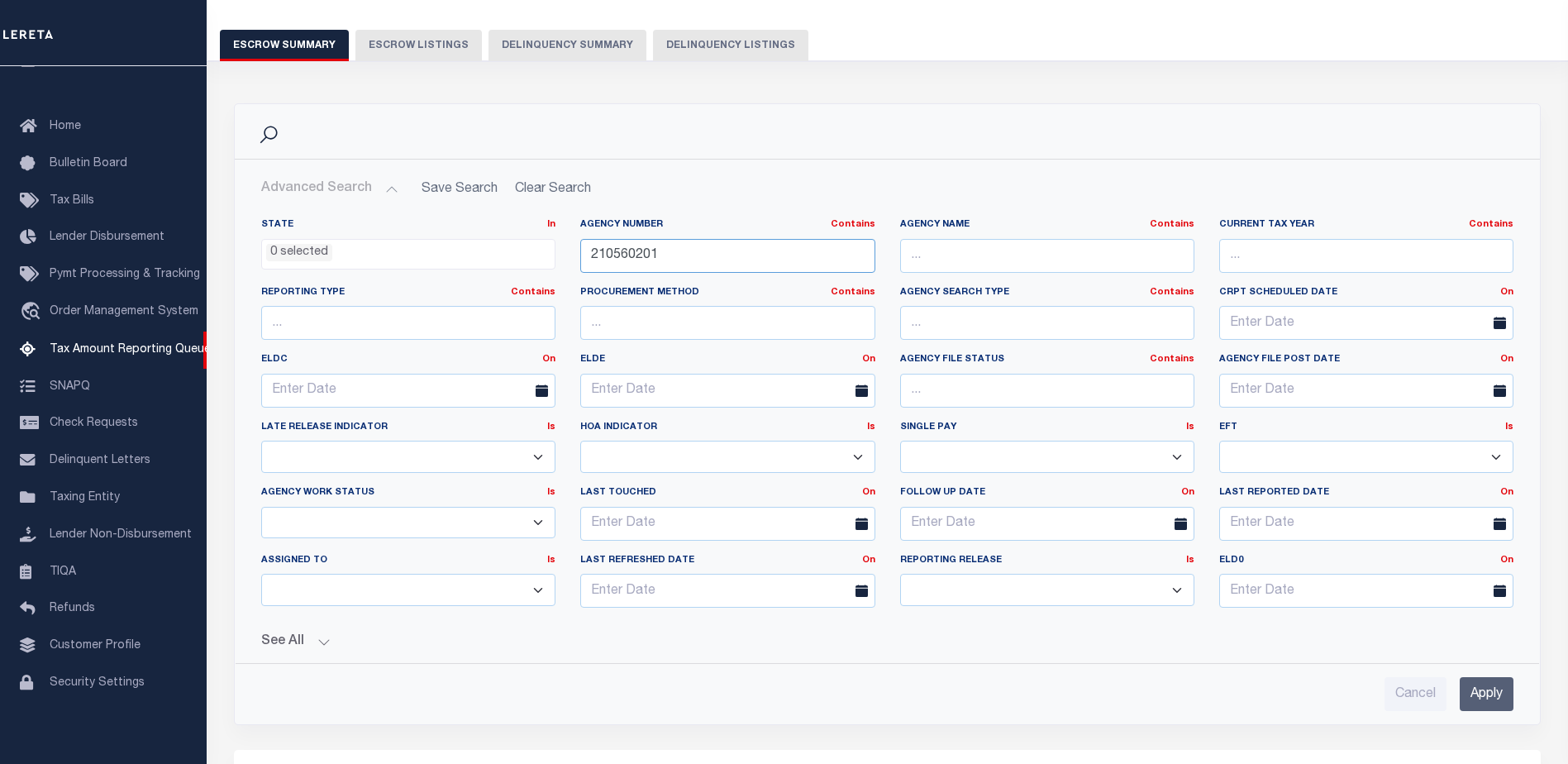
scroll to position [166, 0]
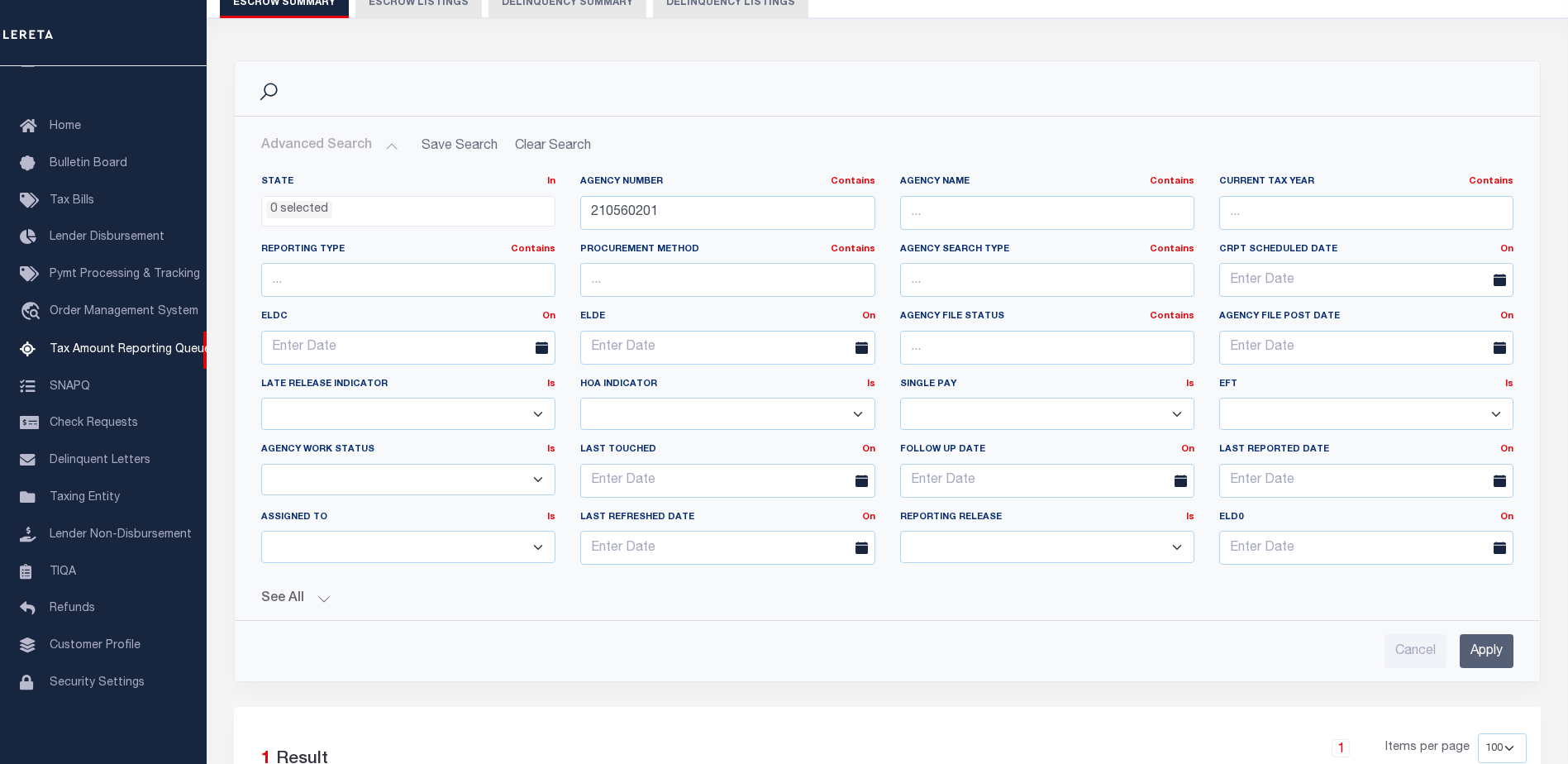
click at [1480, 644] on input "Apply" at bounding box center [1487, 651] width 54 height 34
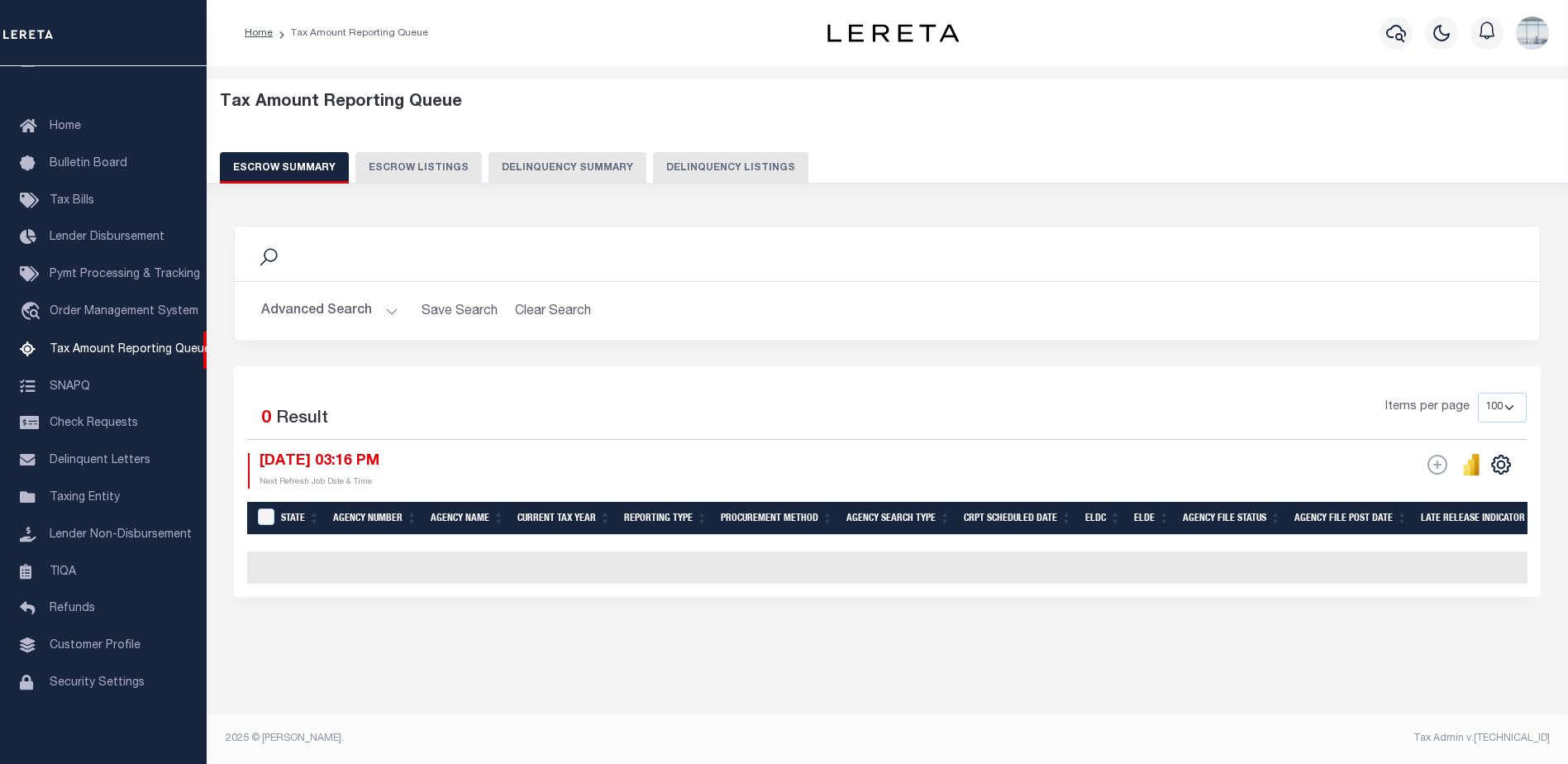
scroll to position [0, 0]
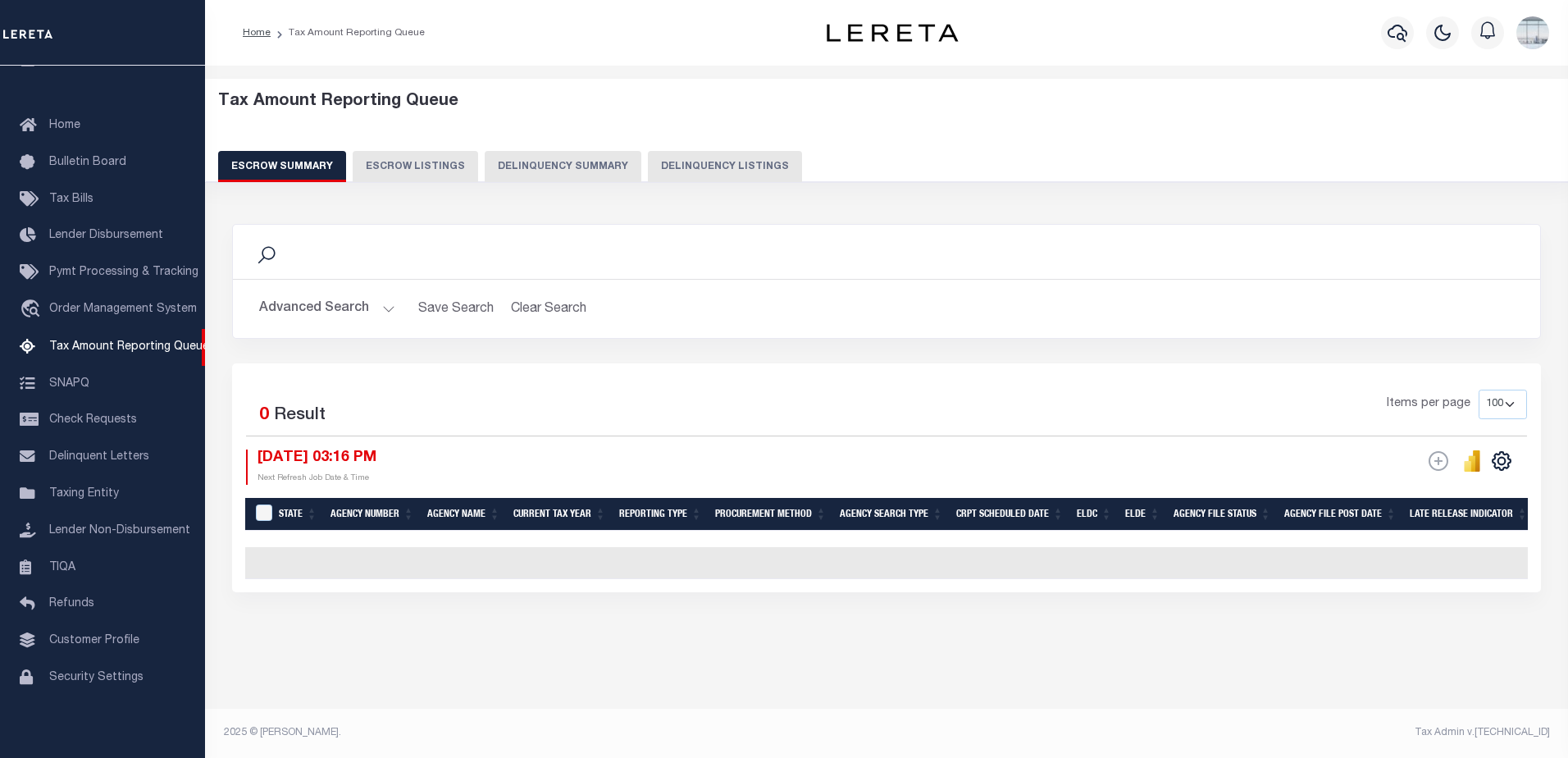
click at [389, 305] on button "Advanced Search" at bounding box center [327, 308] width 136 height 32
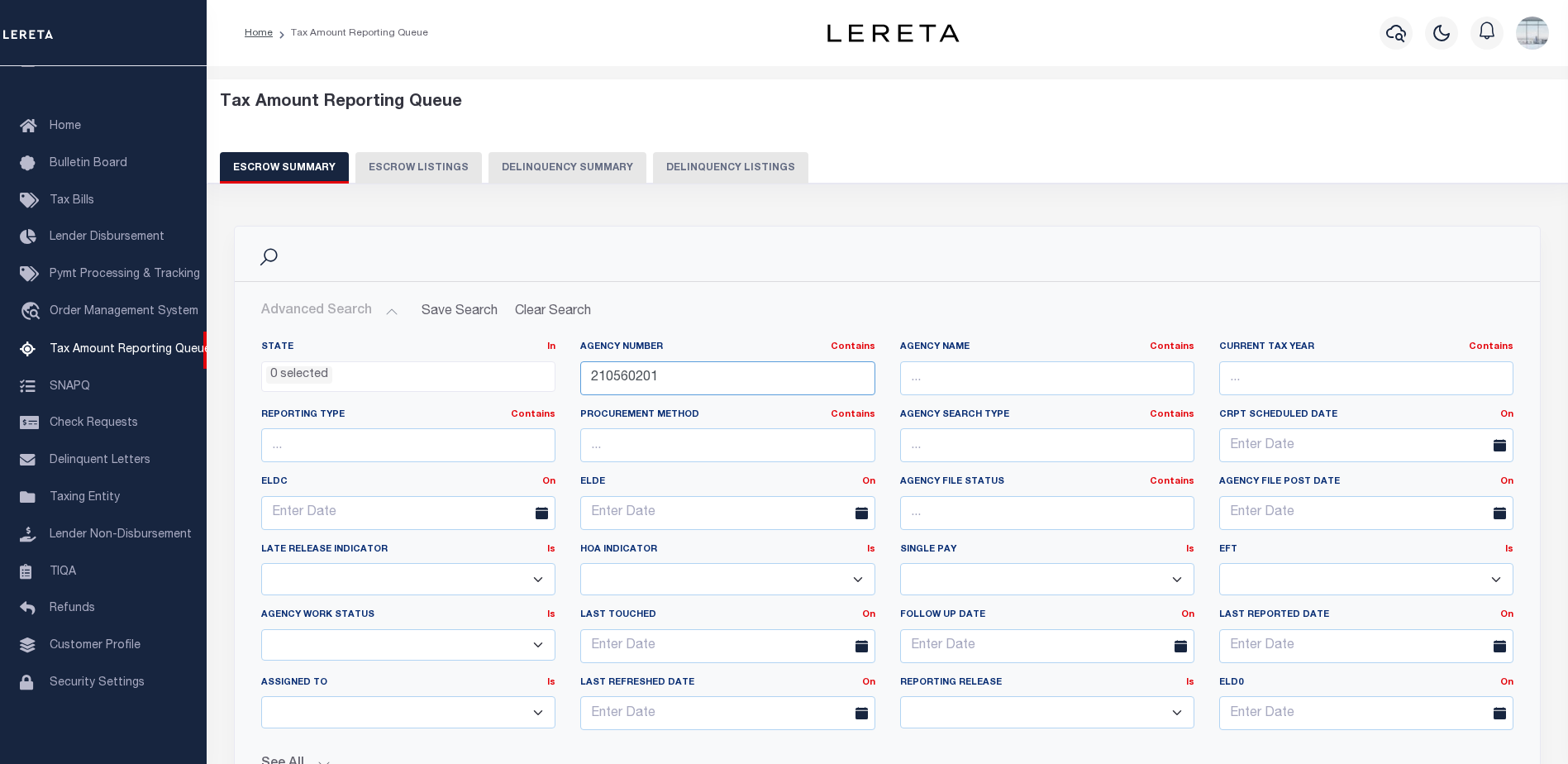
click at [681, 374] on input "210560201" at bounding box center [728, 378] width 295 height 34
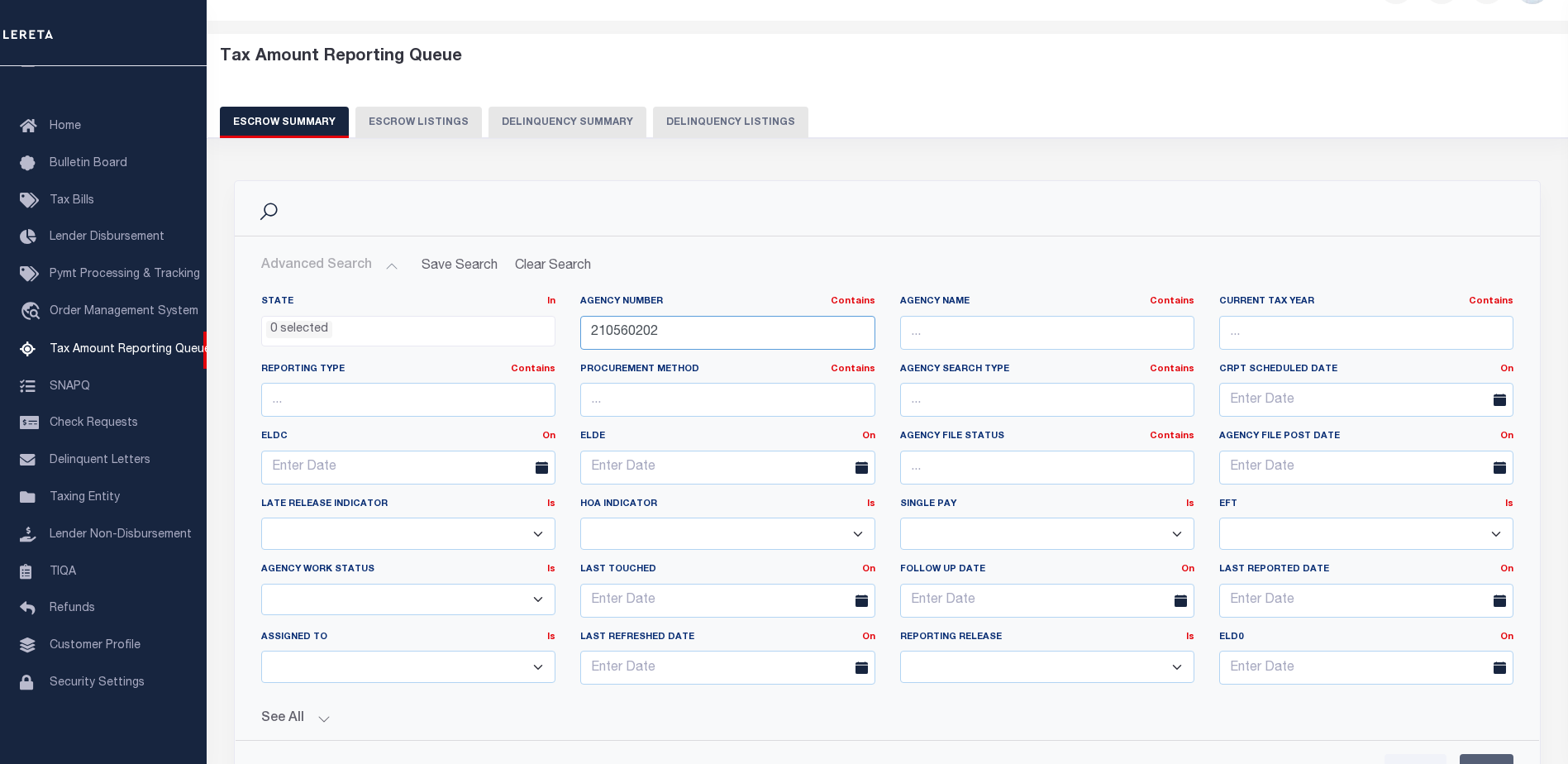
scroll to position [83, 0]
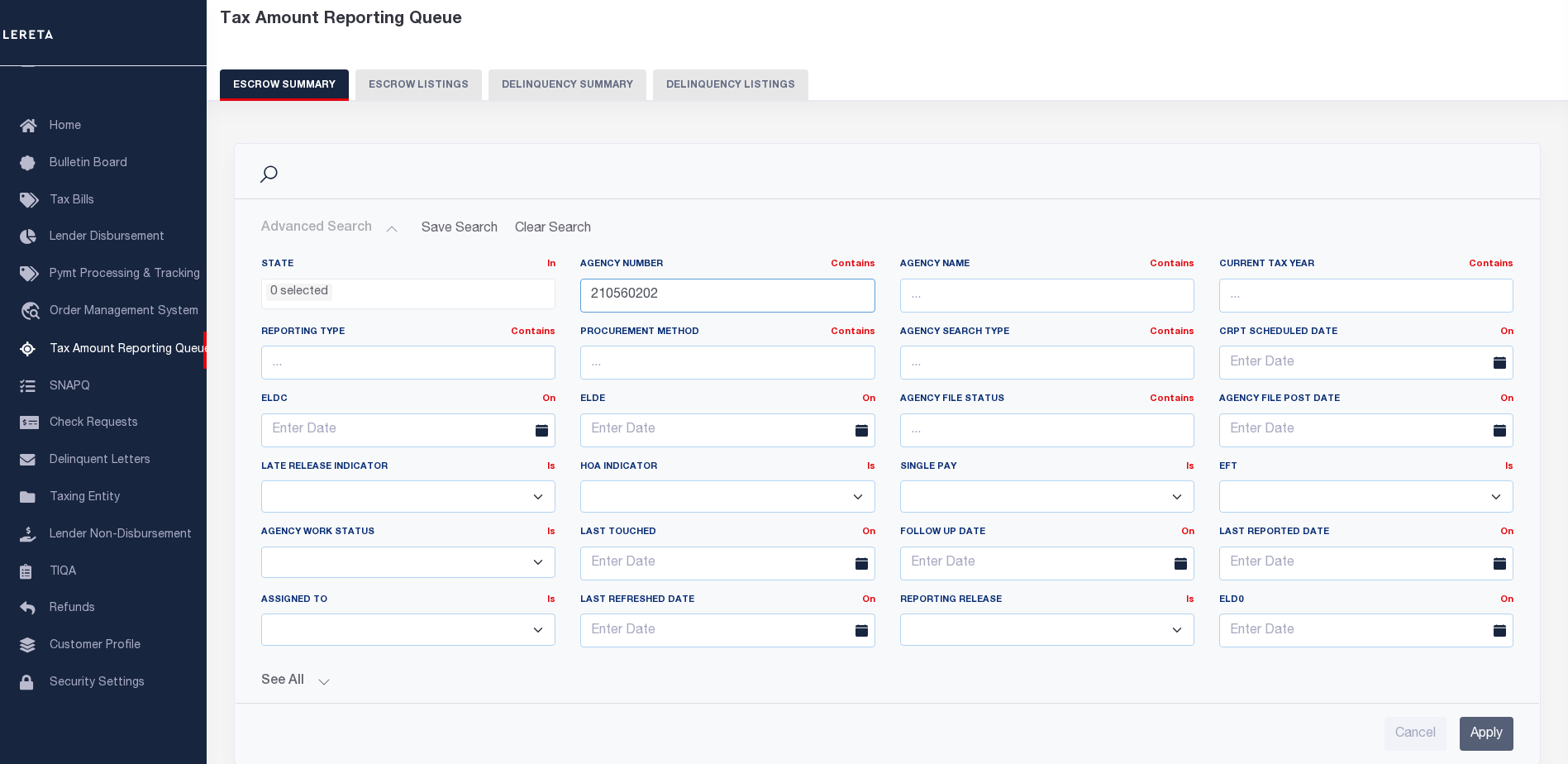
type input "210560202"
click at [1486, 725] on input "Apply" at bounding box center [1487, 733] width 54 height 34
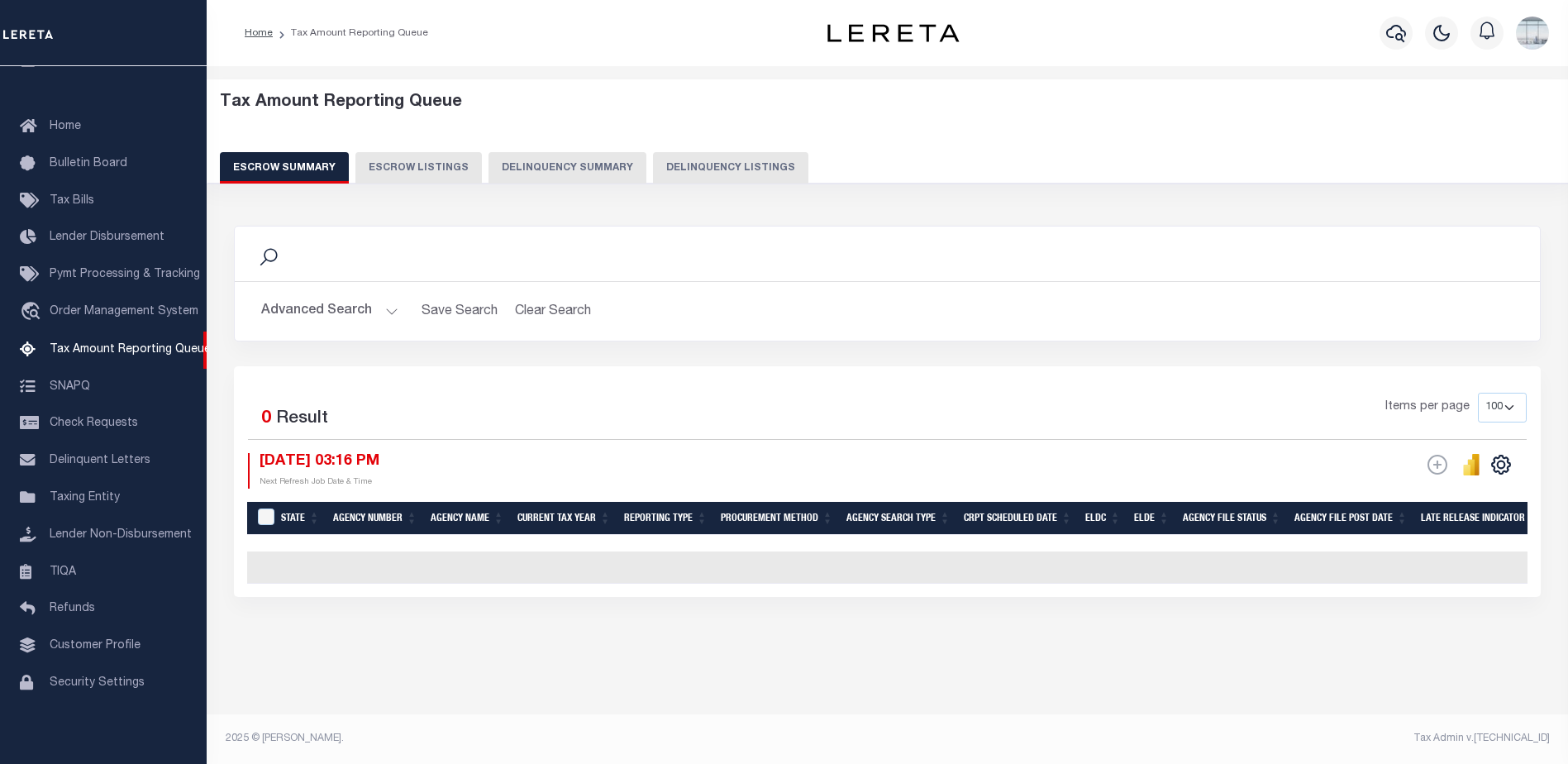
scroll to position [0, 0]
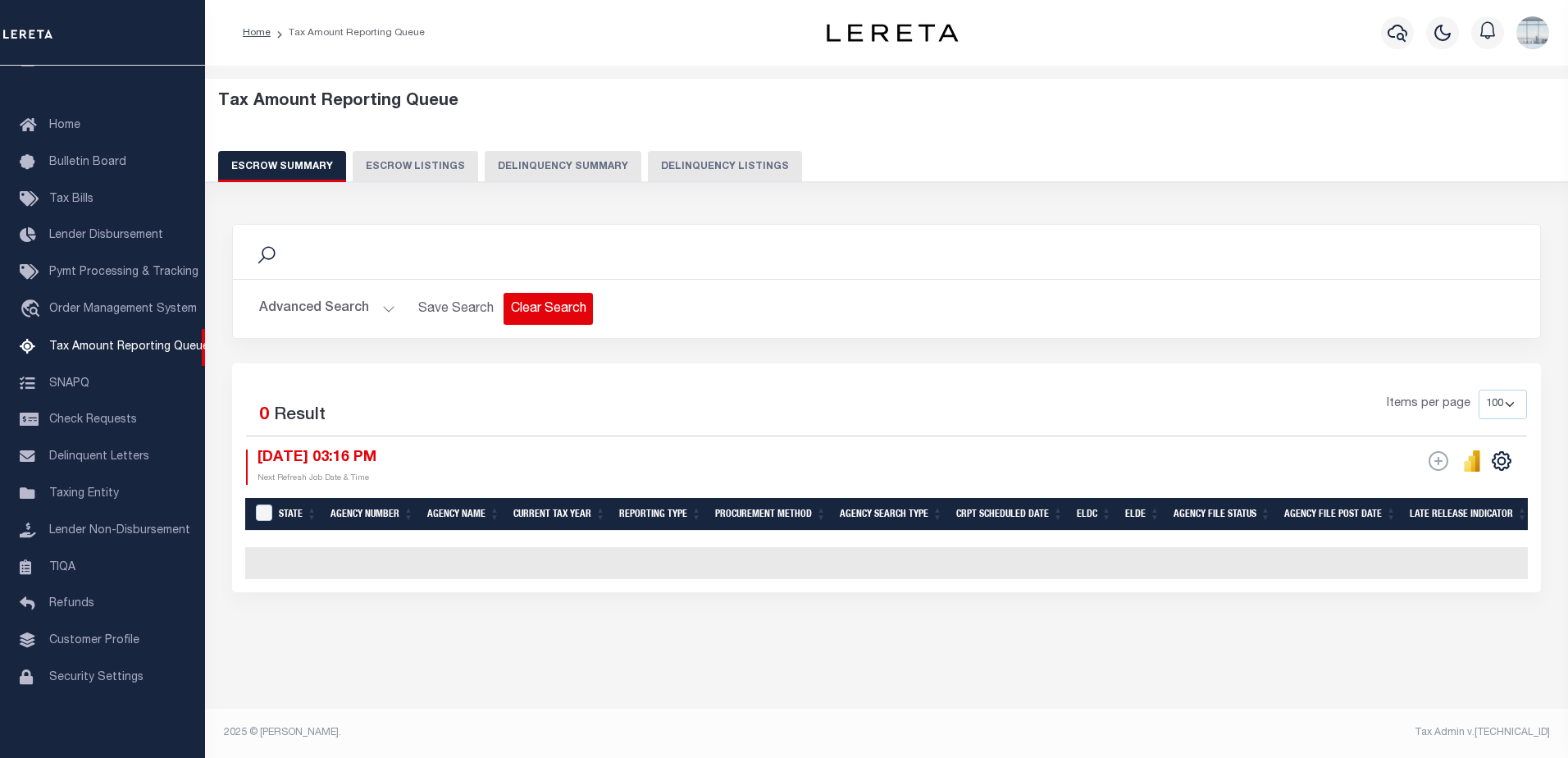
click at [523, 311] on button "Clear Search" at bounding box center [547, 308] width 89 height 32
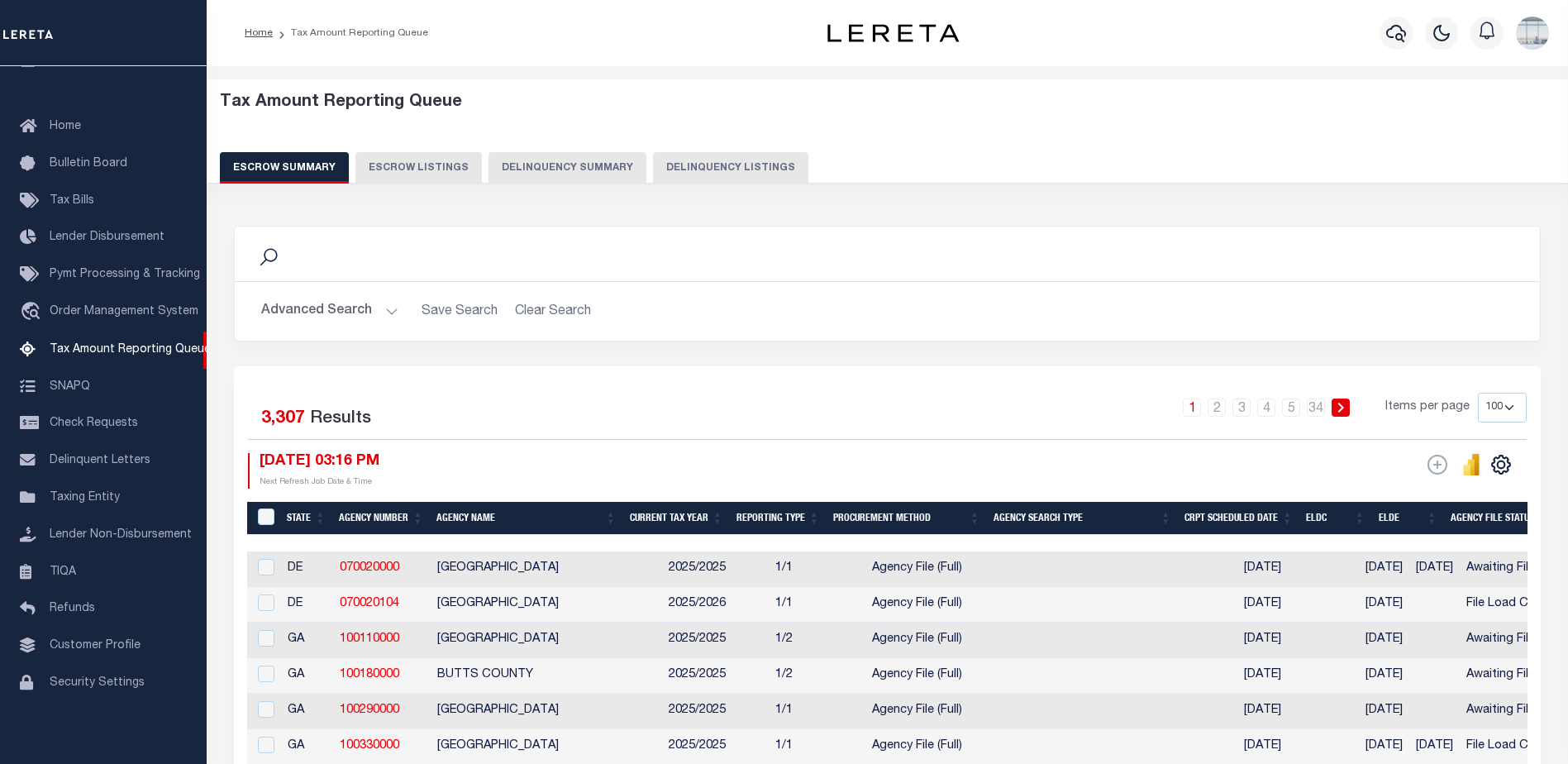
click at [385, 306] on button "Advanced Search" at bounding box center [330, 310] width 137 height 32
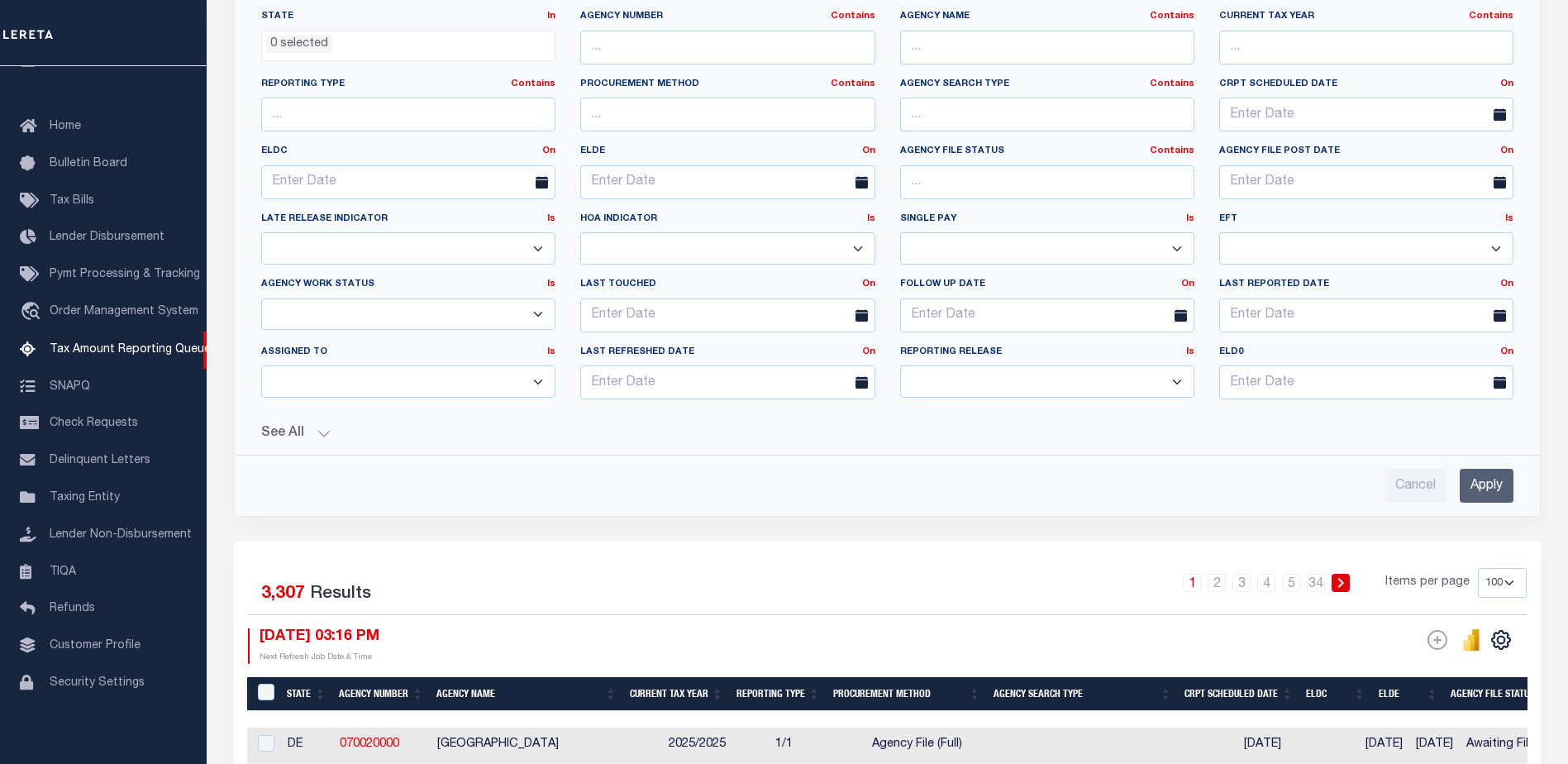
scroll to position [166, 0]
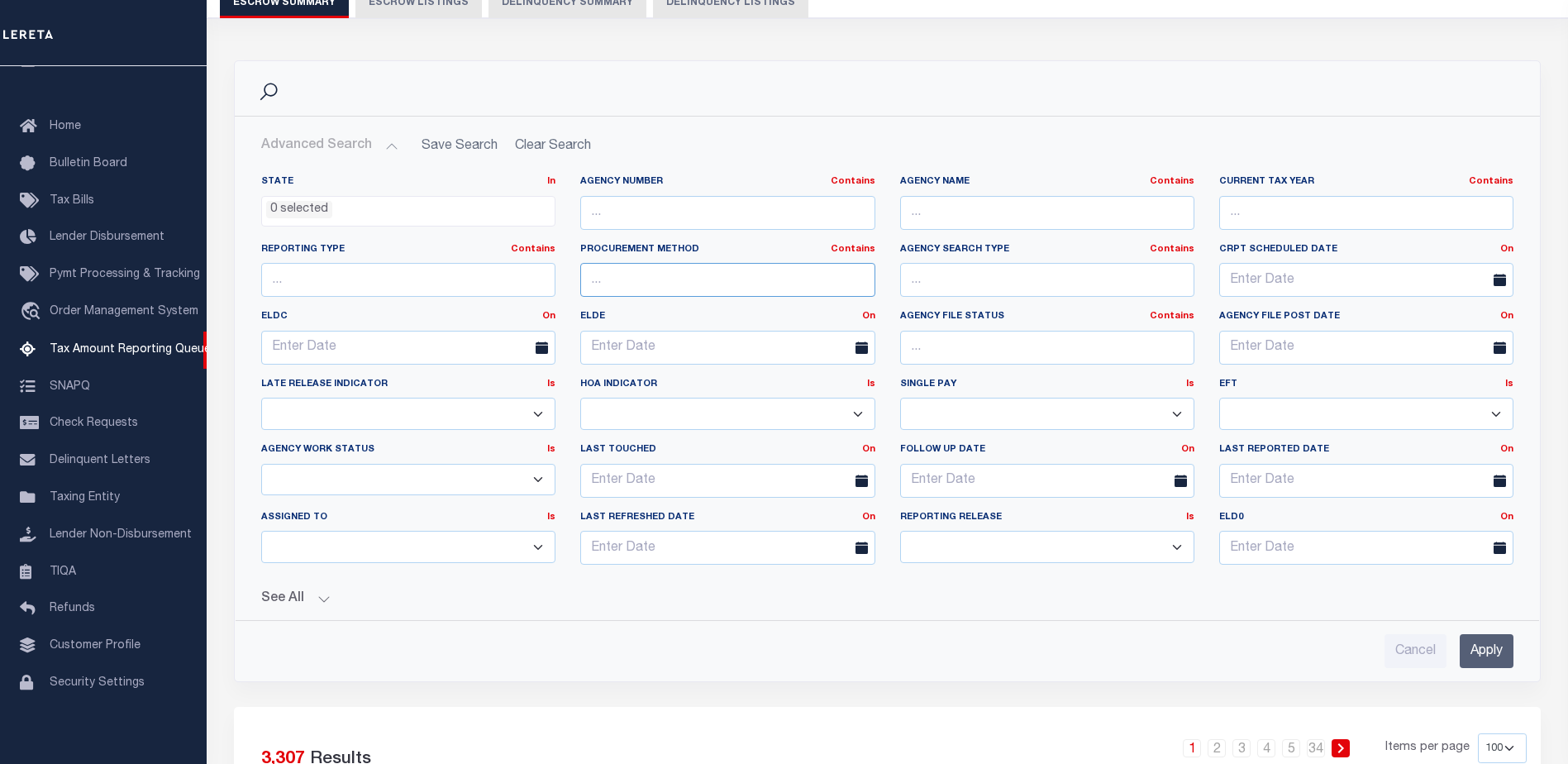
click at [869, 289] on input "text" at bounding box center [728, 279] width 295 height 34
click at [845, 285] on input "text" at bounding box center [728, 279] width 295 height 34
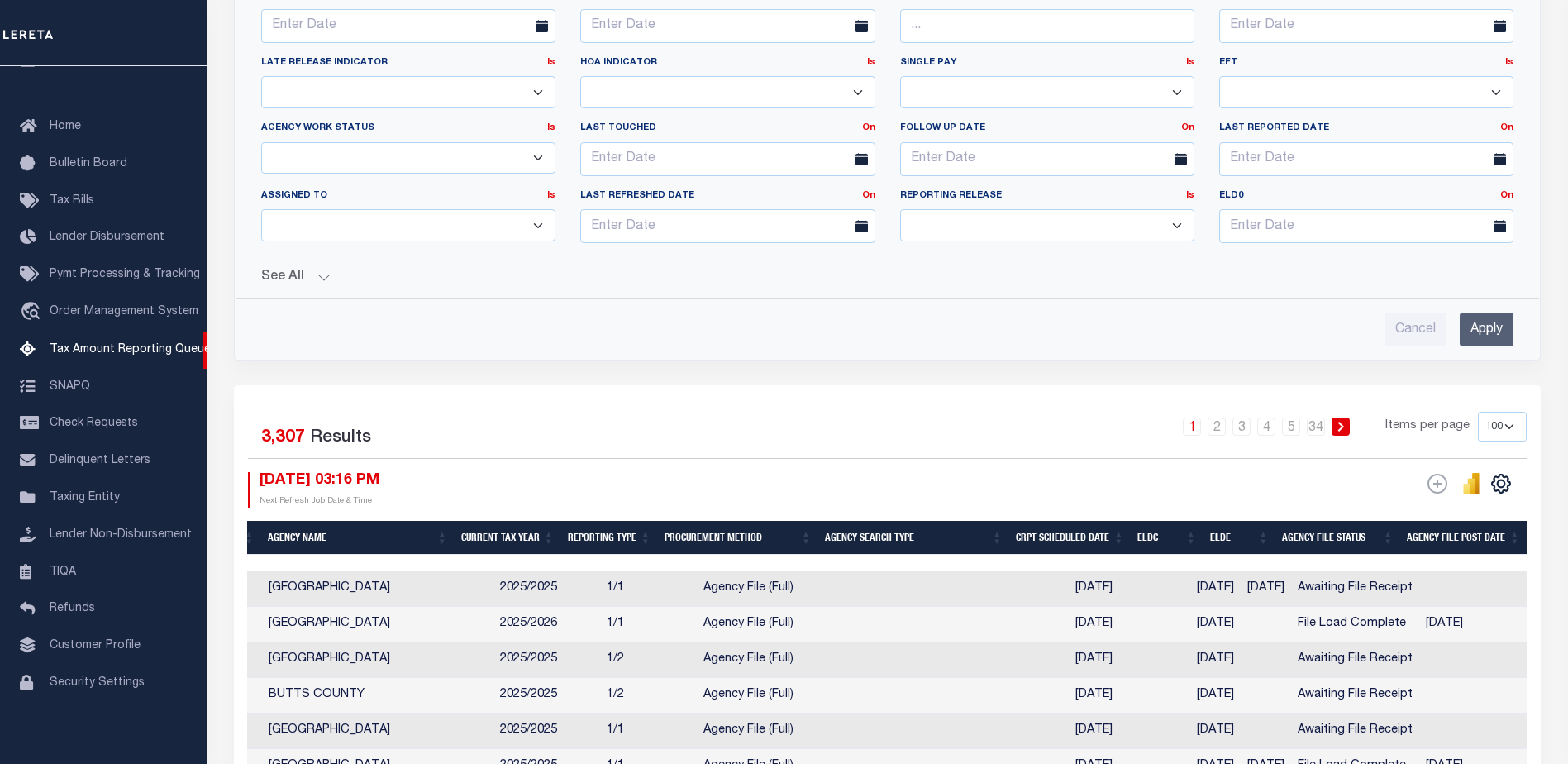
scroll to position [463, 0]
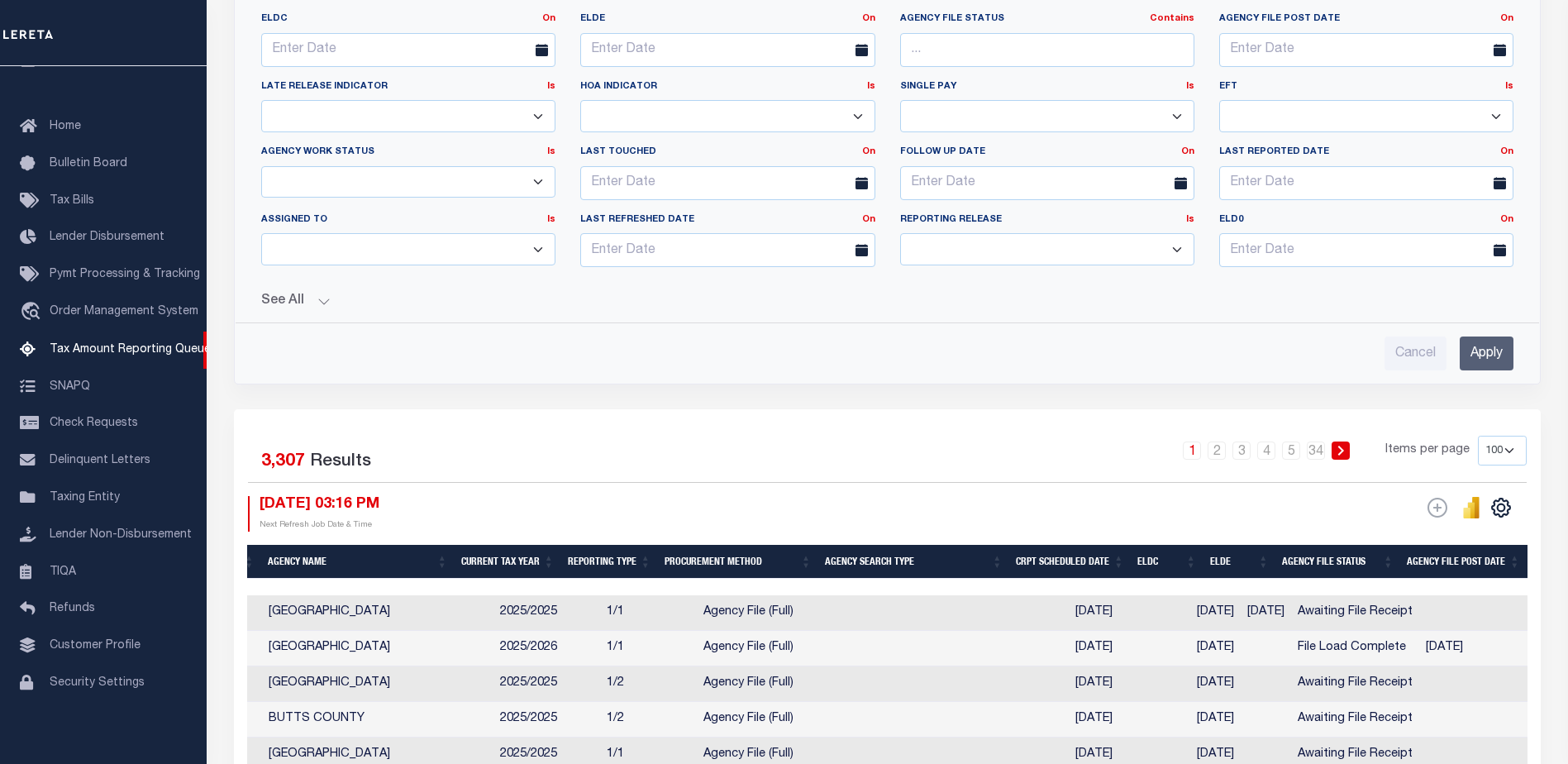
click at [1360, 556] on th "Agency File Status" at bounding box center [1338, 562] width 125 height 34
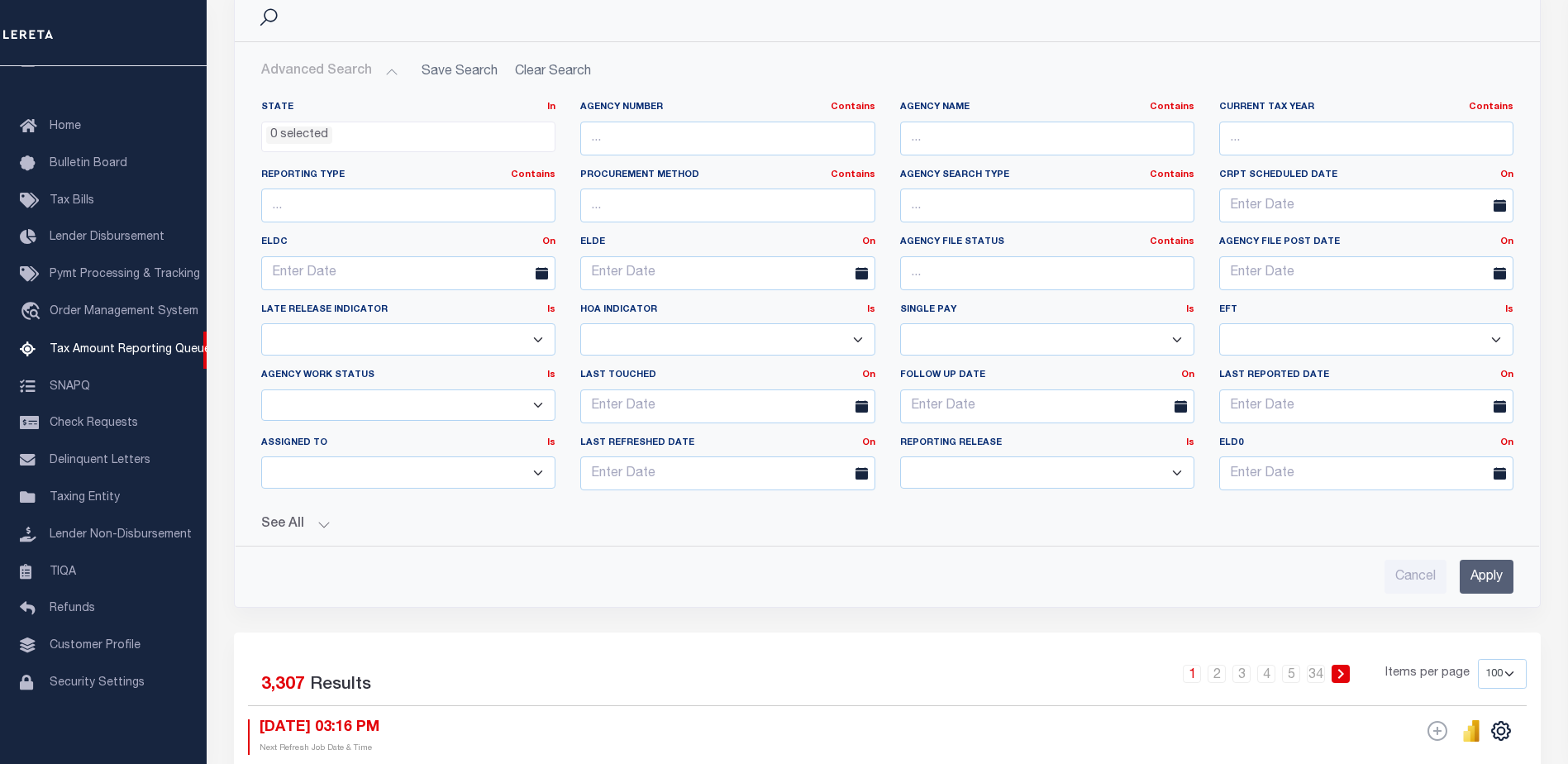
scroll to position [215, 0]
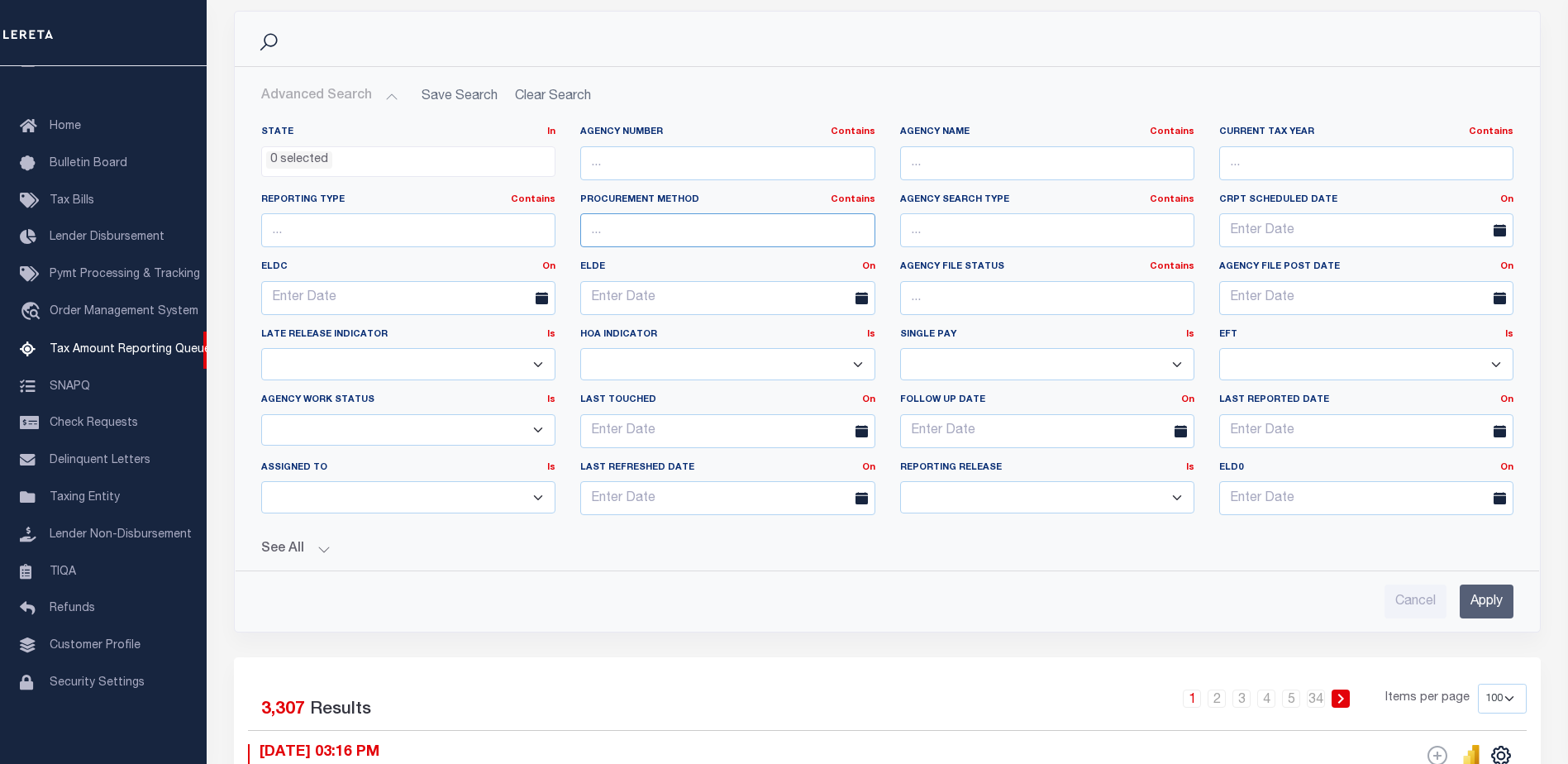
click at [740, 236] on input "text" at bounding box center [728, 230] width 295 height 34
type input "A"
type input "File"
click at [1484, 606] on input "Apply" at bounding box center [1487, 601] width 54 height 34
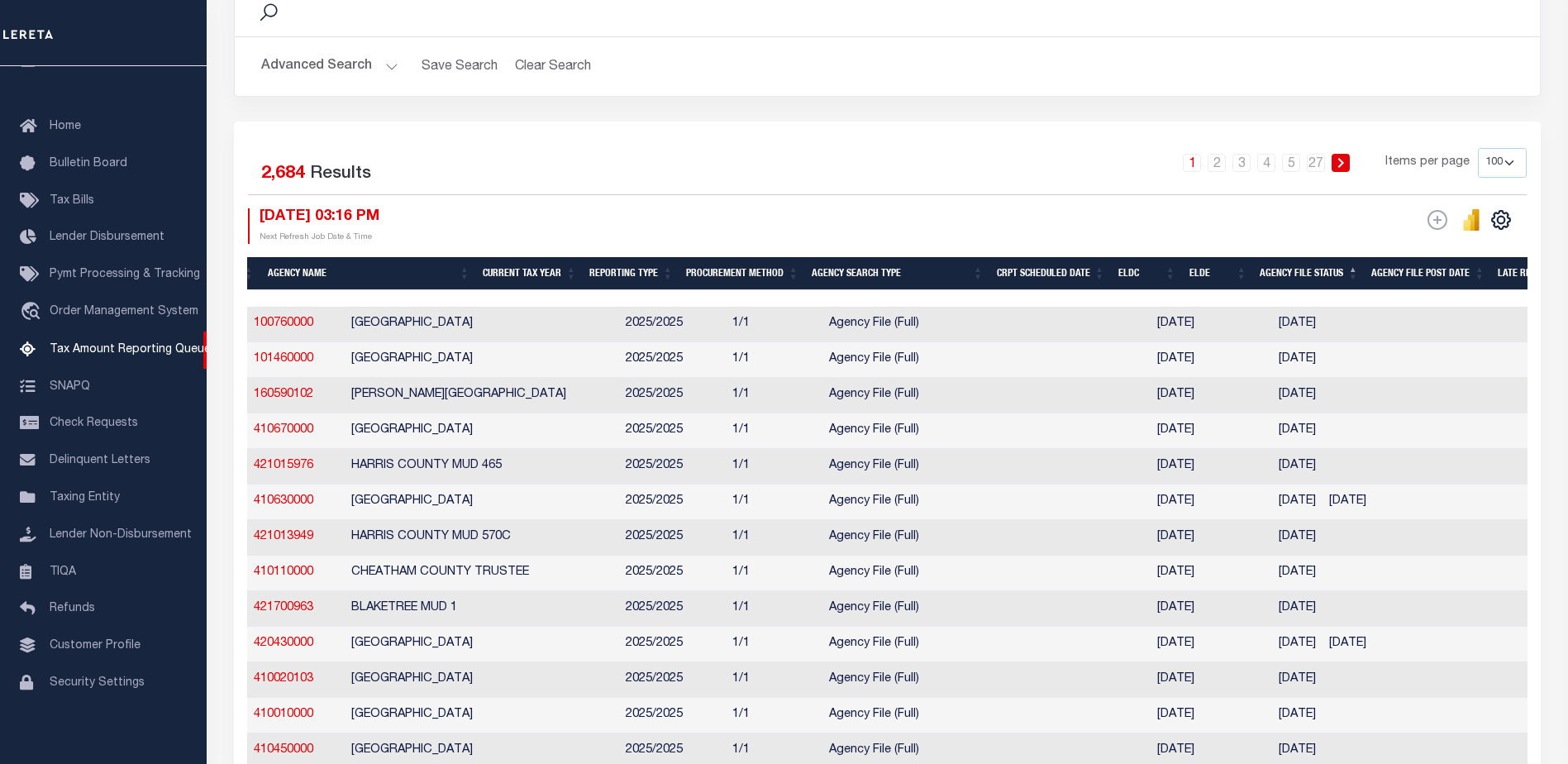
scroll to position [248, 0]
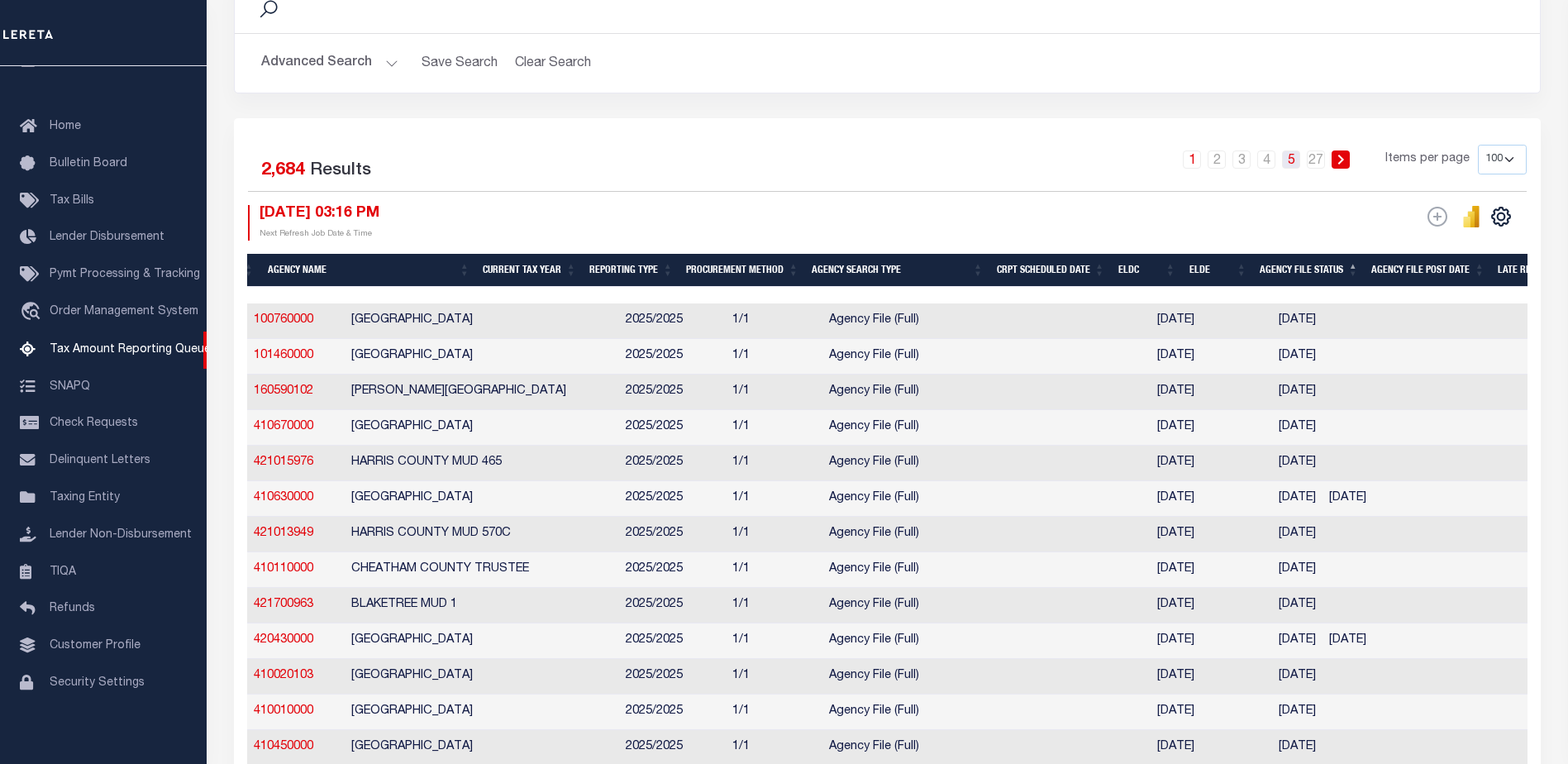
click at [1290, 160] on link "5" at bounding box center [1291, 160] width 18 height 18
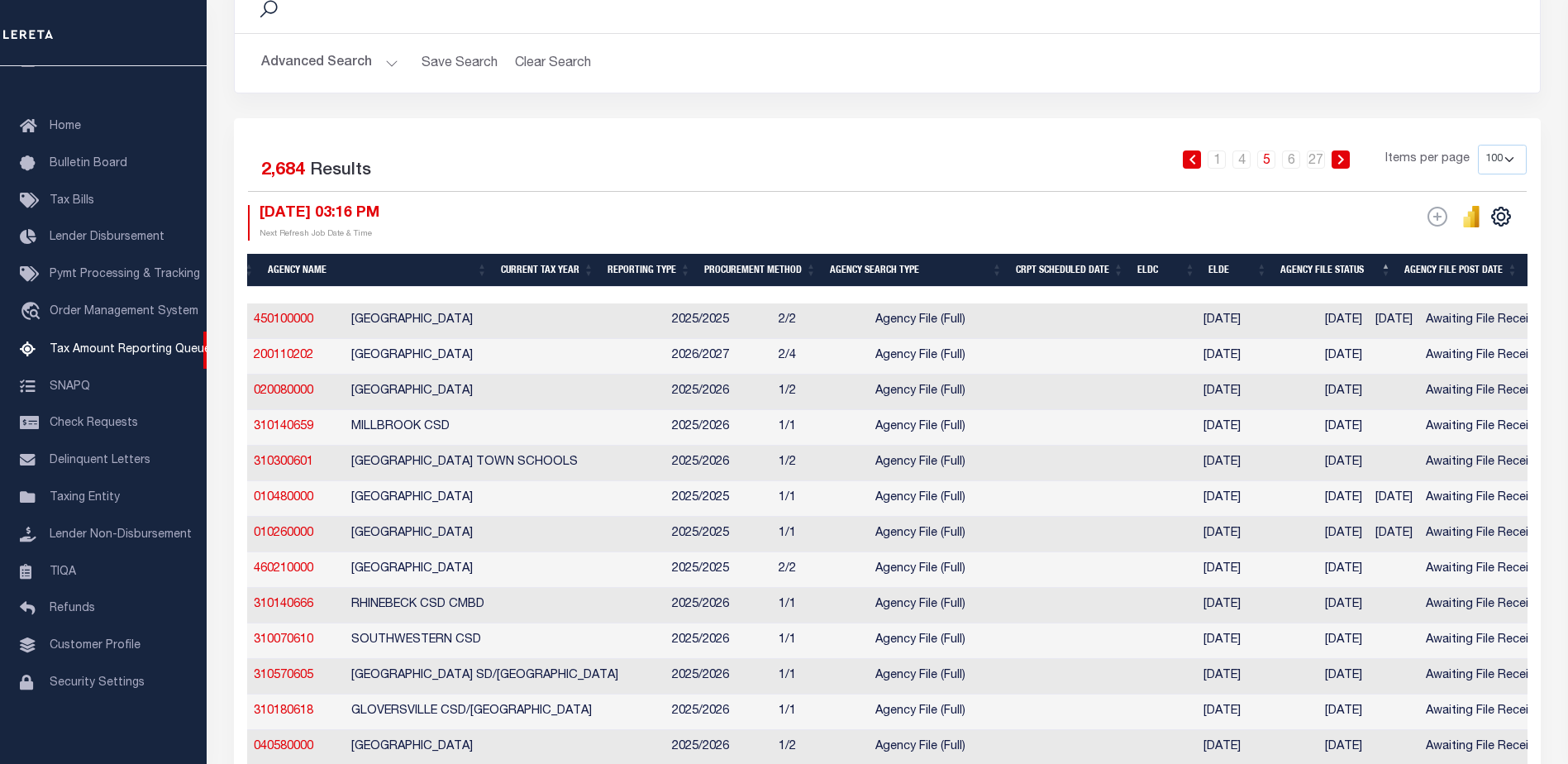
click at [1345, 156] on icon at bounding box center [1341, 159] width 8 height 10
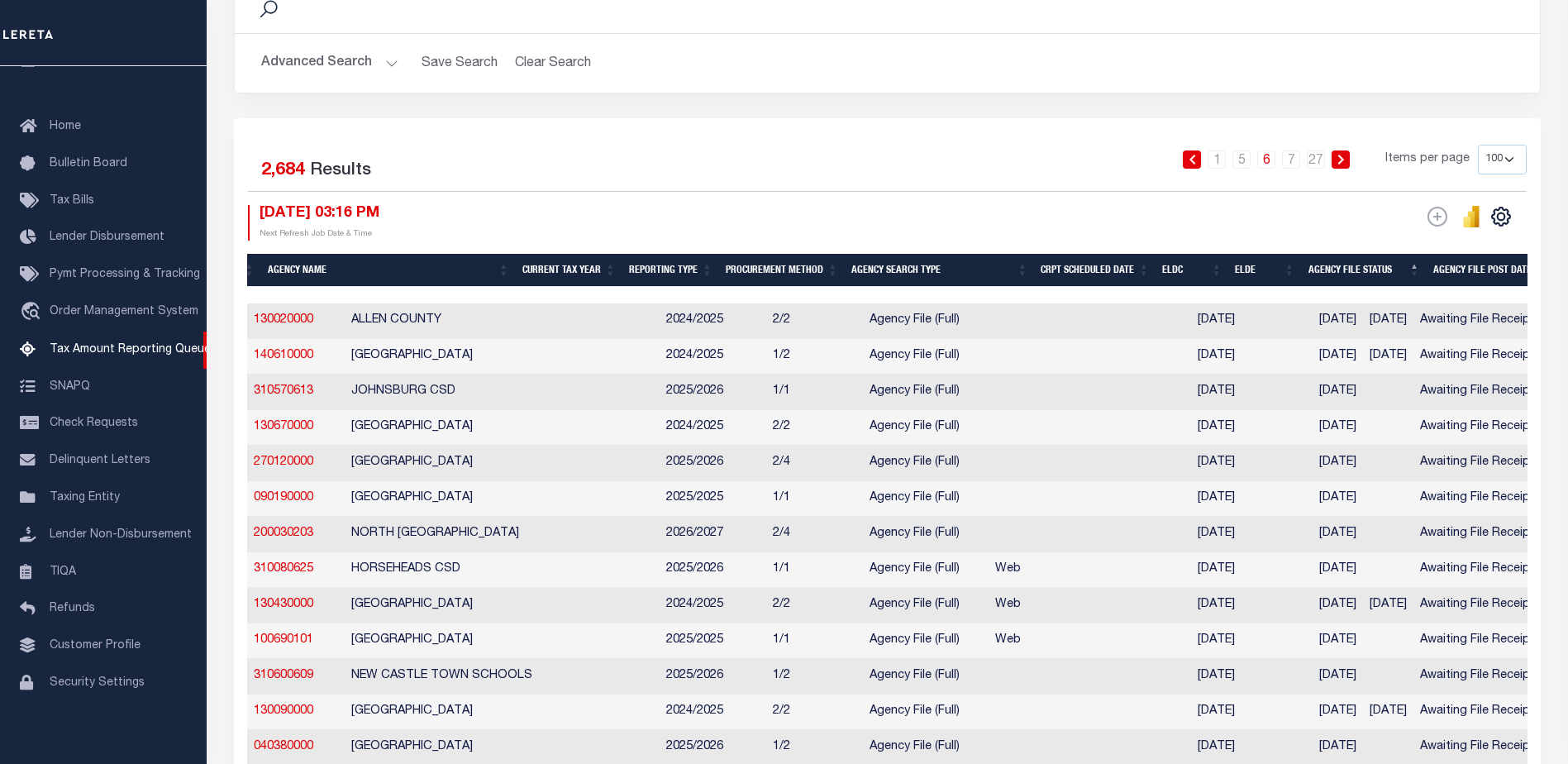
click at [1513, 157] on select "10 25 50 100 500" at bounding box center [1503, 160] width 49 height 30
select select "500"
click at [1478, 145] on select "10 25 50 100 500" at bounding box center [1503, 160] width 49 height 30
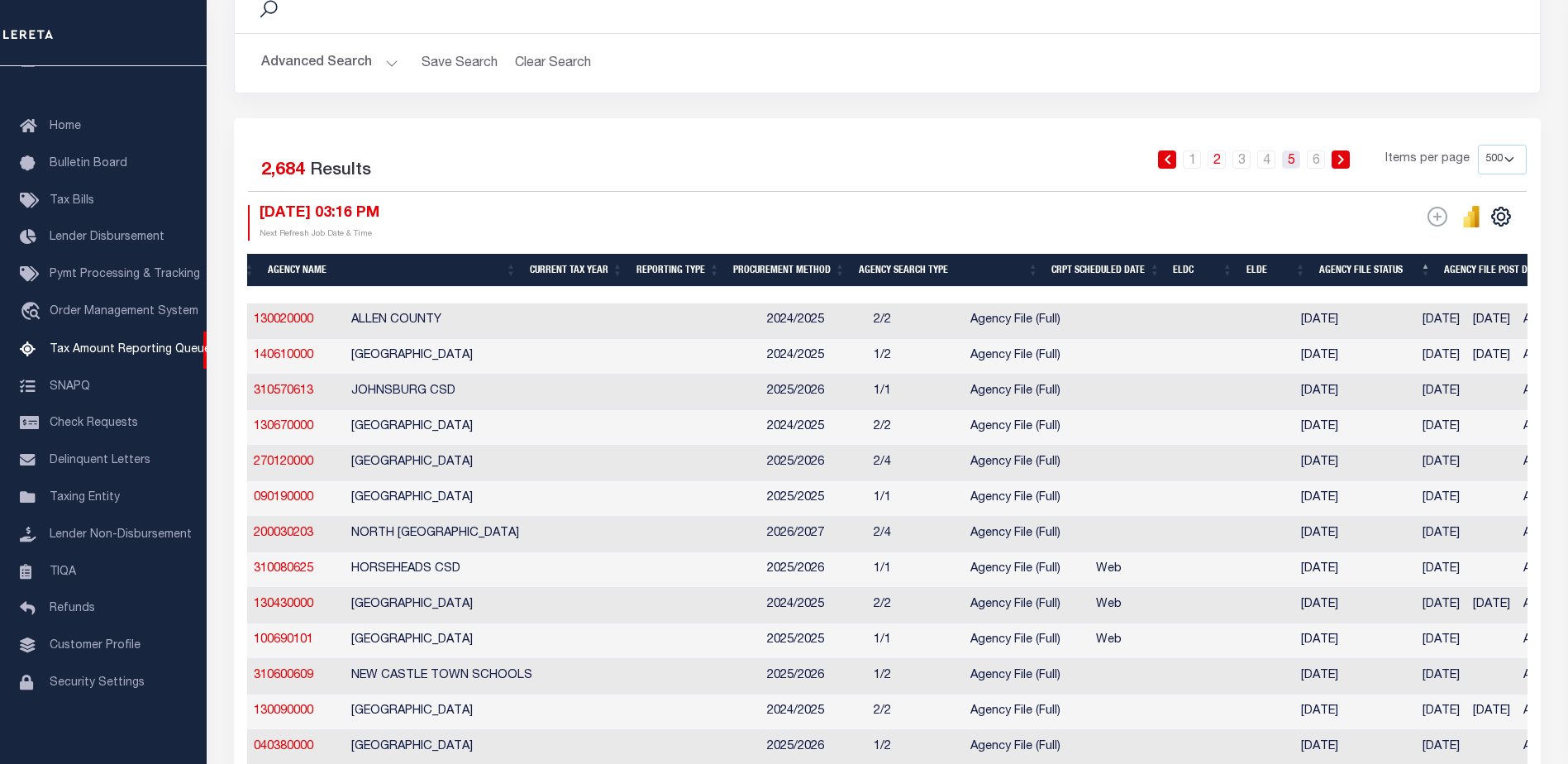
click at [1291, 161] on link "5" at bounding box center [1291, 160] width 18 height 18
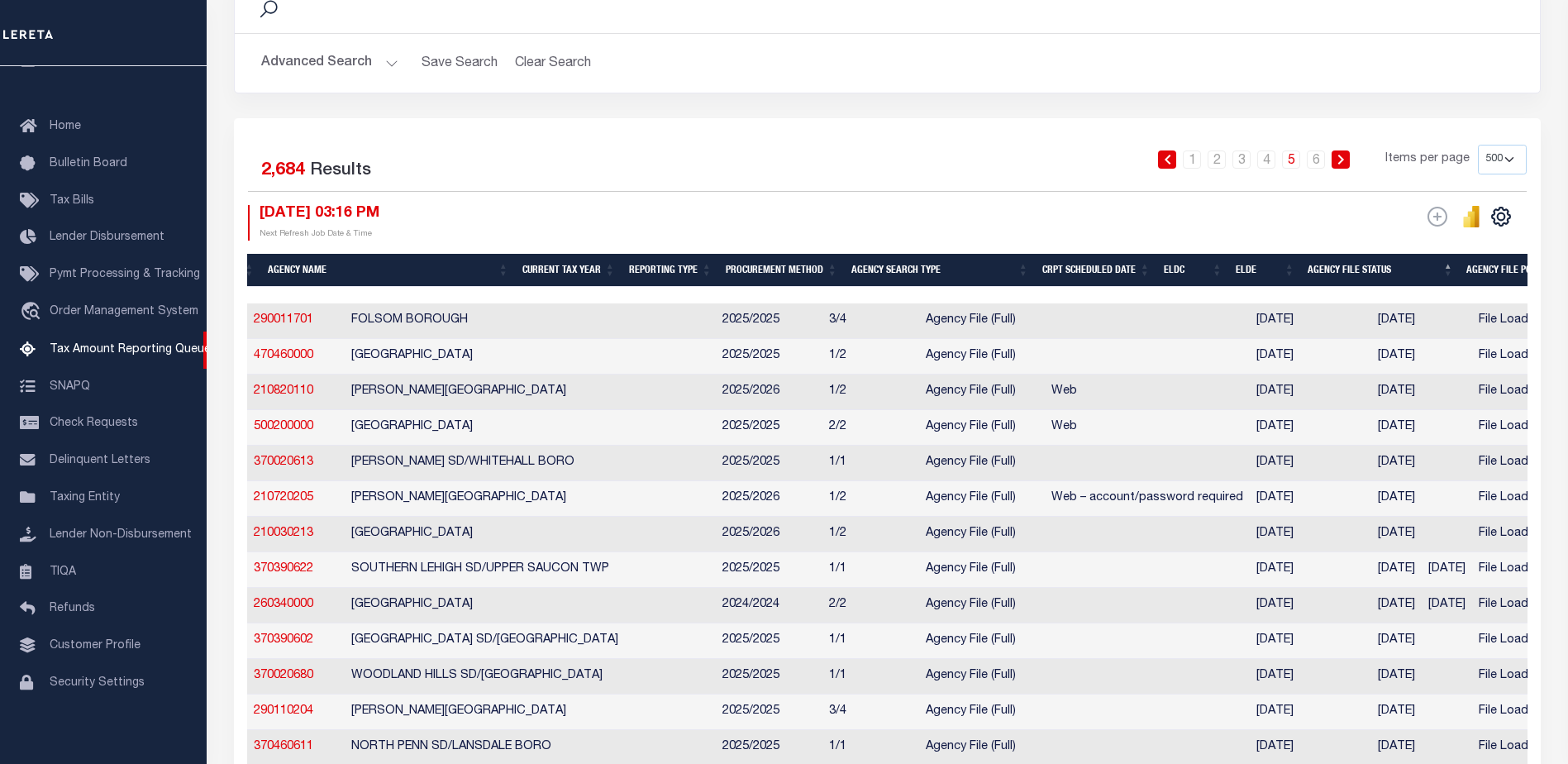
click at [1344, 160] on icon at bounding box center [1341, 159] width 8 height 10
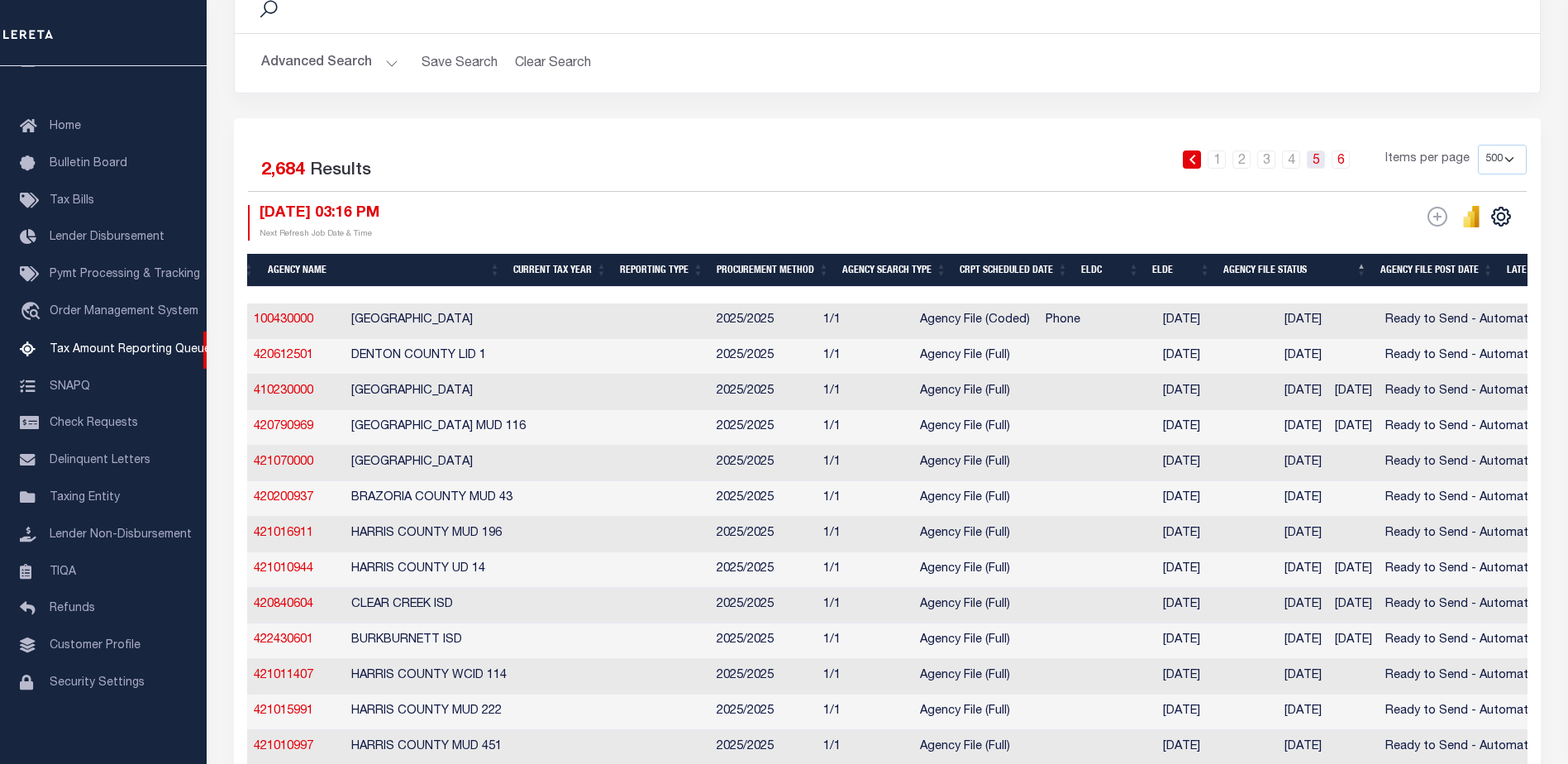
click at [1312, 163] on link "5" at bounding box center [1316, 160] width 18 height 18
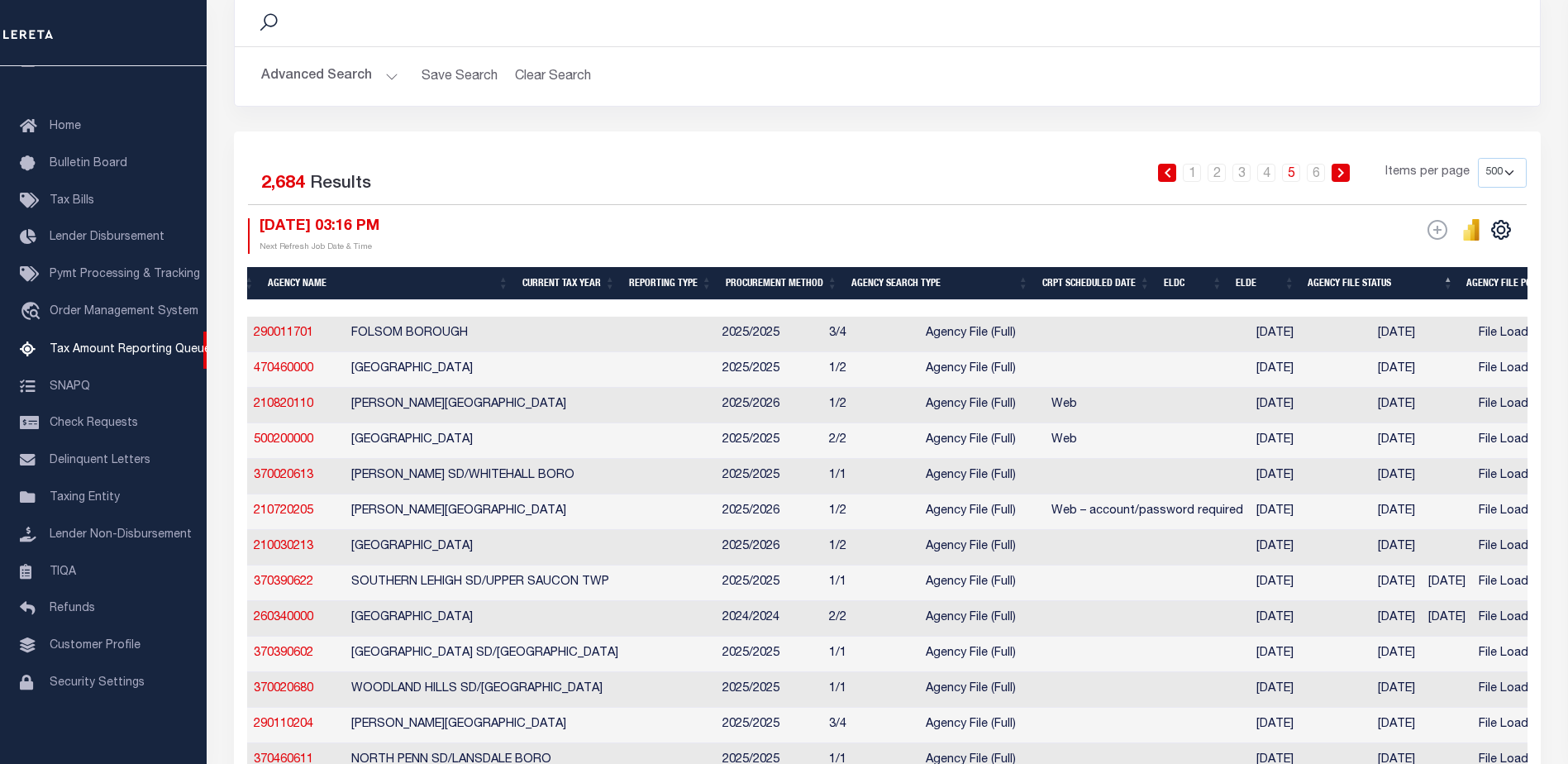
scroll to position [0, 0]
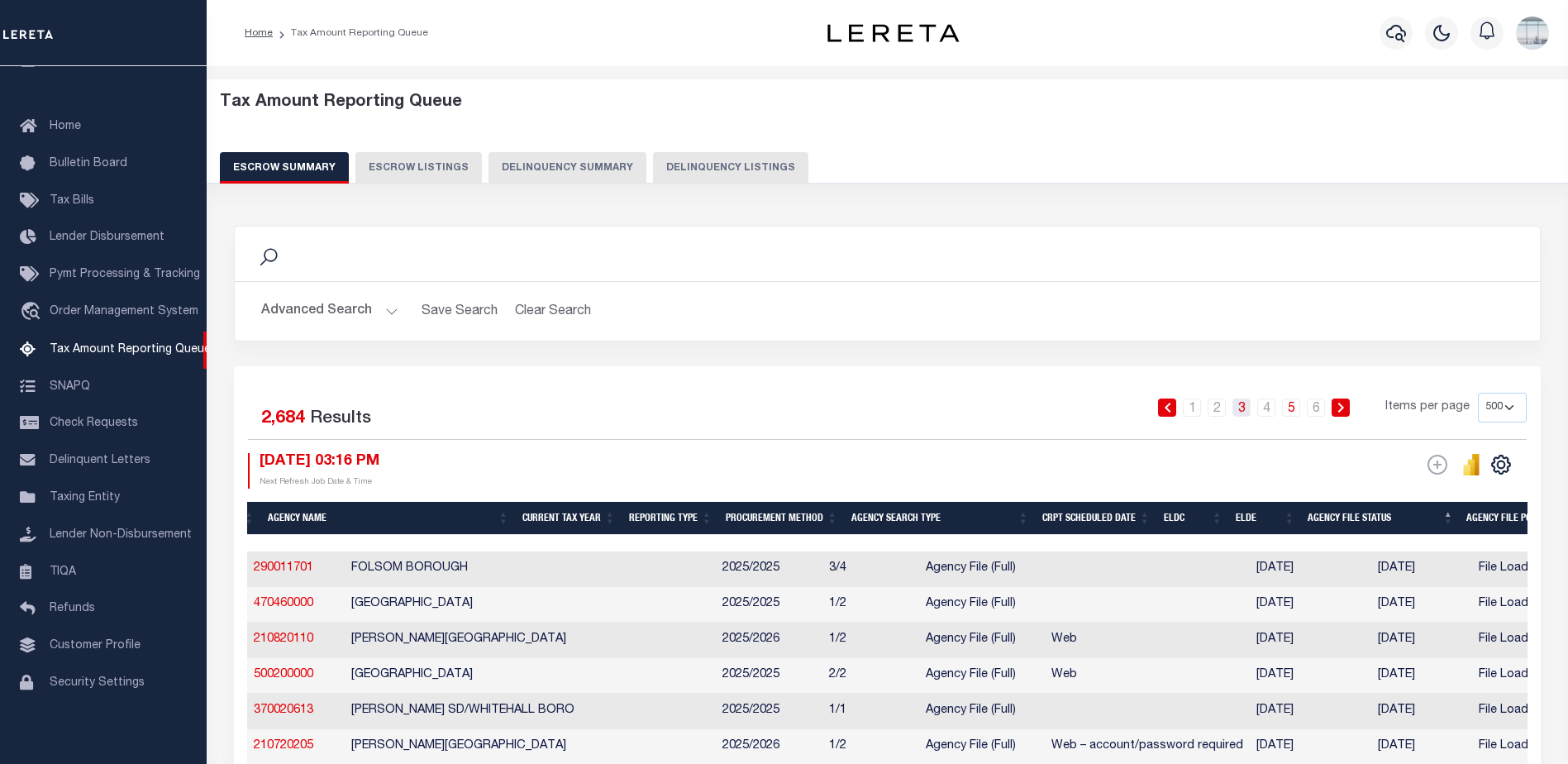
click at [1245, 412] on link "3" at bounding box center [1242, 407] width 18 height 18
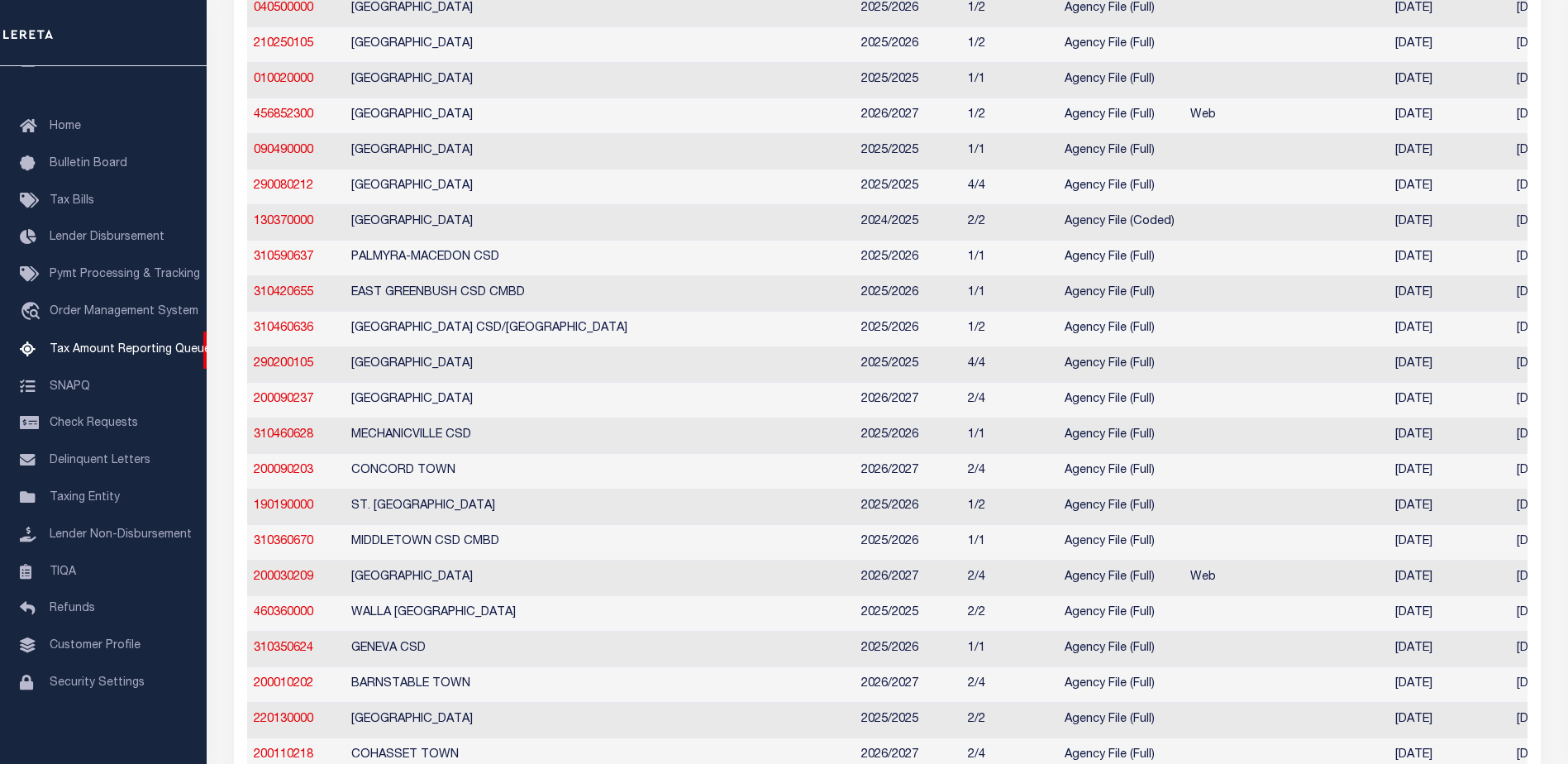
scroll to position [0, 168]
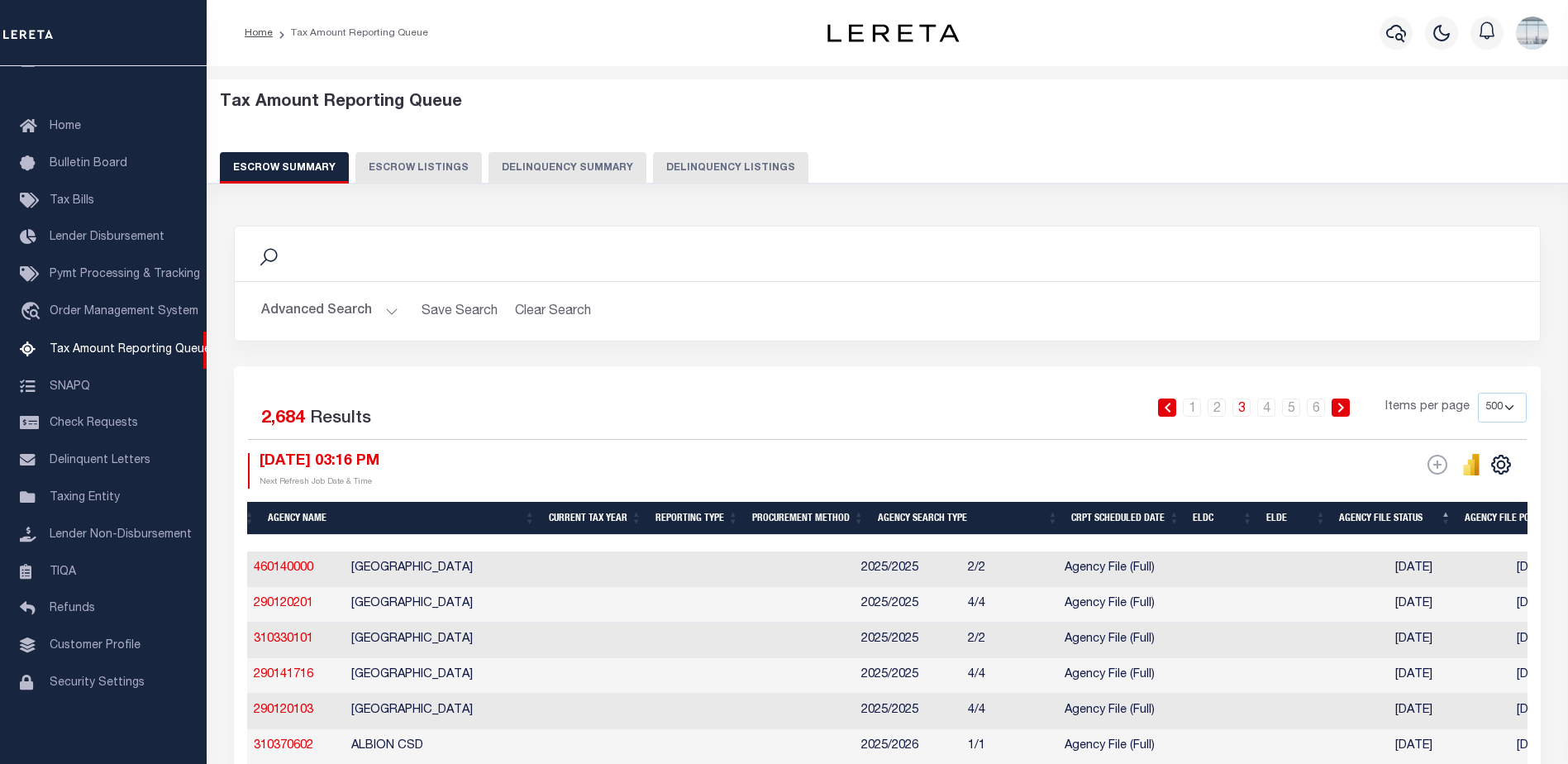
drag, startPoint x: 394, startPoint y: 315, endPoint x: 569, endPoint y: 383, distance: 187.7
click at [394, 315] on button "Advanced Search" at bounding box center [330, 310] width 137 height 32
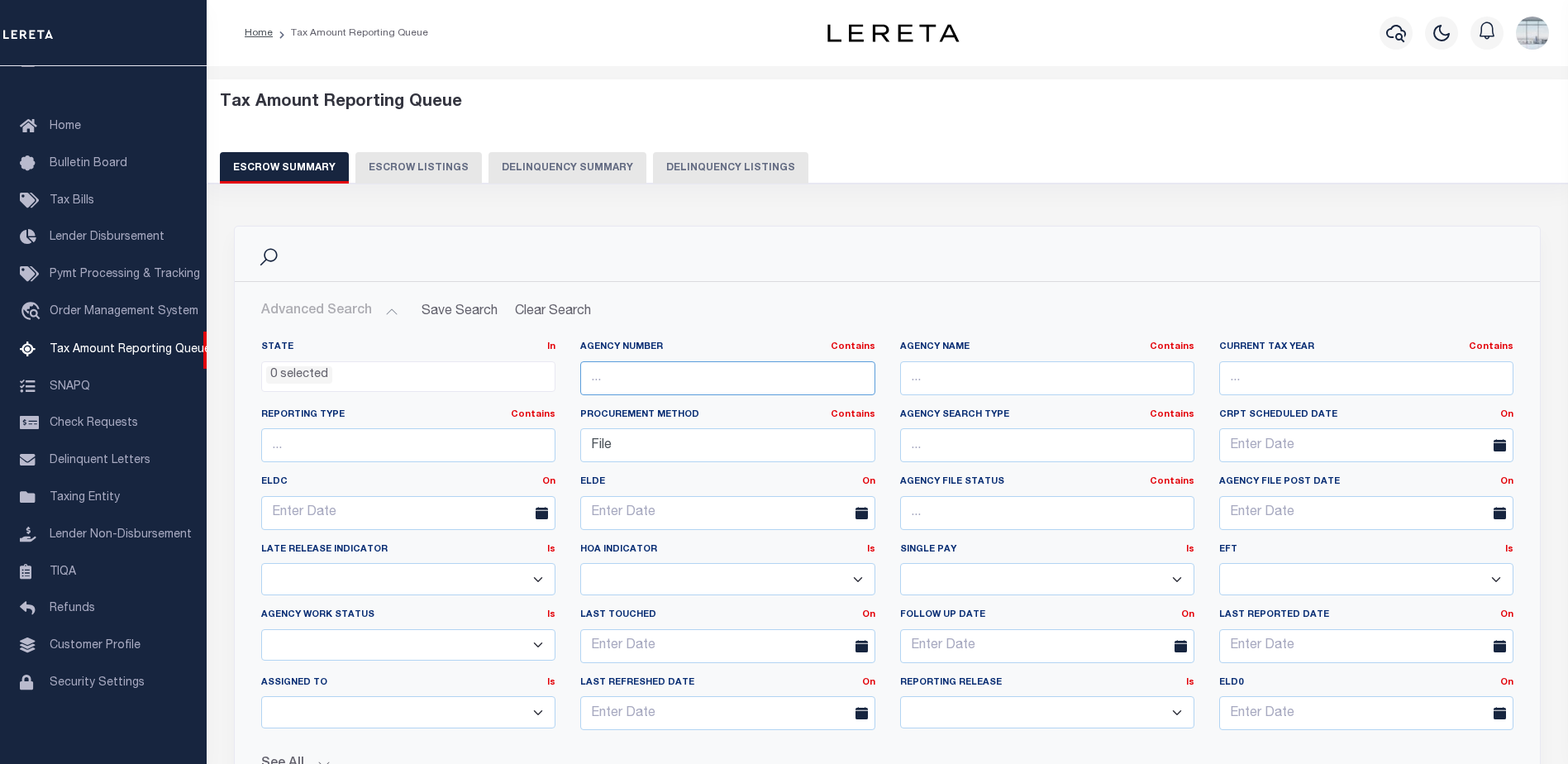
click at [649, 378] on input "text" at bounding box center [728, 378] width 295 height 34
type input "310030101"
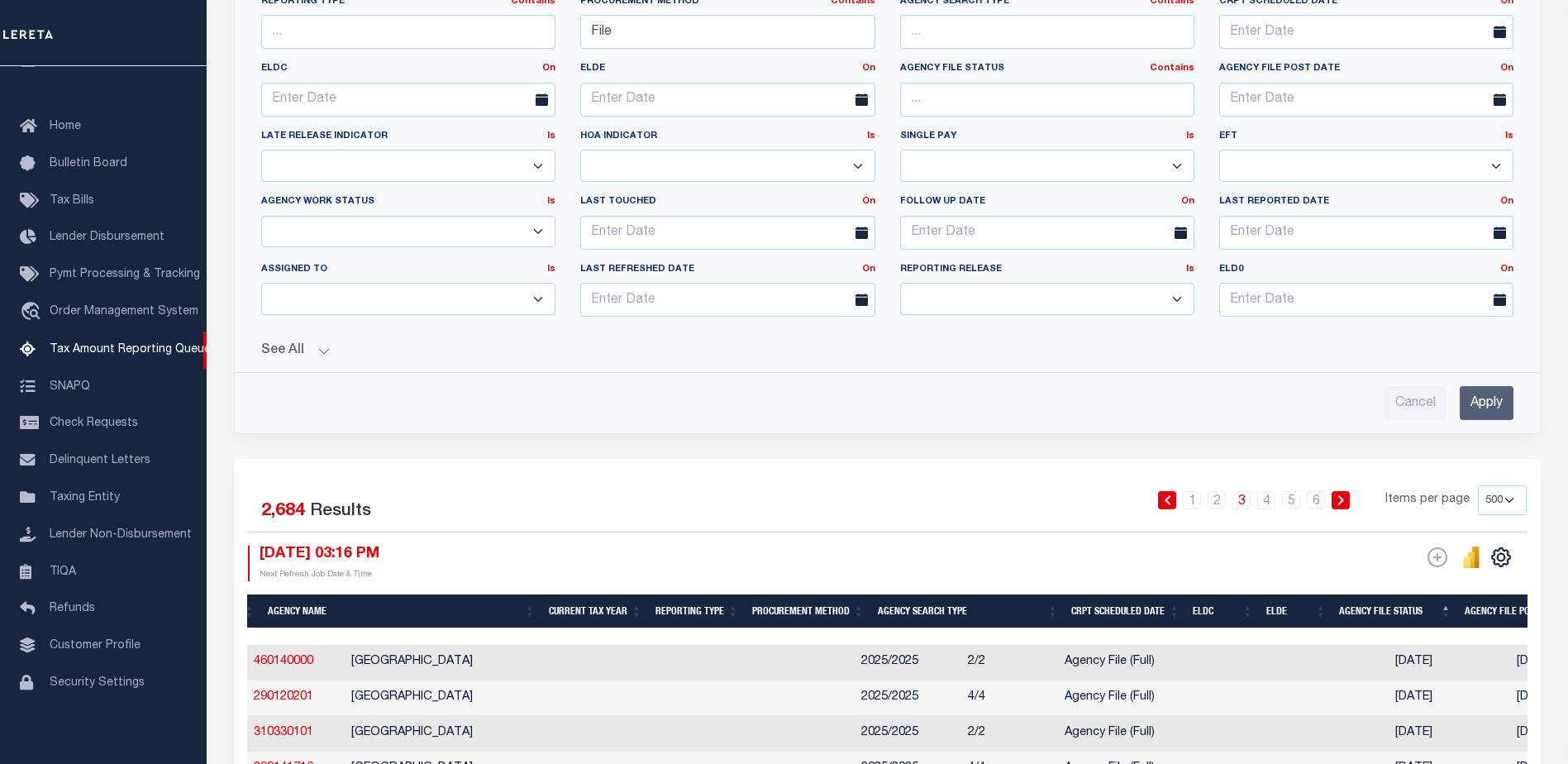
click at [1497, 406] on input "Apply" at bounding box center [1487, 403] width 54 height 34
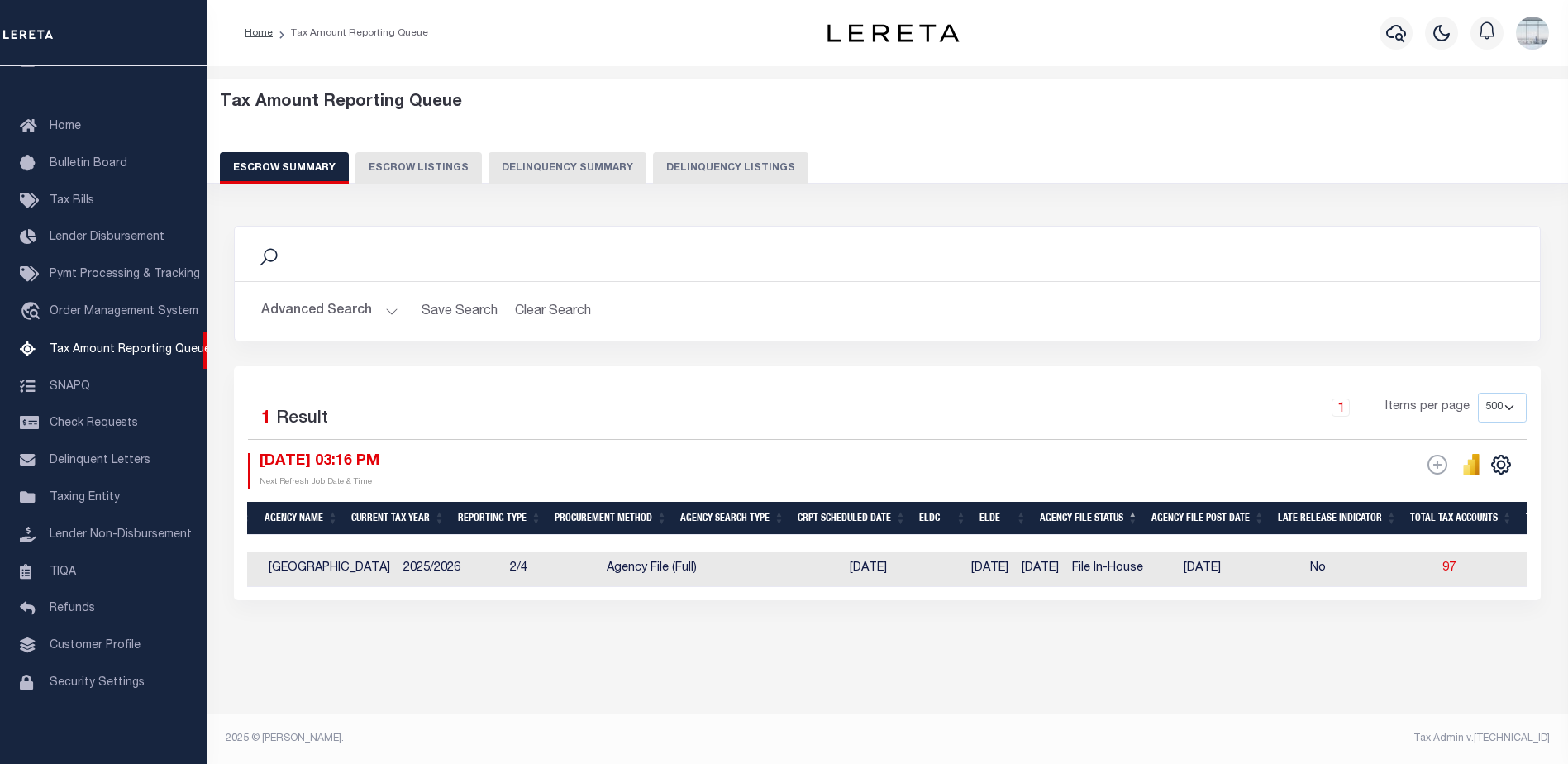
scroll to position [0, 0]
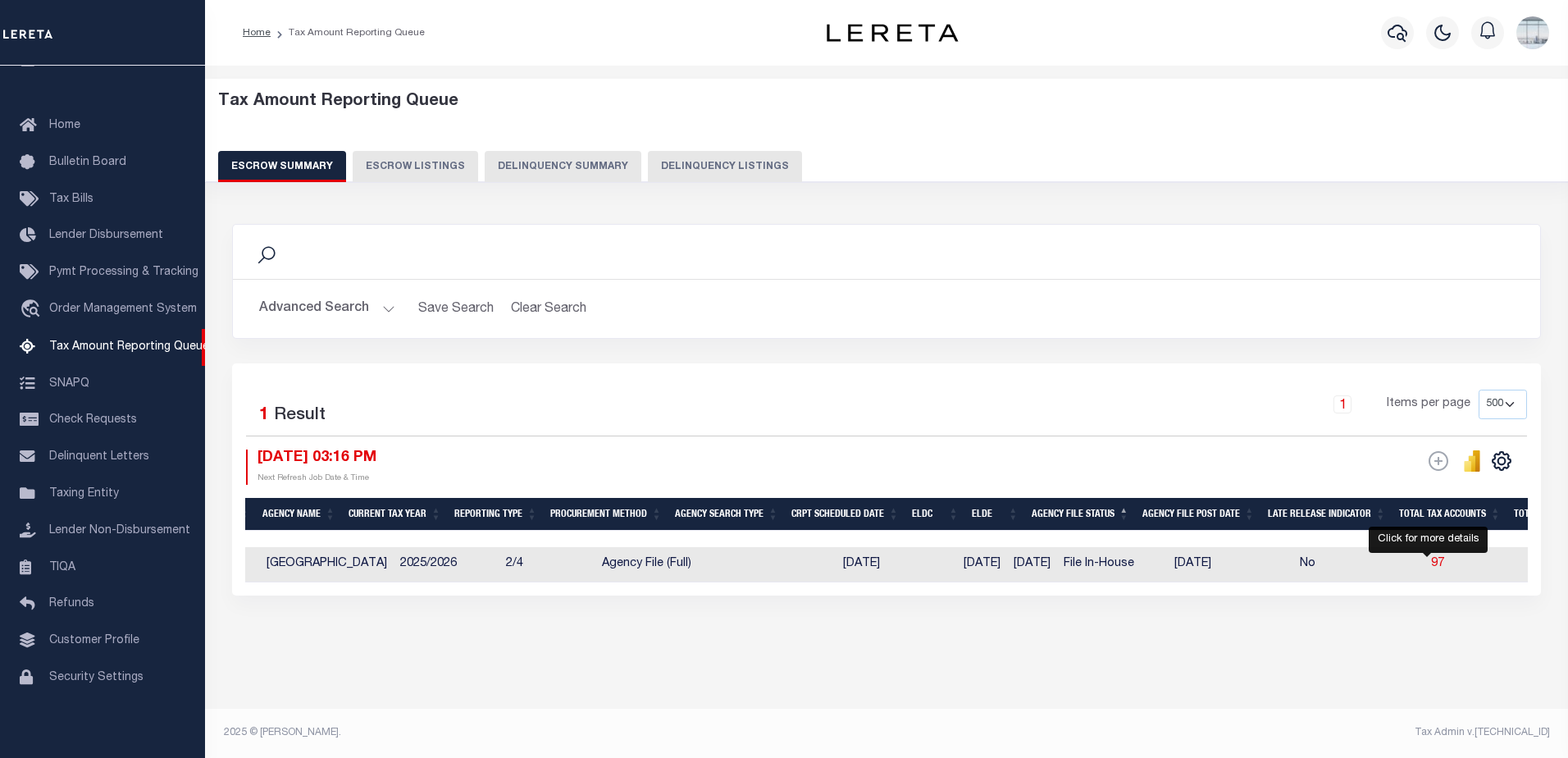
drag, startPoint x: 1427, startPoint y: 566, endPoint x: 1419, endPoint y: 588, distance: 23.4
click at [1430, 566] on span "97" at bounding box center [1437, 563] width 13 height 11
select select "100"
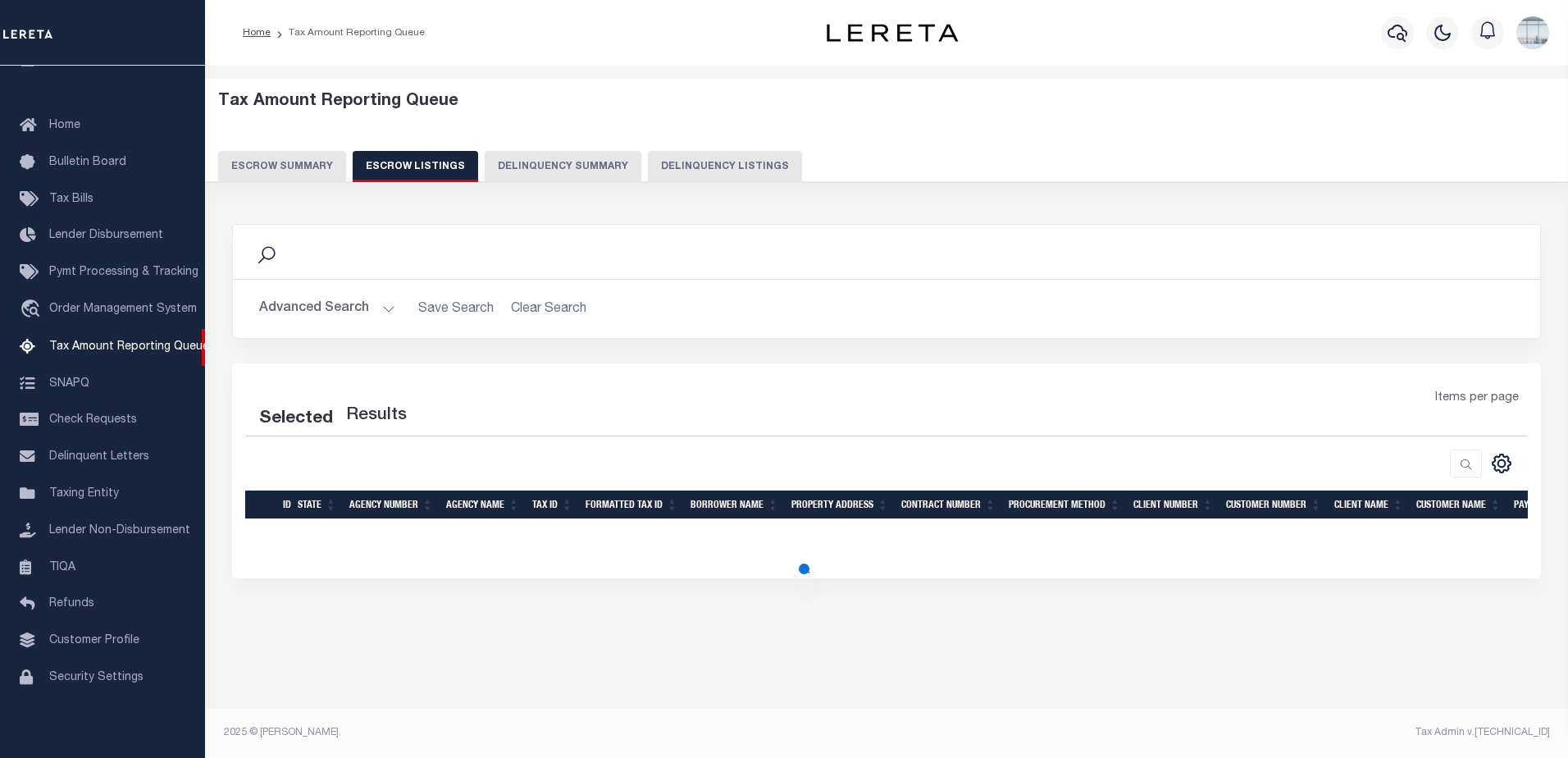
select select "100"
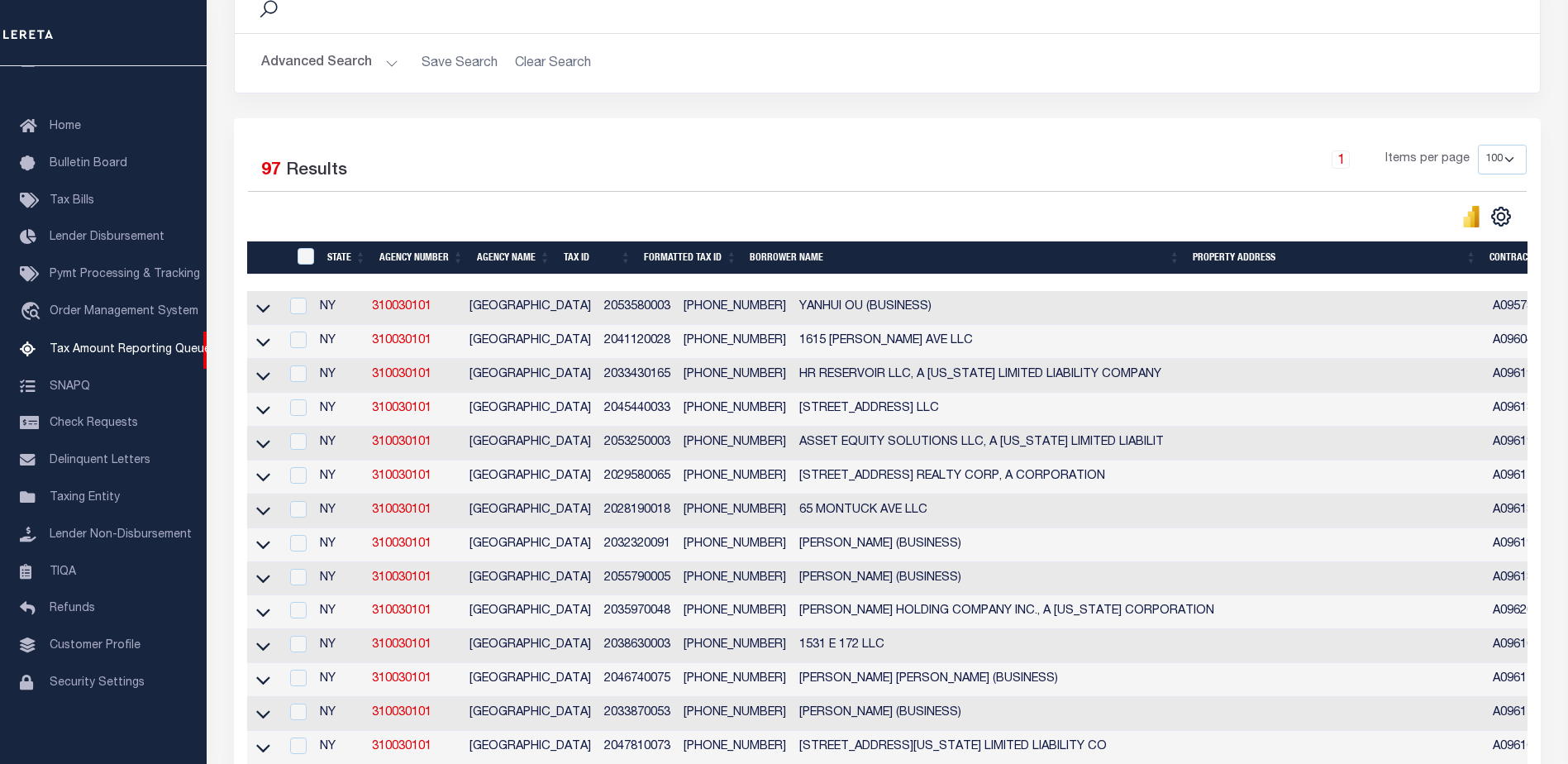
click at [684, 309] on td "2-05358-0003" at bounding box center [734, 308] width 116 height 34
checkbox input "true"
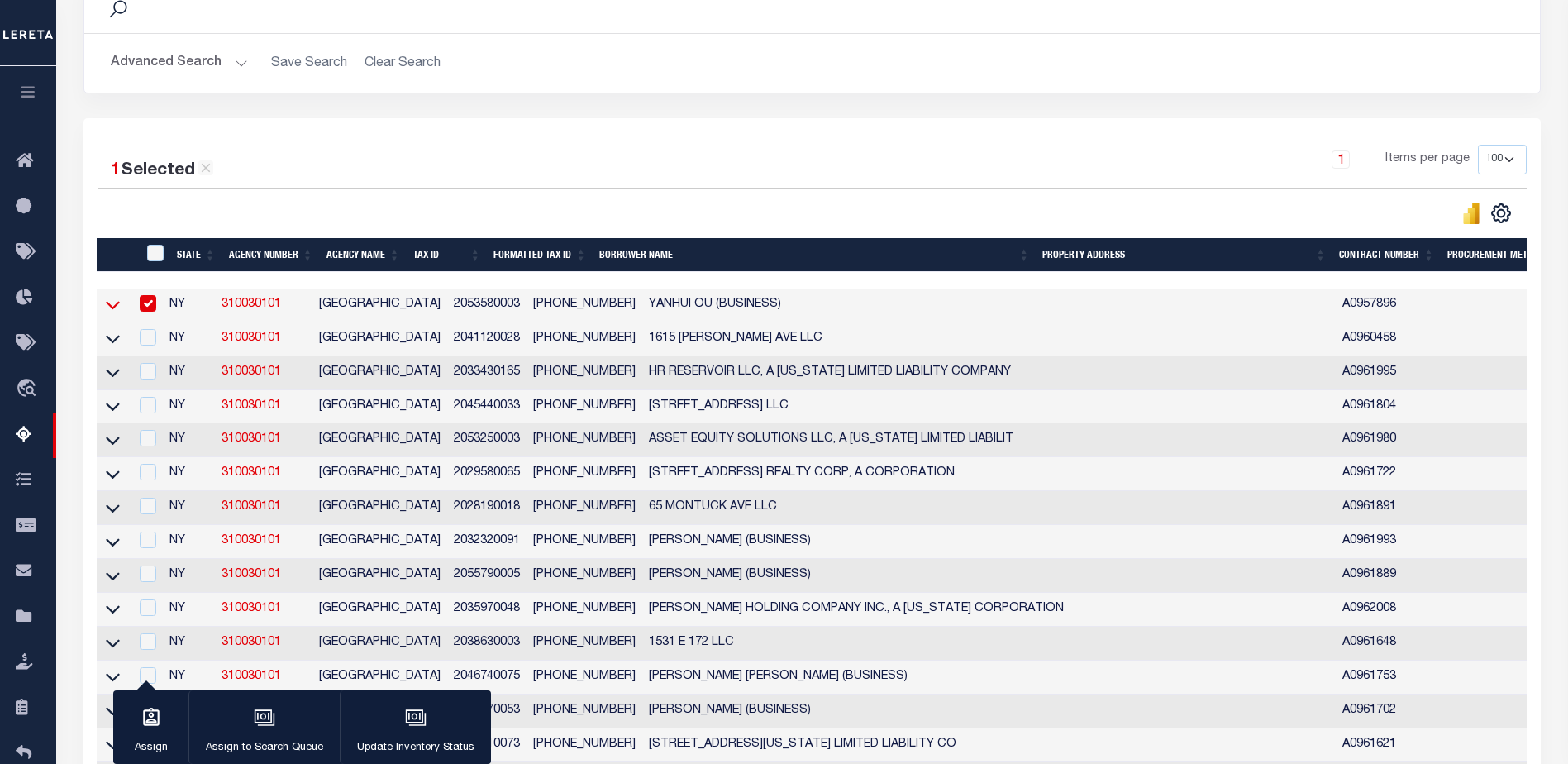
click at [118, 307] on icon at bounding box center [112, 304] width 14 height 17
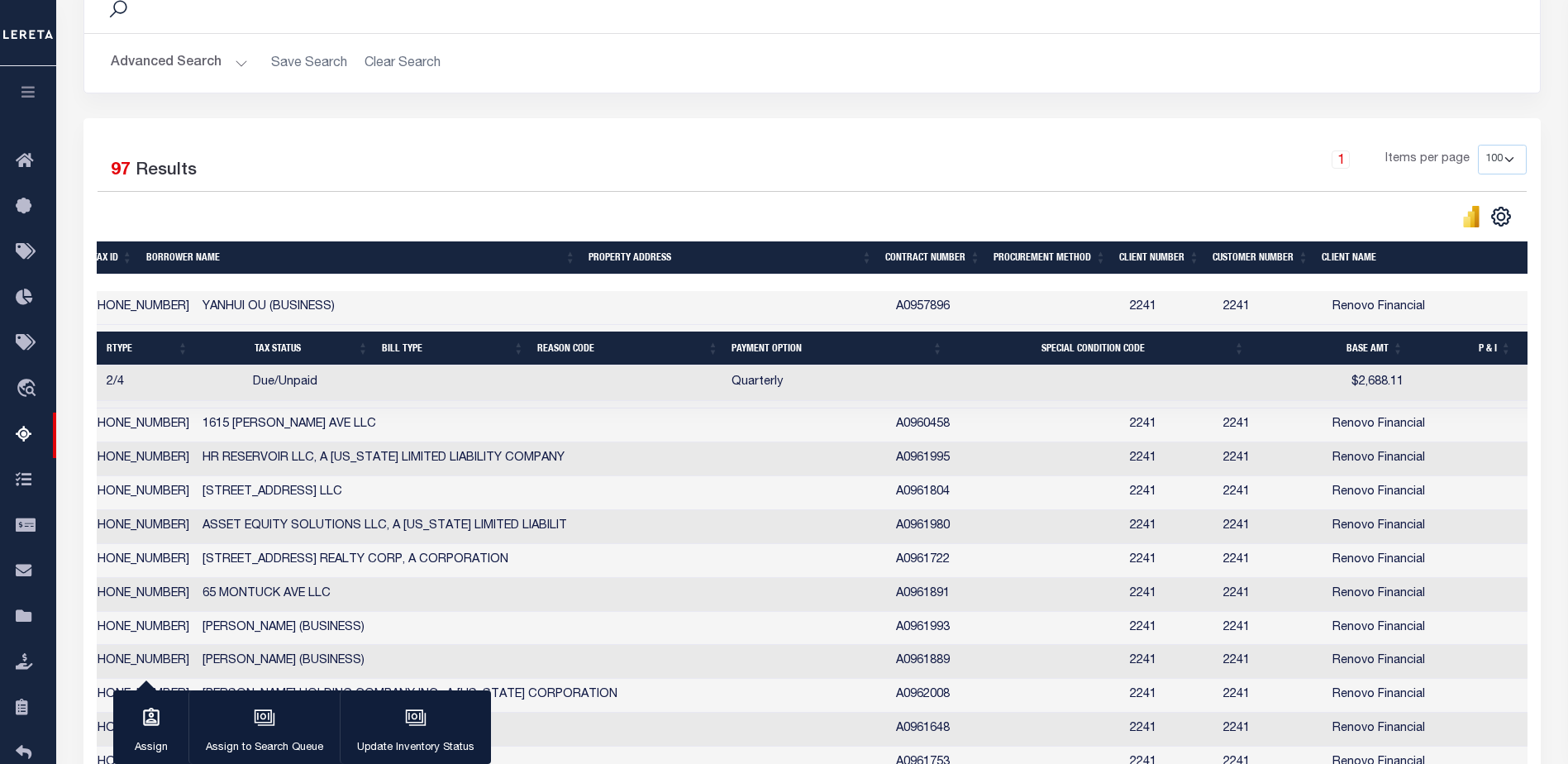
scroll to position [0, 509]
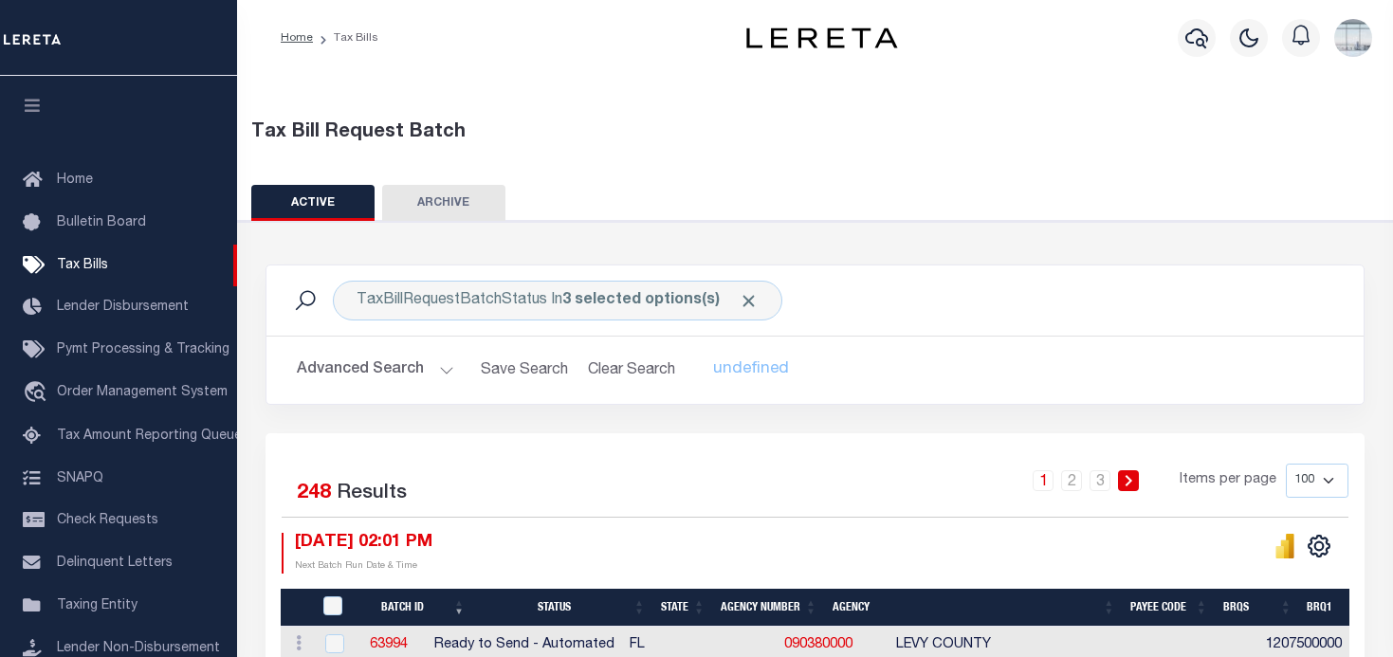
scroll to position [648, 0]
